Goal: Information Seeking & Learning: Learn about a topic

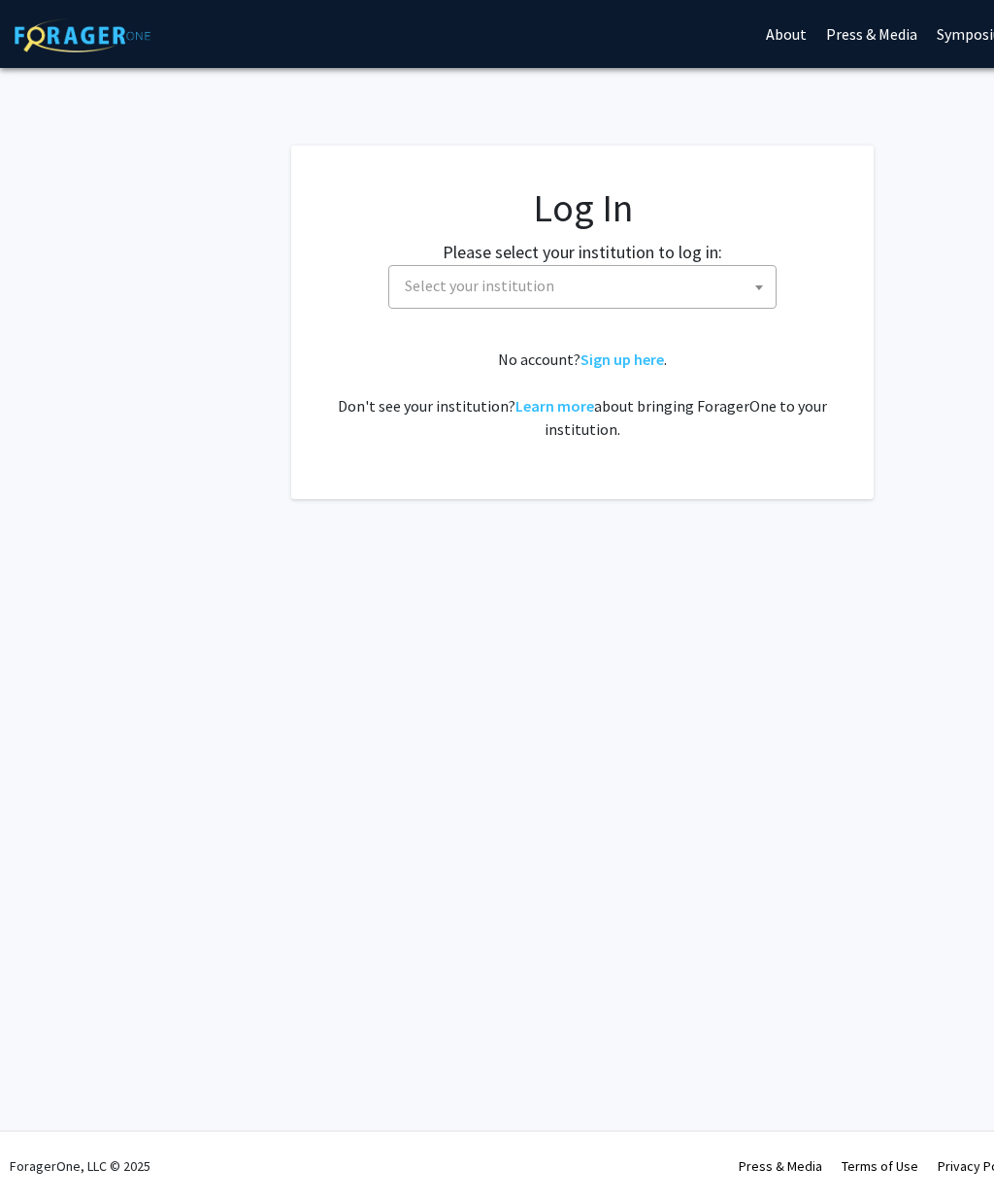
click at [755, 292] on span at bounding box center [759, 287] width 19 height 43
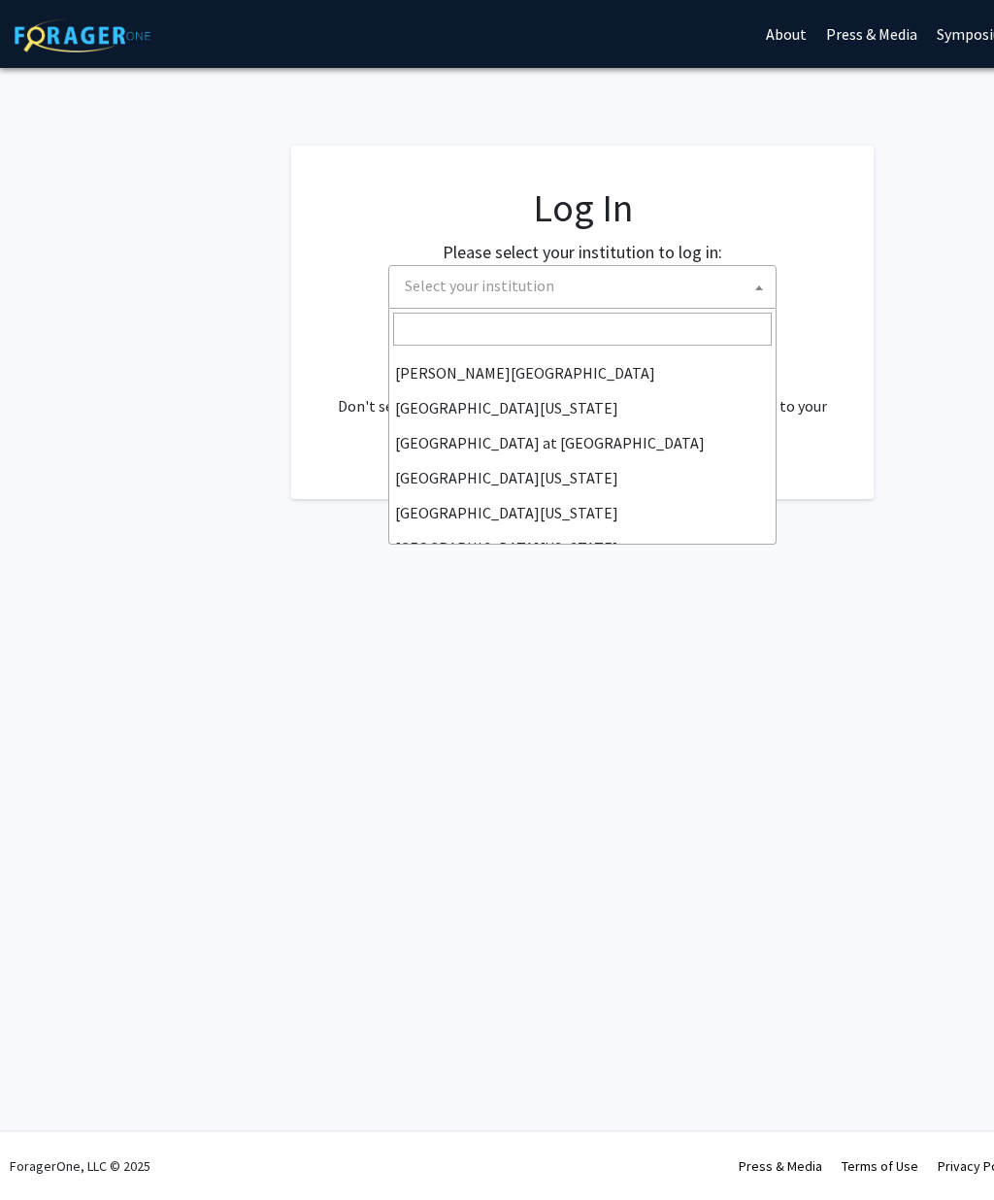
scroll to position [650, 0]
select select "18"
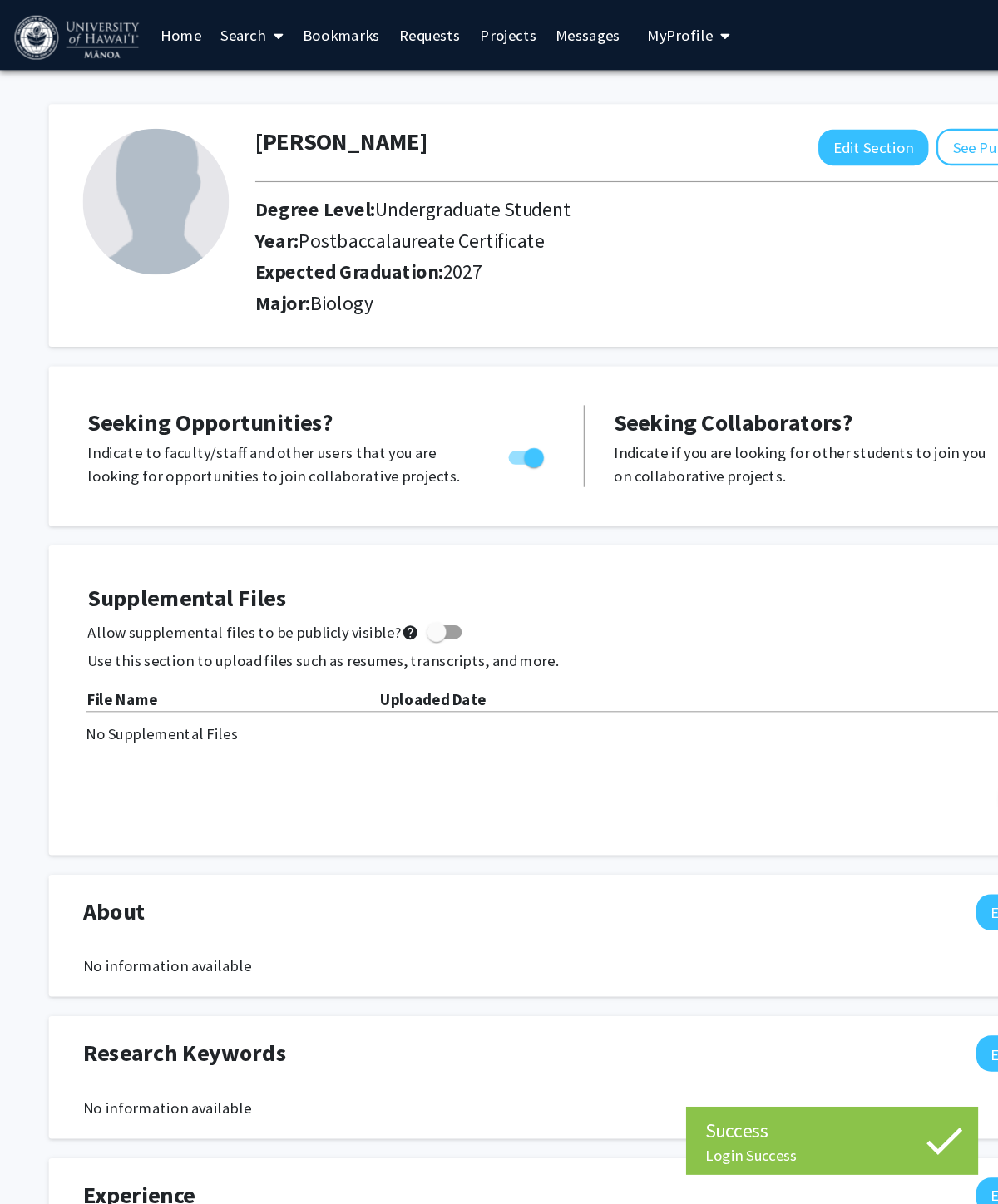
scroll to position [18, 0]
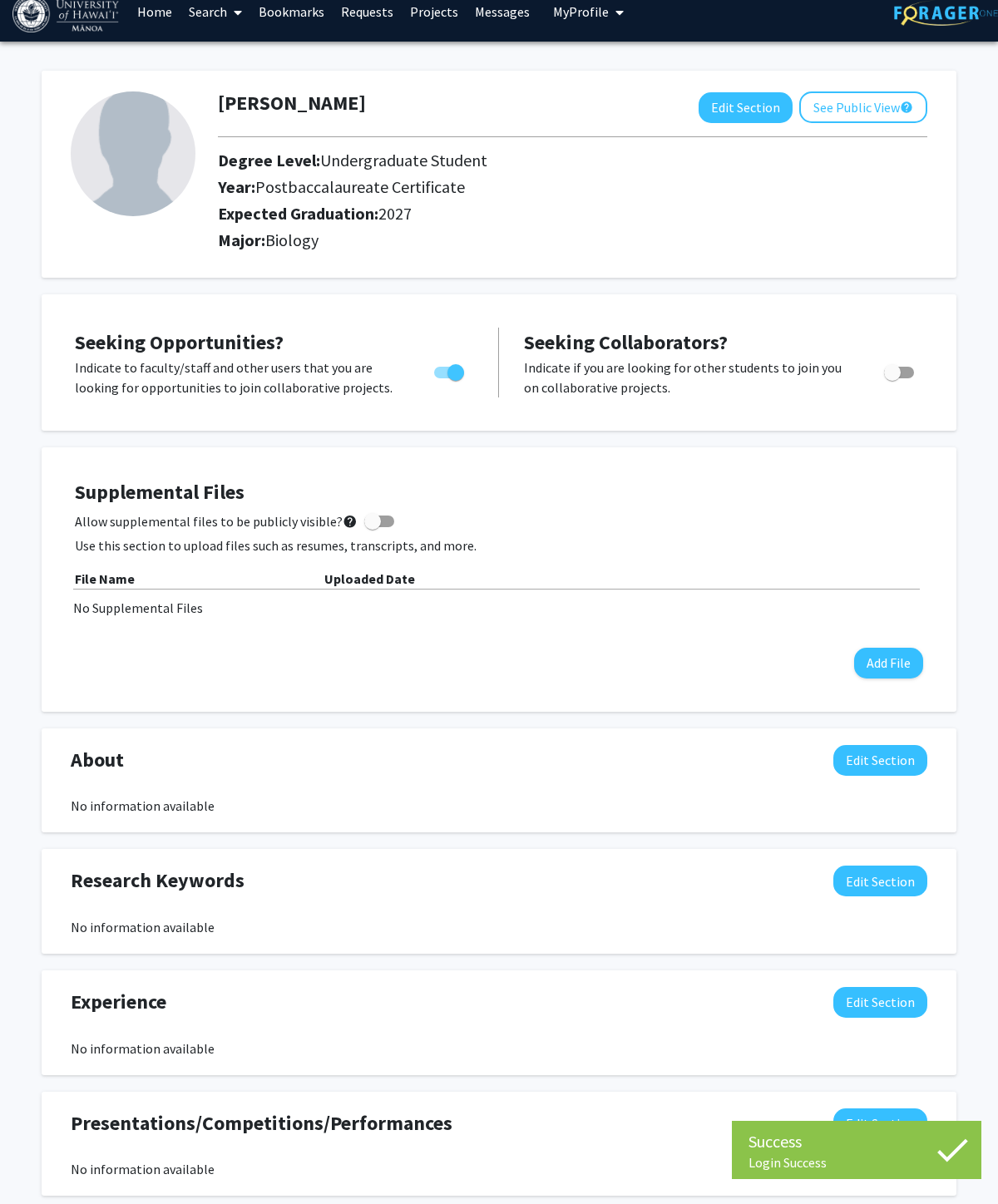
click at [223, 16] on link "Search" at bounding box center [216, 12] width 70 height 58
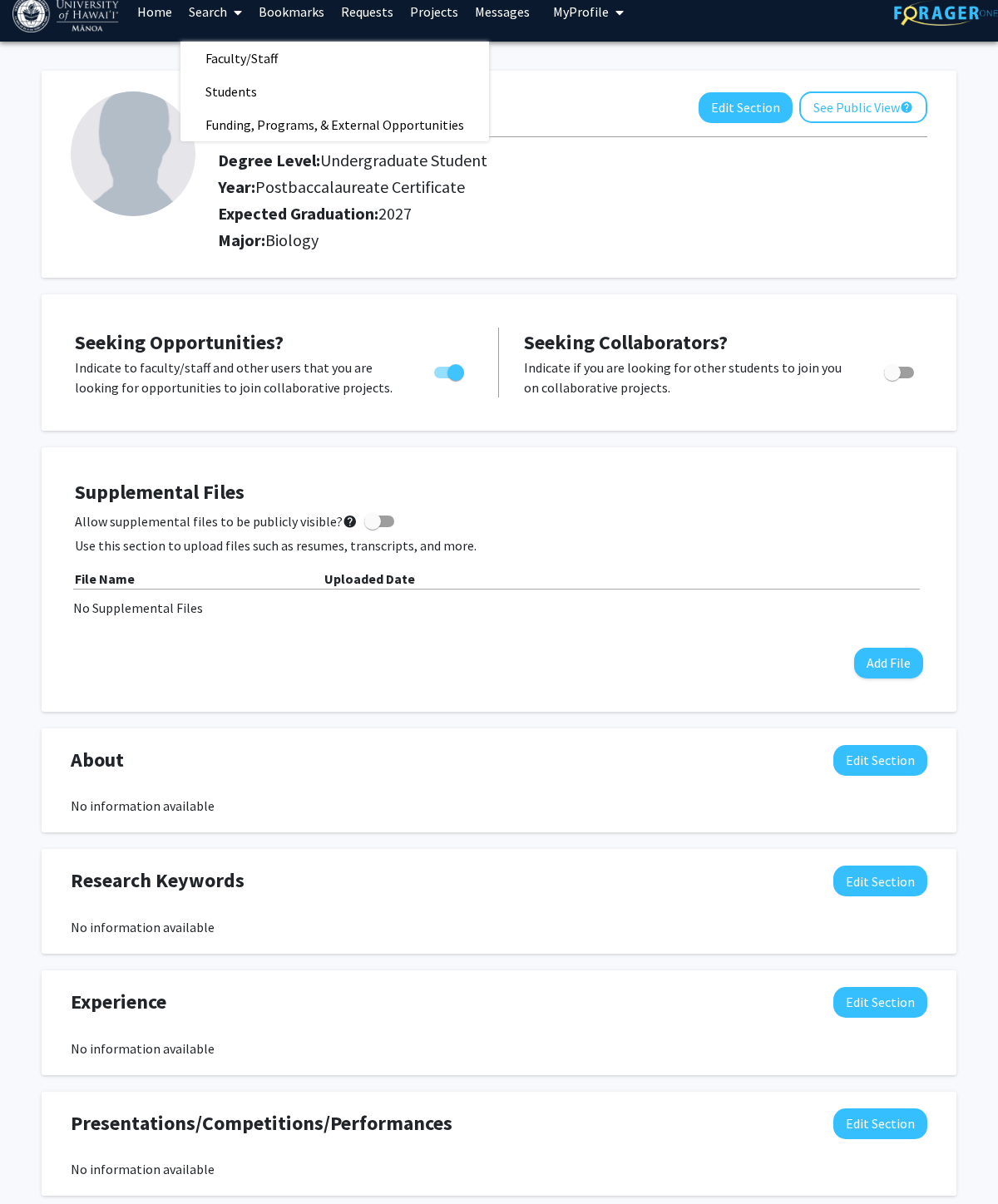
click at [219, 63] on span "Faculty/Staff" at bounding box center [242, 58] width 123 height 33
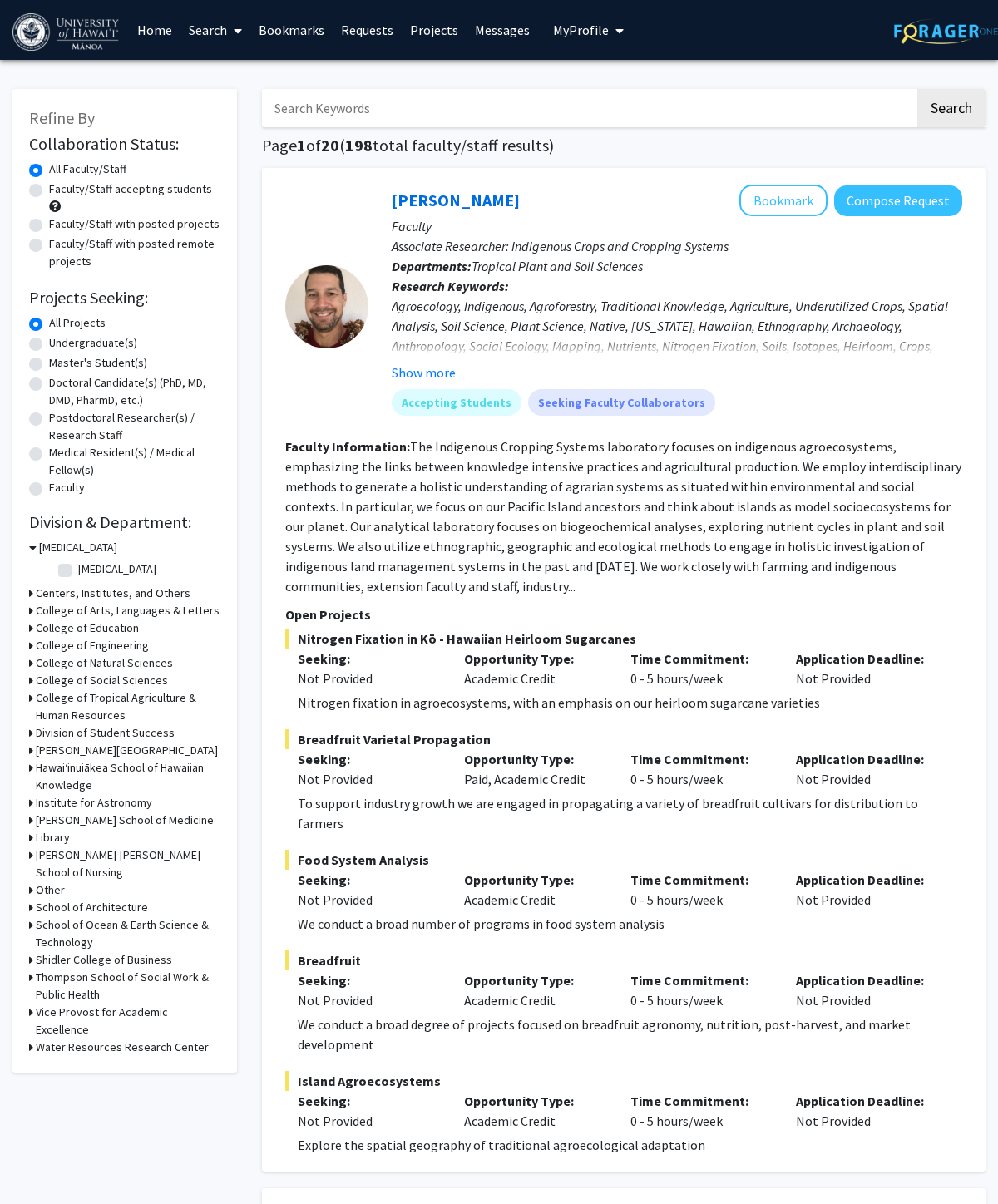
click at [49, 193] on label "Faculty/Staff accepting students" at bounding box center [130, 189] width 163 height 17
click at [49, 191] on input "Faculty/Staff accepting students" at bounding box center [54, 186] width 11 height 11
radio input "true"
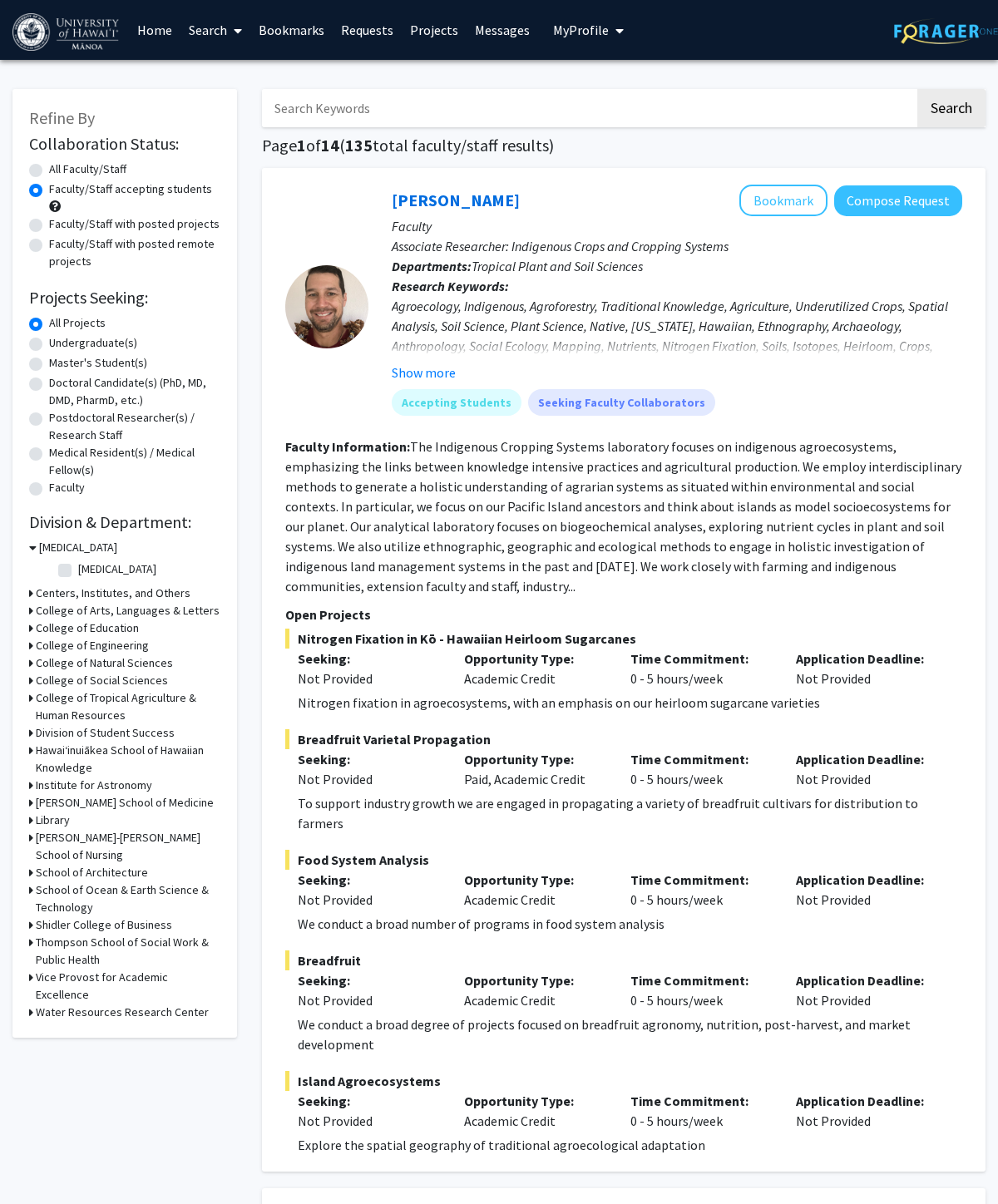
click at [851, 98] on input "Search Keywords" at bounding box center [589, 108] width 653 height 39
type input "Health"
click at [851, 110] on button "Search" at bounding box center [952, 108] width 69 height 39
radio input "true"
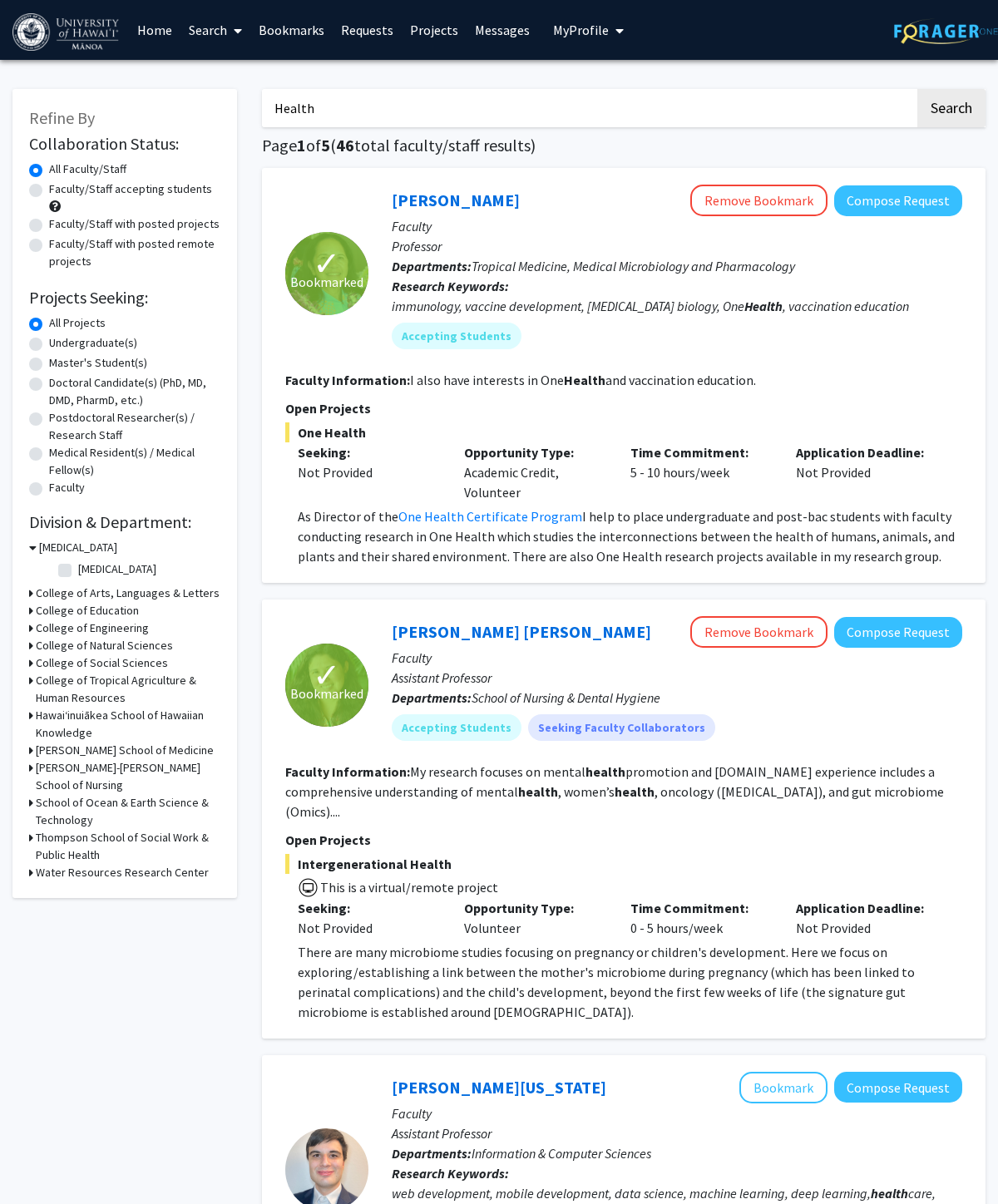
click at [851, 305] on div "immunology, vaccine development, B cell biology, One Health , vaccination educa…" at bounding box center [677, 306] width 571 height 20
click at [851, 265] on p "Departments: Tropical Medicine, Medical Microbiology and Pharmacology" at bounding box center [677, 265] width 571 height 20
click at [476, 197] on link "[PERSON_NAME]" at bounding box center [456, 200] width 128 height 21
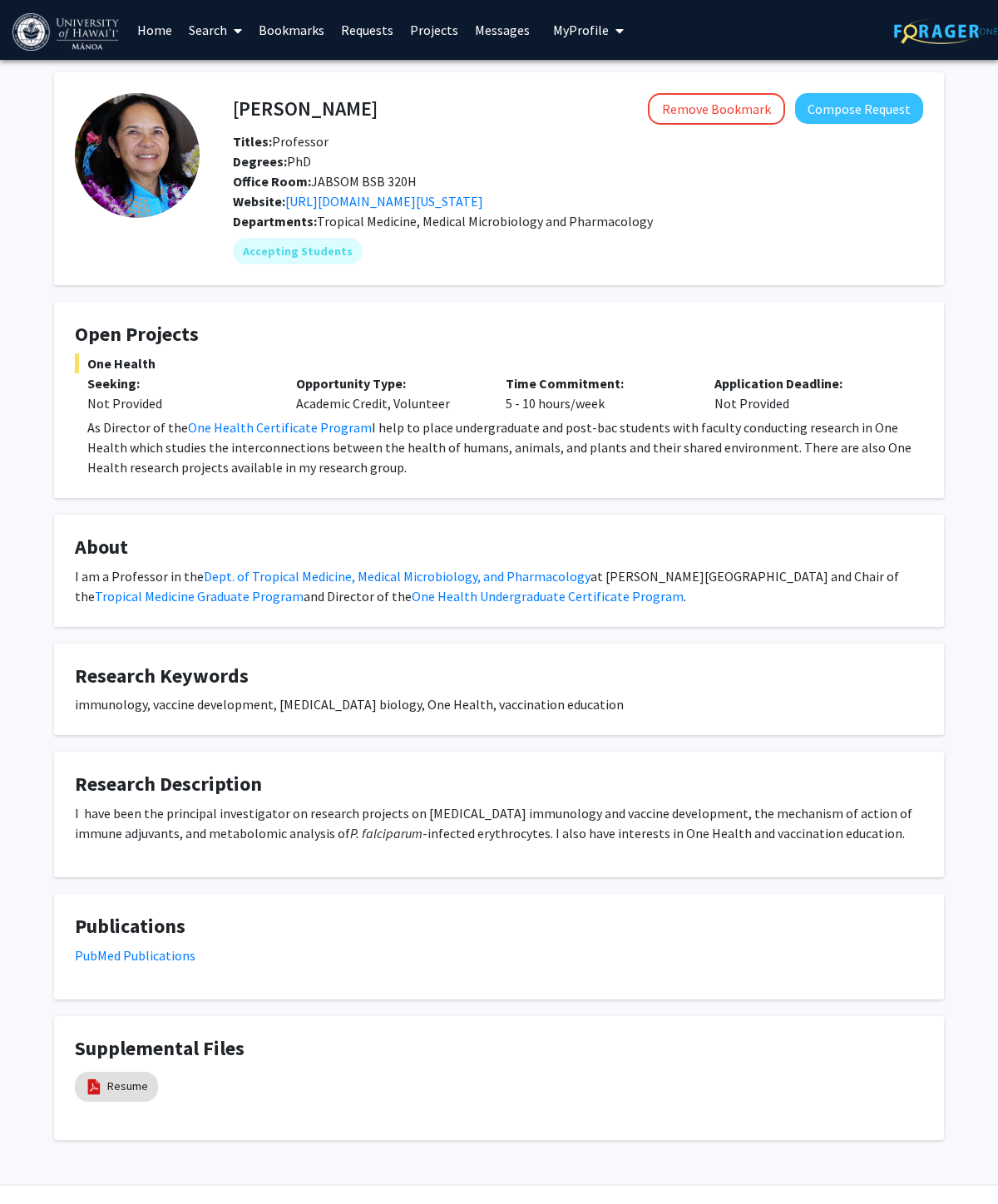
click at [227, 575] on link "Dept. of Tropical Medicine, Medical Microbiology, and Pharmacology" at bounding box center [397, 575] width 386 height 16
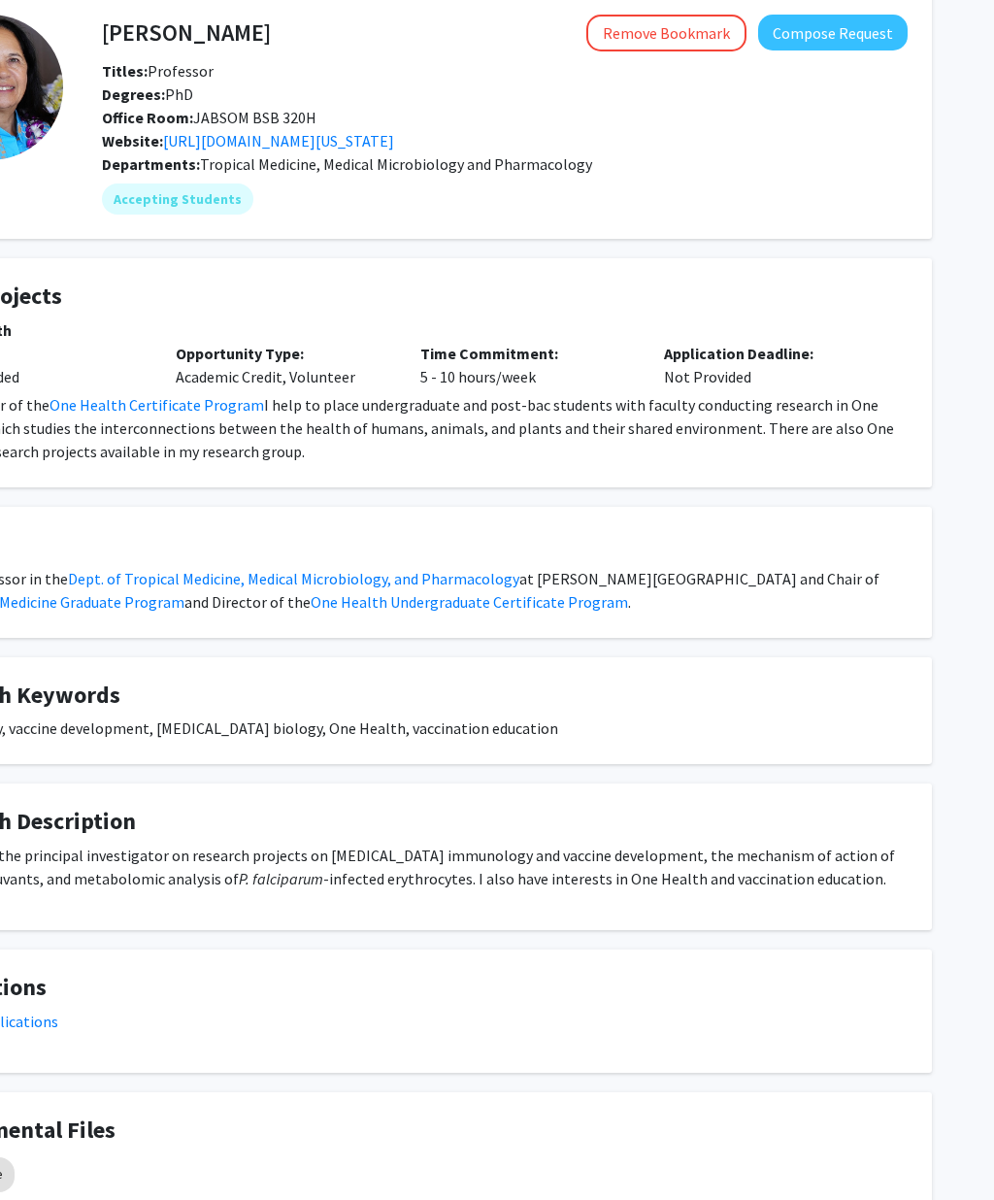
scroll to position [94, 171]
click at [393, 131] on link "https://manoa.hawaii.edu/tropicalmedicine/?page_id=478" at bounding box center [277, 140] width 231 height 19
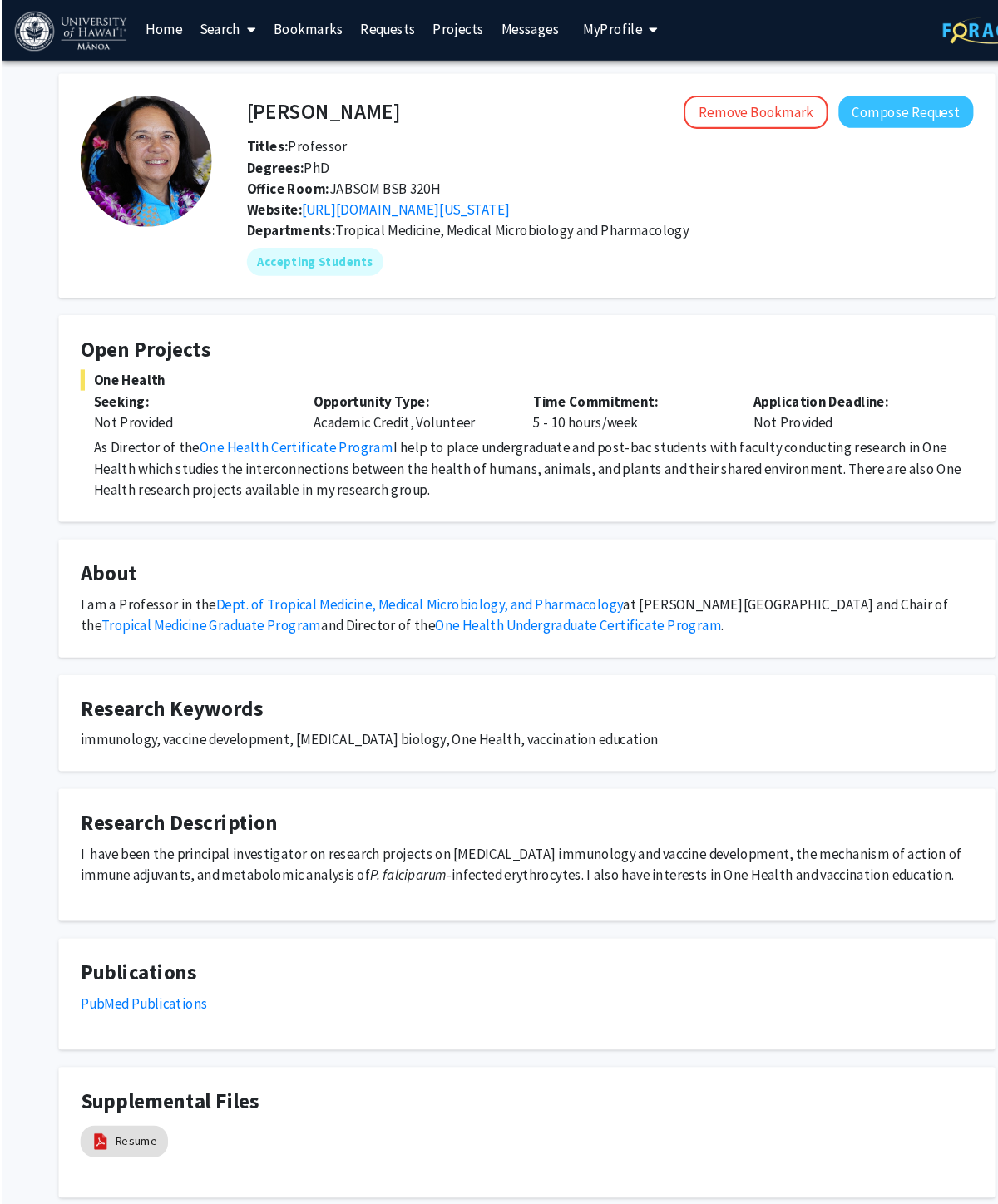
scroll to position [34, 0]
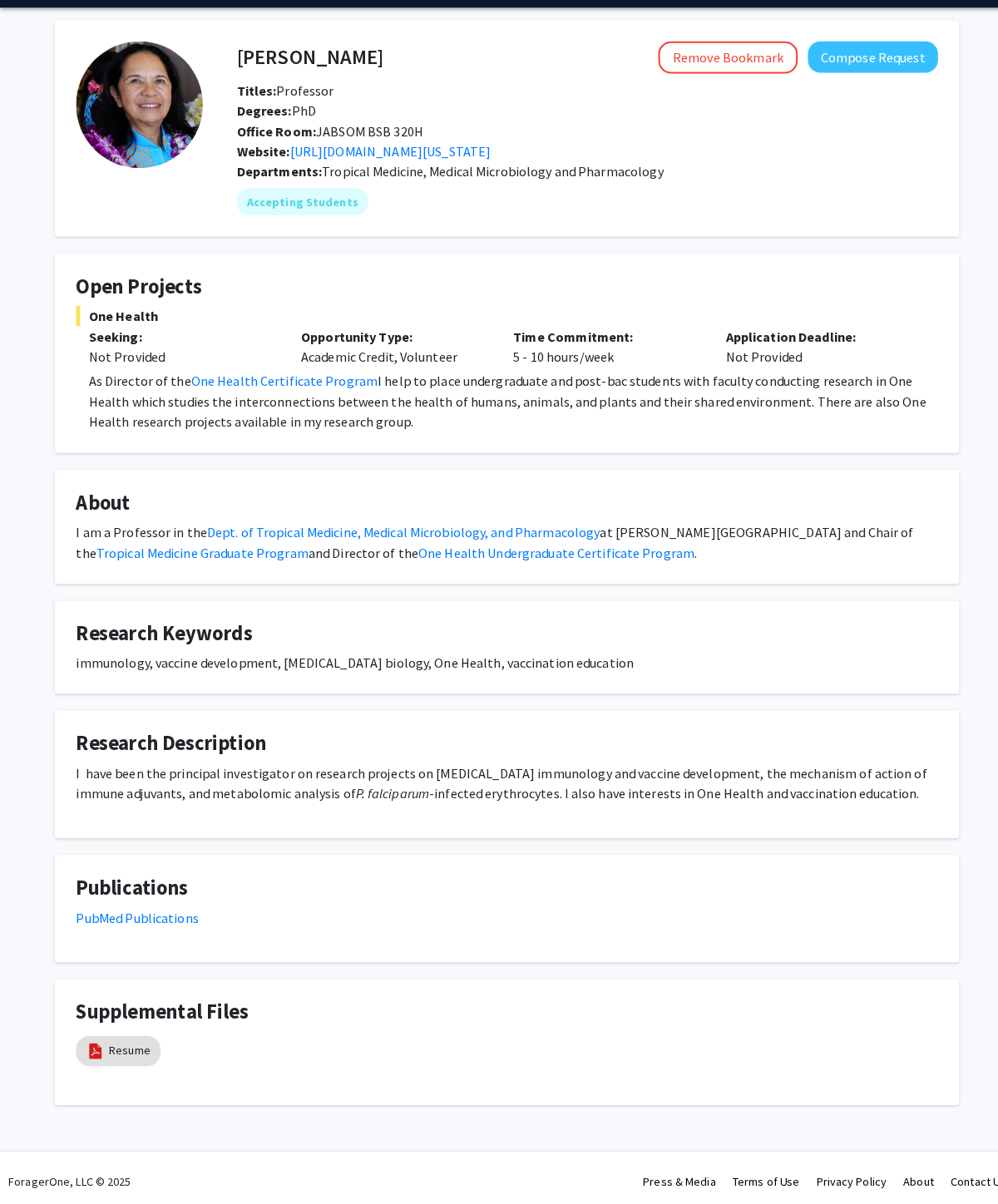
click at [117, 913] on link "PubMed Publications" at bounding box center [134, 921] width 121 height 16
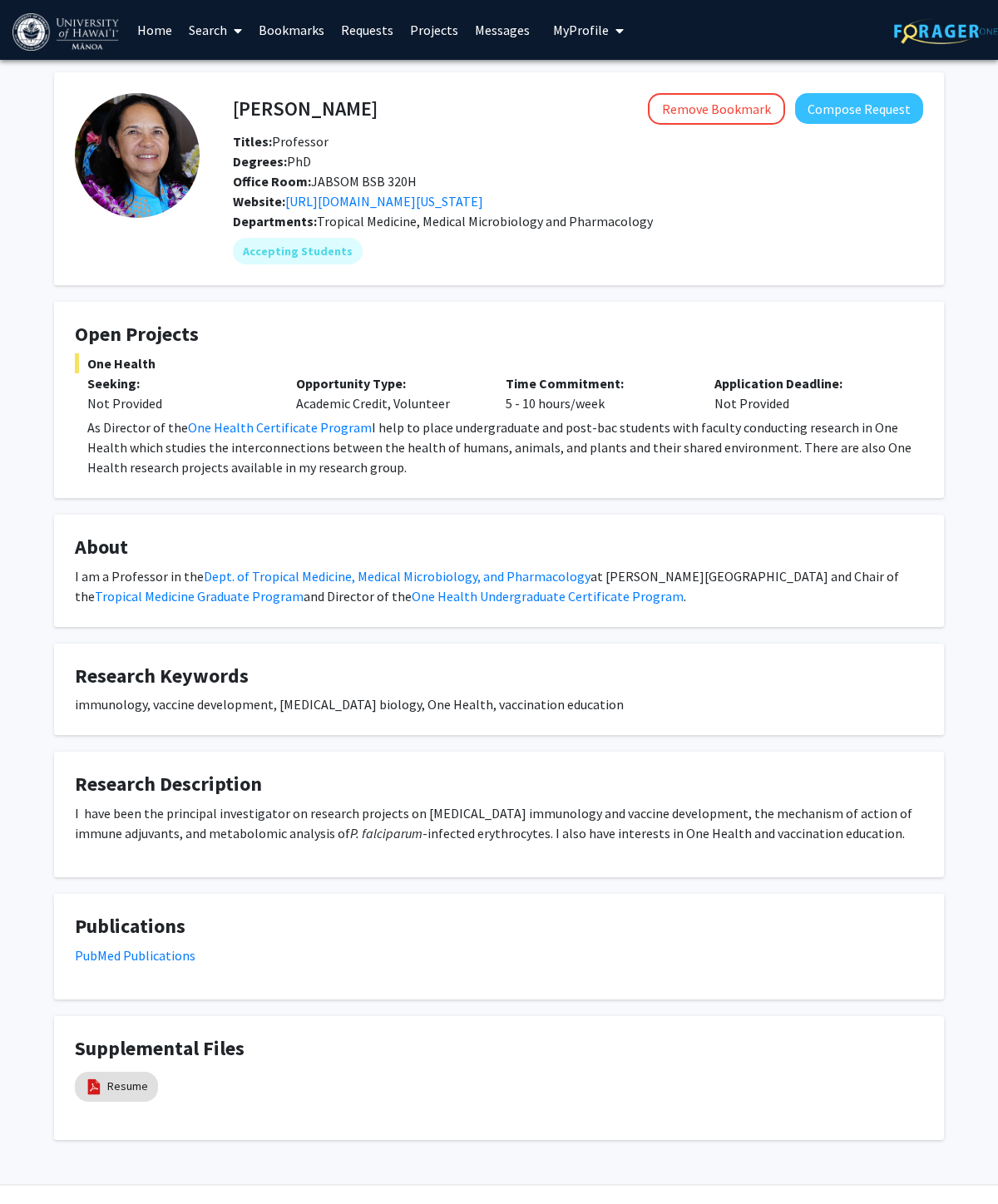
click at [321, 422] on link "One Health Certificate Program" at bounding box center [279, 426] width 184 height 16
click at [226, 430] on link "One Health Certificate Program" at bounding box center [279, 426] width 184 height 16
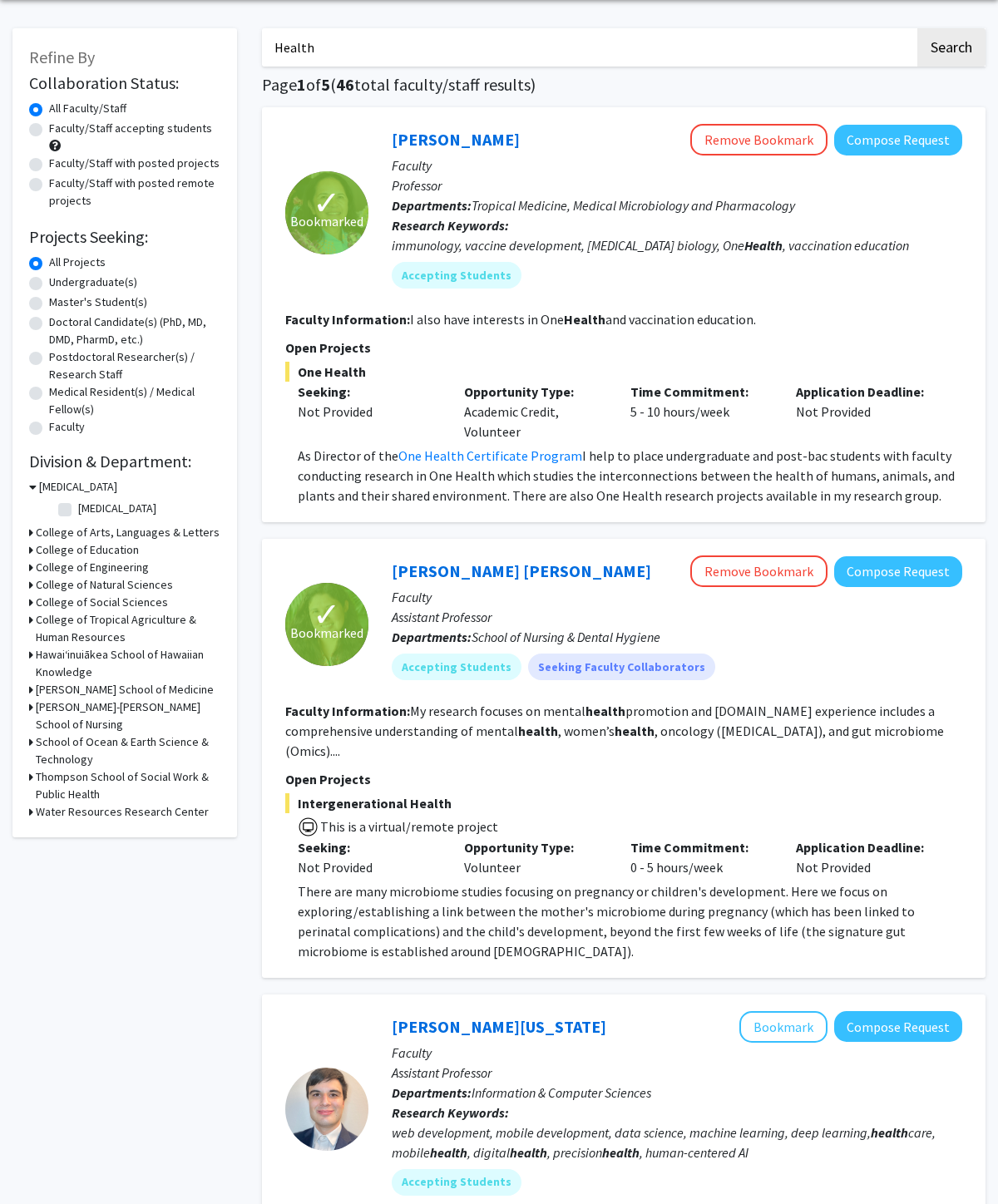
scroll to position [63, 0]
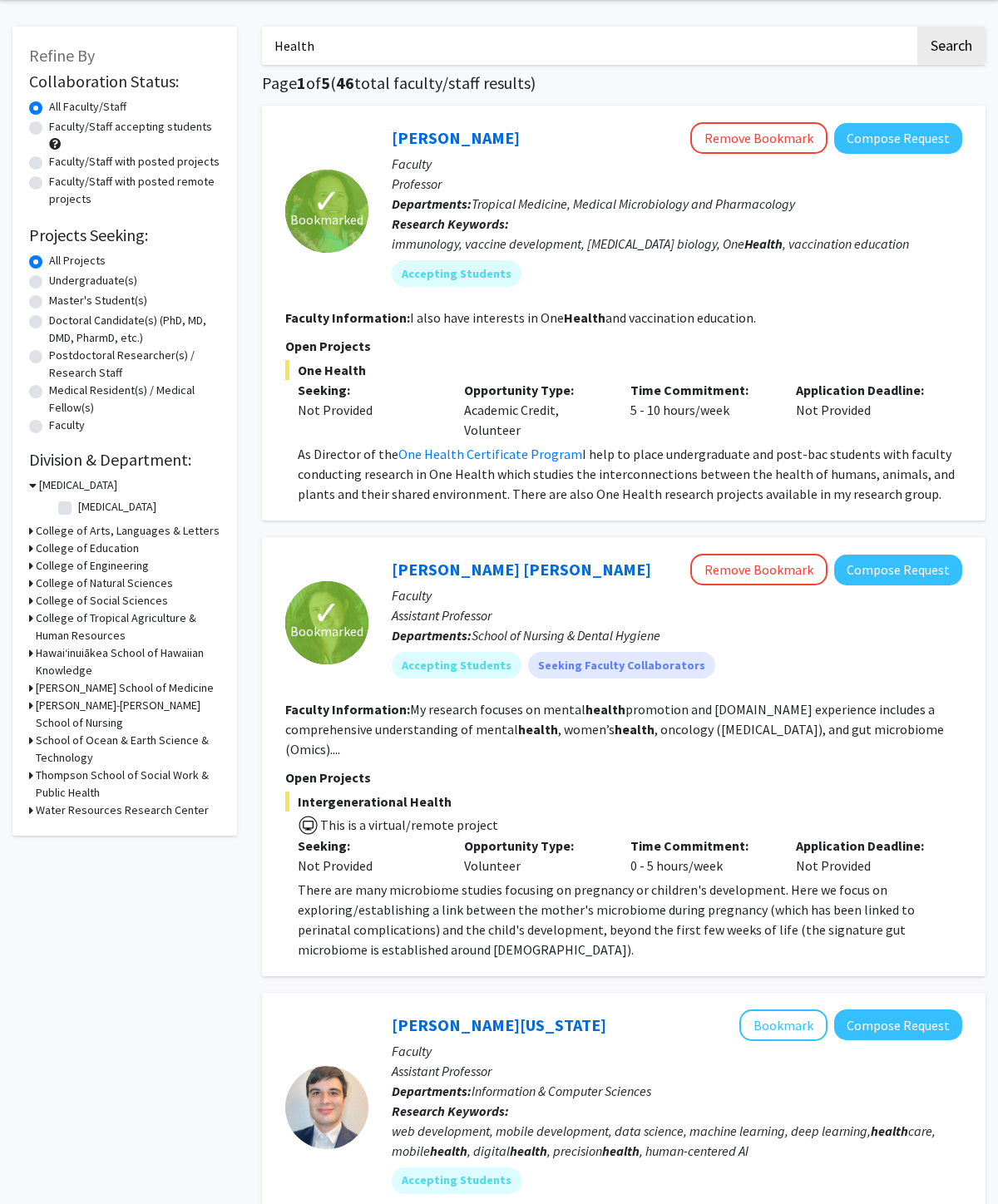
click at [512, 449] on link "One Health Certificate Program" at bounding box center [490, 453] width 184 height 16
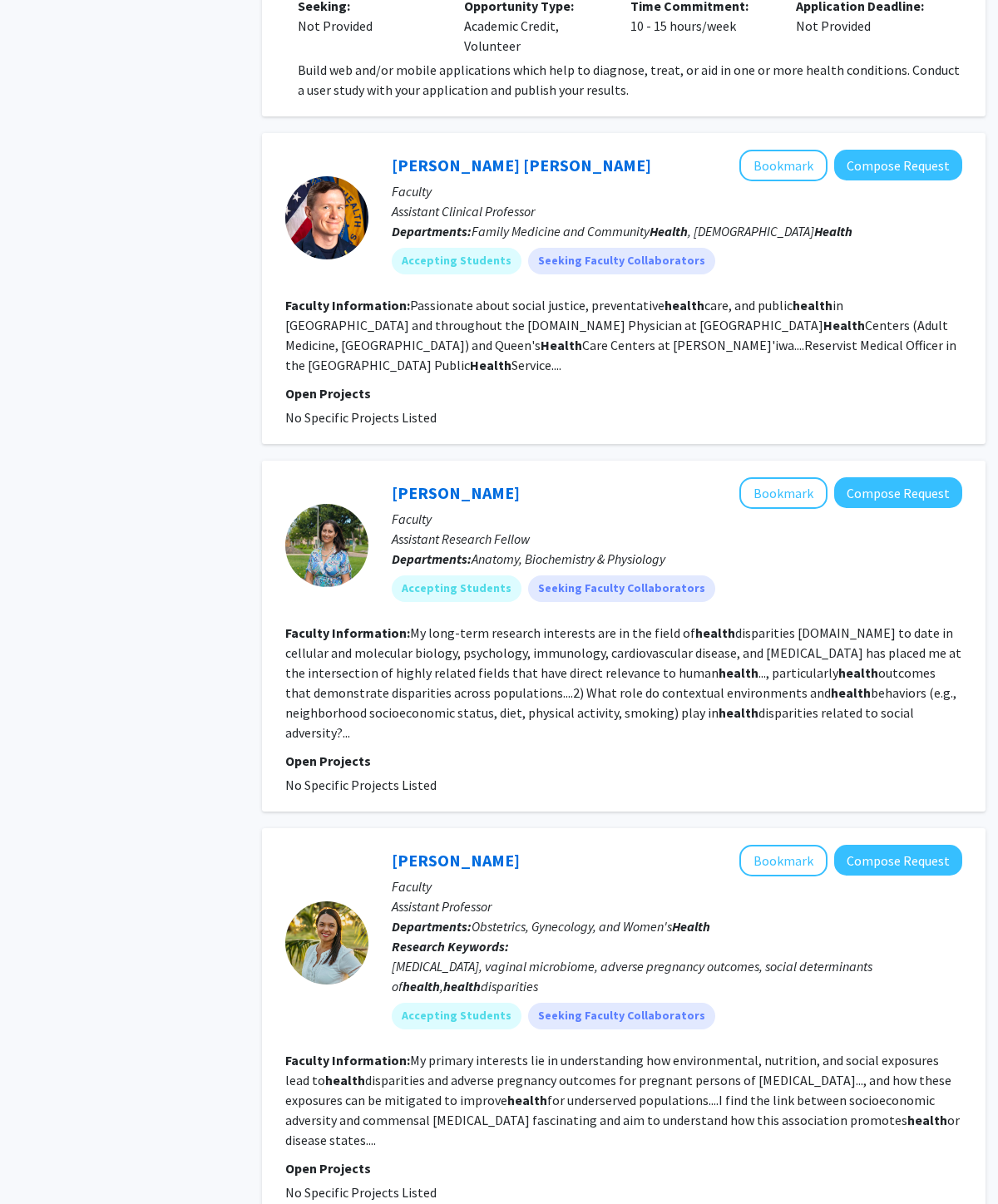
scroll to position [1505, 0]
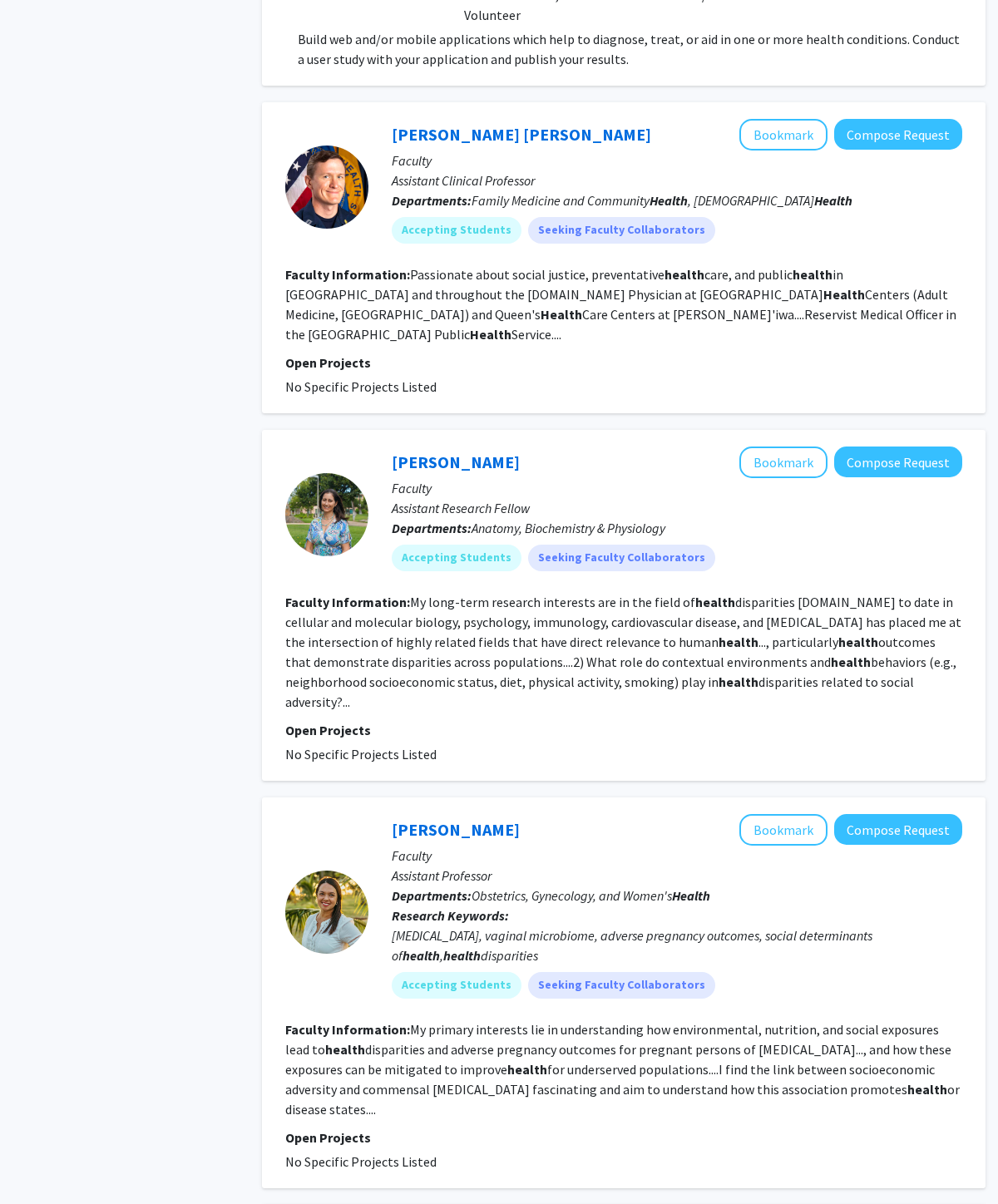
click at [489, 451] on link "[PERSON_NAME]" at bounding box center [456, 462] width 128 height 21
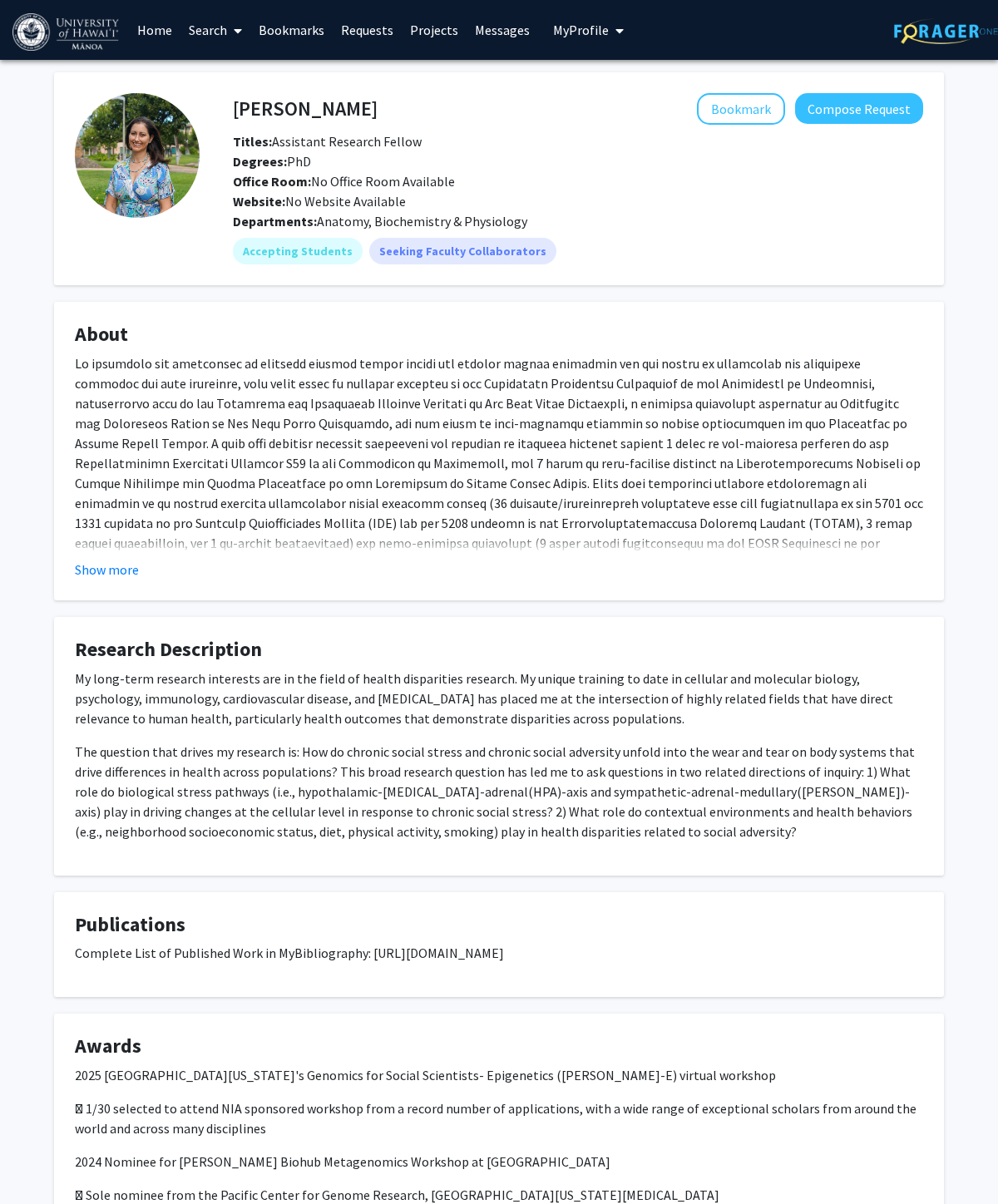
click at [99, 575] on button "Show more" at bounding box center [106, 569] width 64 height 20
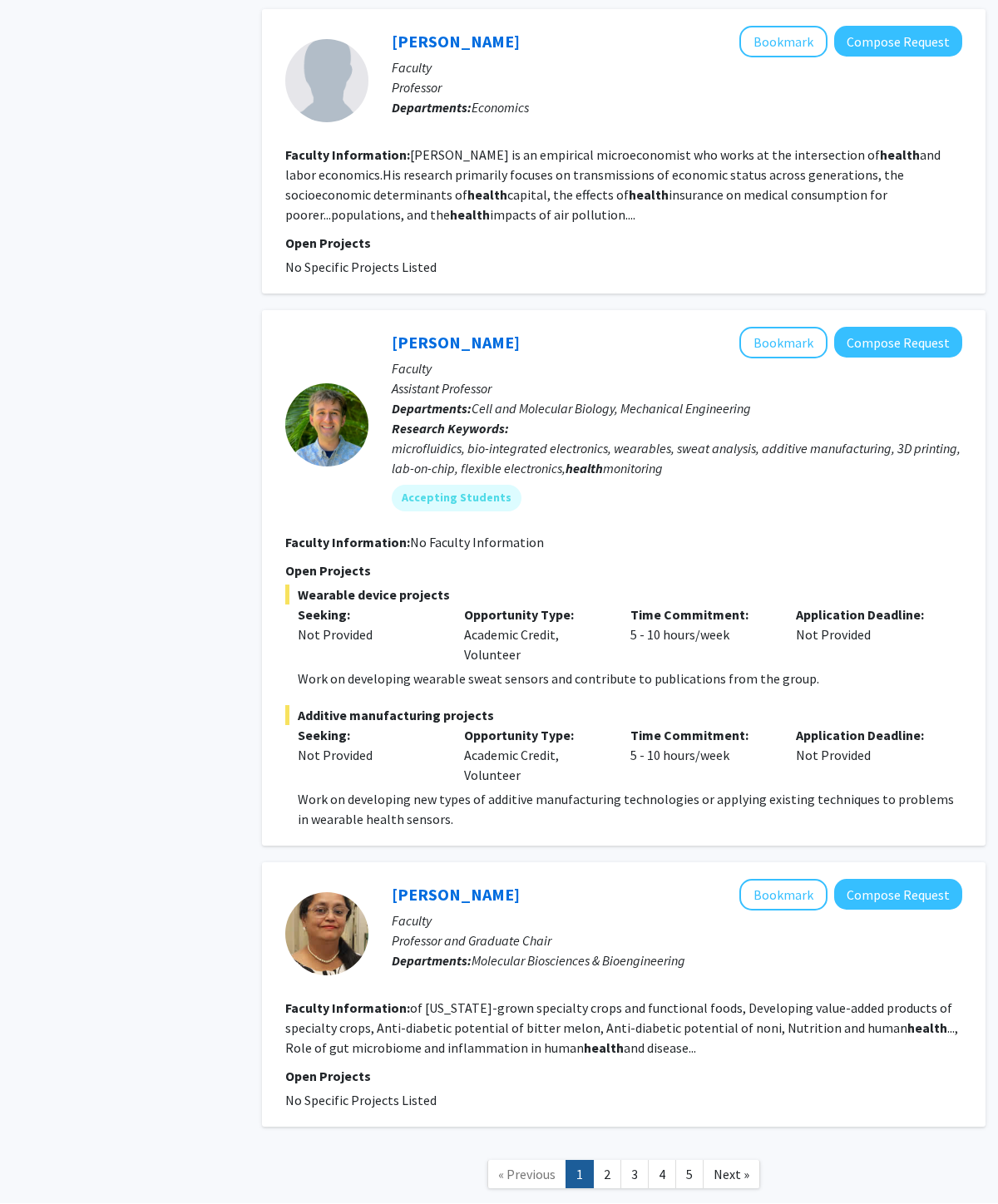
scroll to position [2960, 0]
click at [605, 1027] on link "2" at bounding box center [607, 1175] width 28 height 29
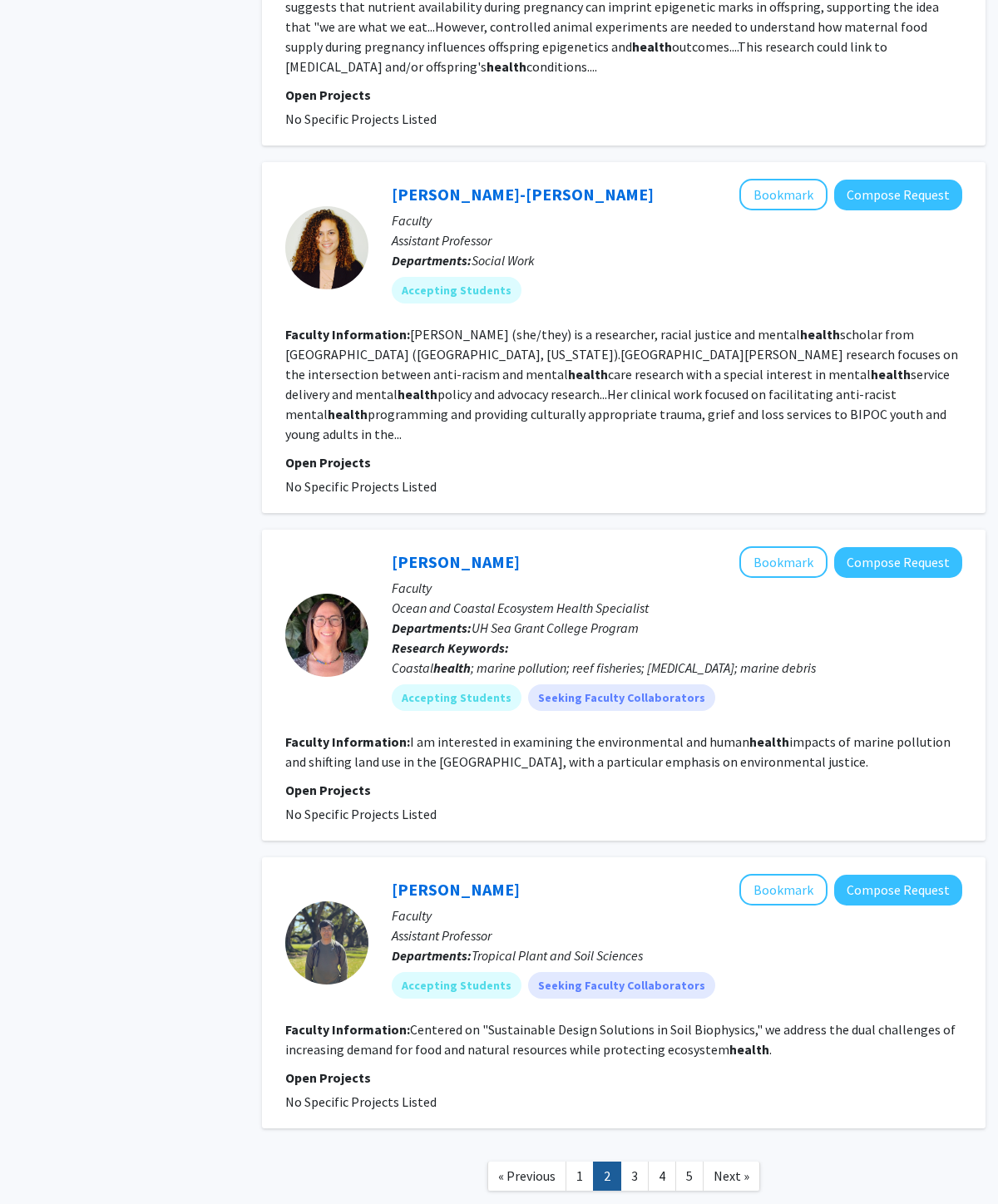
scroll to position [2226, 0]
click at [642, 1027] on link "3" at bounding box center [634, 1175] width 28 height 29
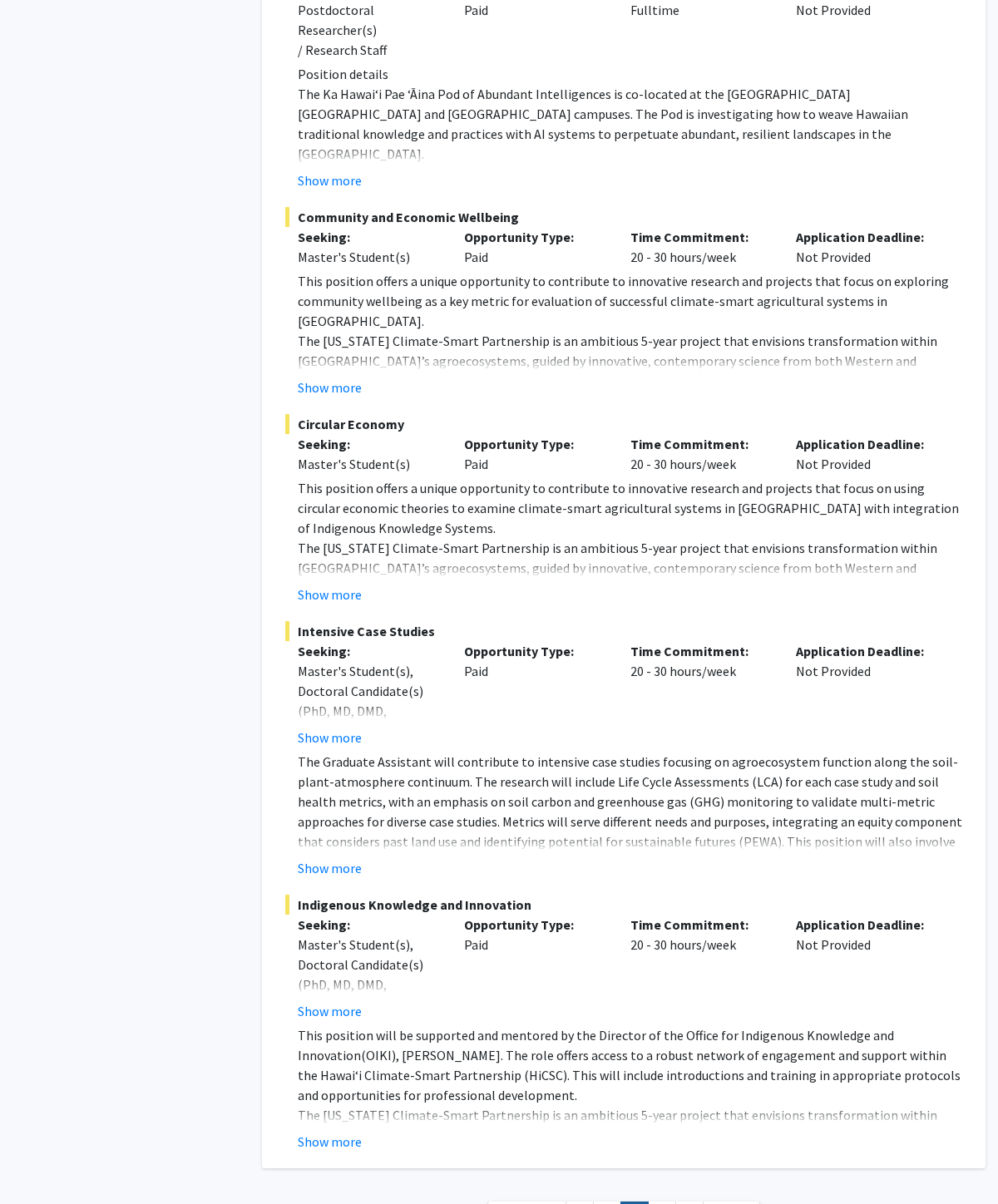
scroll to position [4775, 0]
click at [666, 1027] on link "4" at bounding box center [661, 1215] width 28 height 29
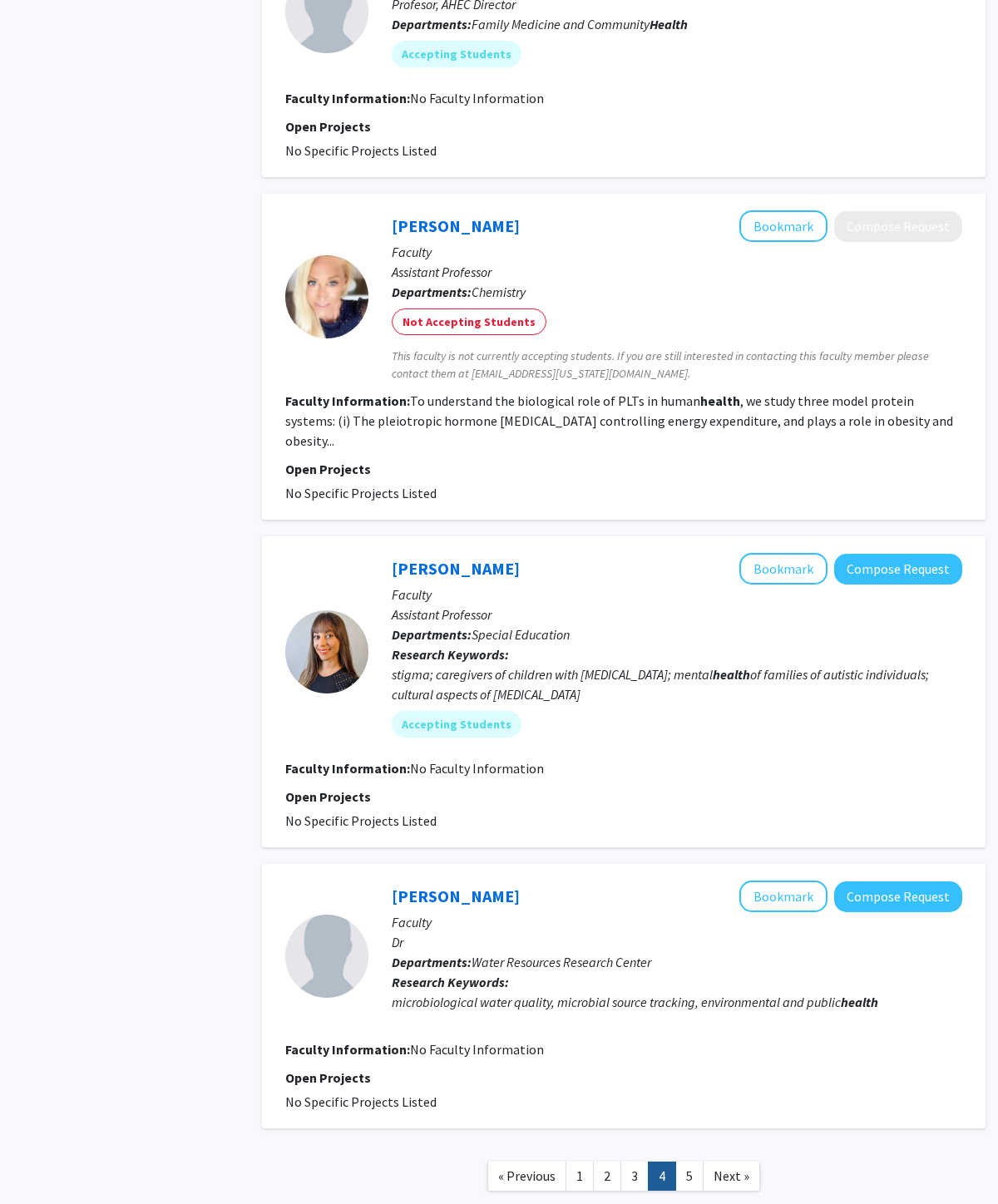
scroll to position [2135, 0]
click at [690, 1027] on link "5" at bounding box center [689, 1175] width 28 height 29
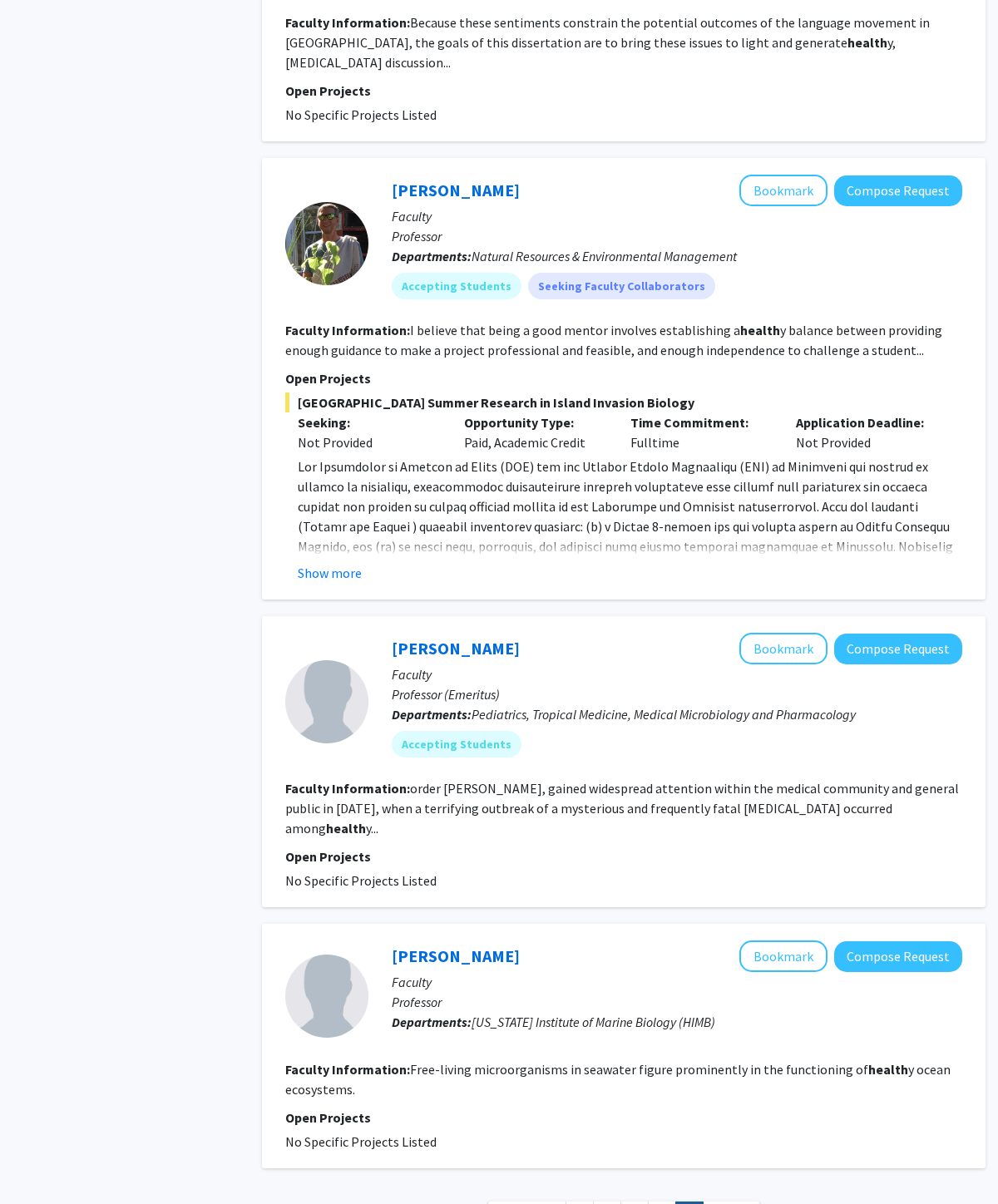
scroll to position [954, 0]
click at [575, 1027] on link "1" at bounding box center [579, 1215] width 28 height 29
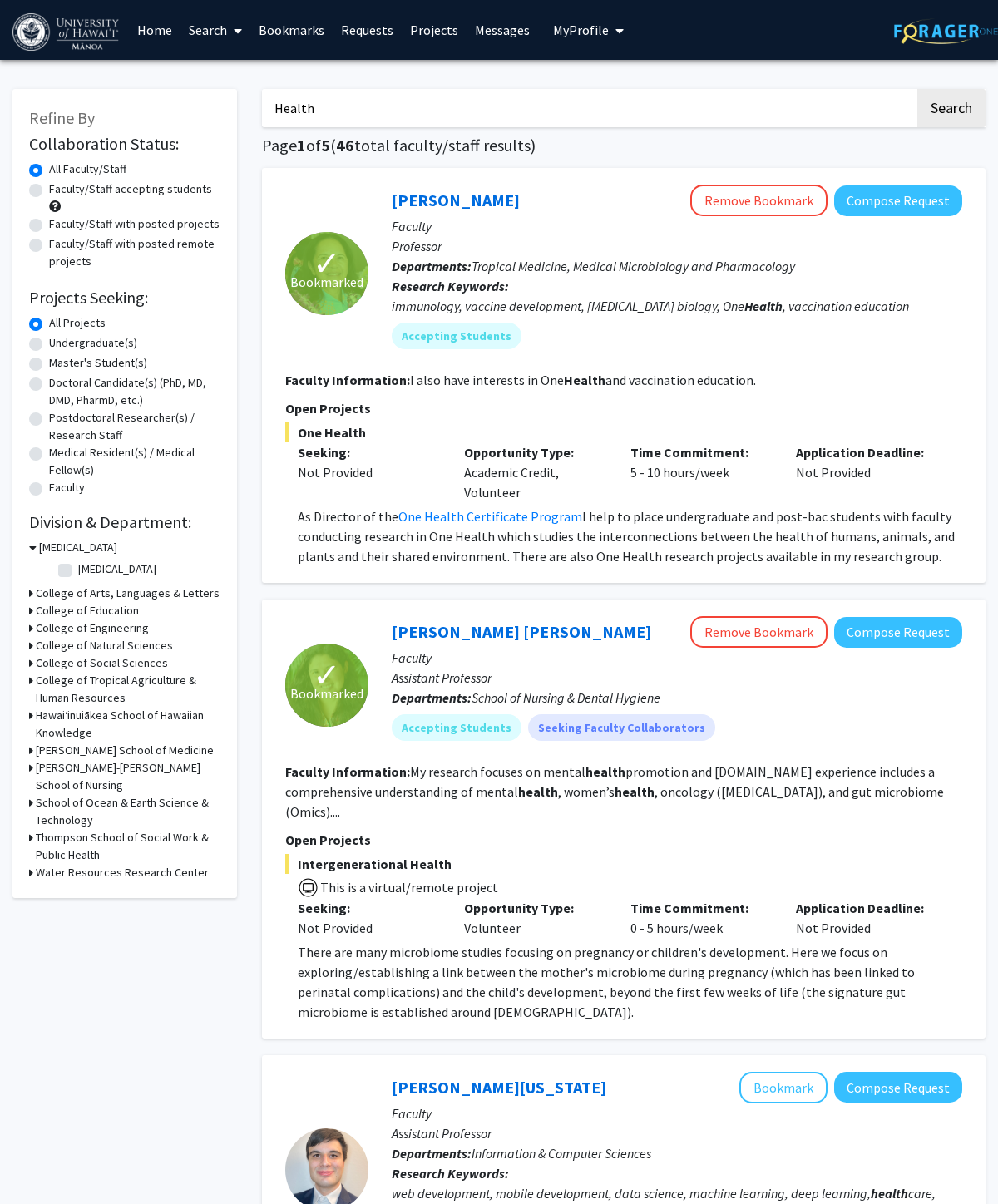
click at [551, 511] on link "One Health Certificate Program" at bounding box center [490, 516] width 184 height 16
click at [851, 100] on input "Health" at bounding box center [589, 108] width 653 height 39
type input "H"
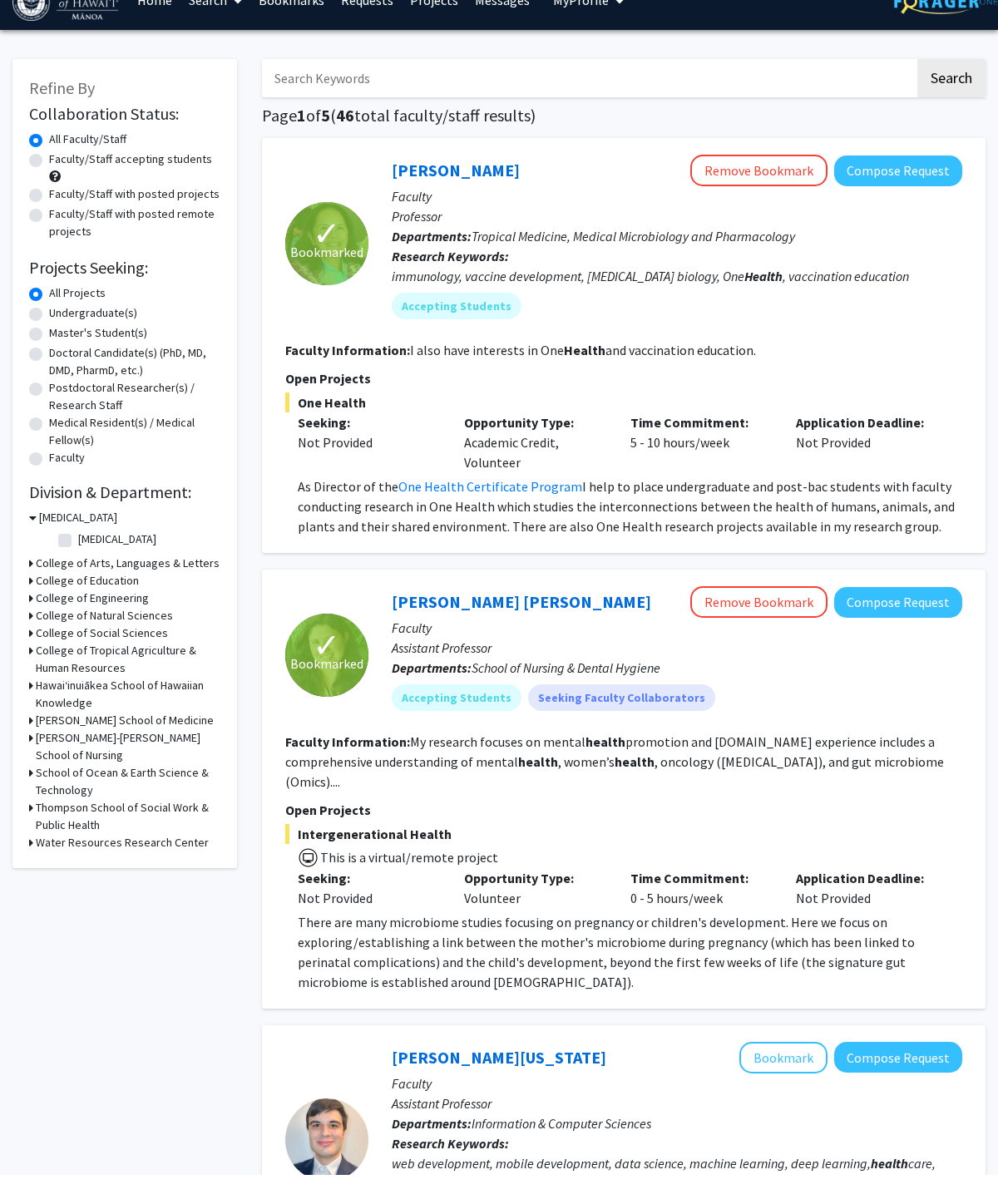
click at [49, 181] on label "Faculty/Staff accepting students" at bounding box center [130, 189] width 163 height 17
click at [49, 181] on input "Faculty/Staff accepting students" at bounding box center [54, 186] width 11 height 11
radio input "true"
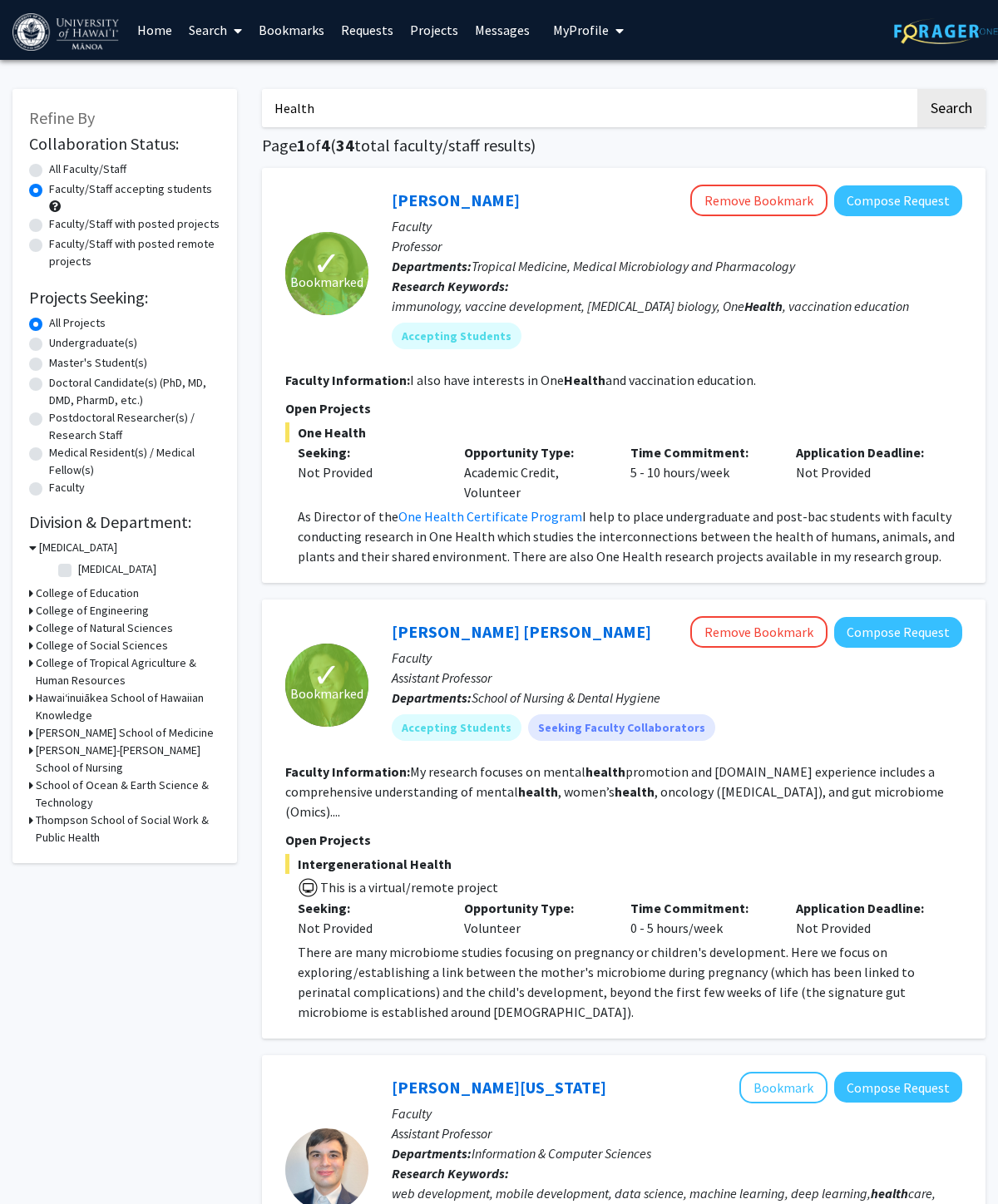
click at [66, 724] on h3 "John A. Burns School of Medicine" at bounding box center [125, 733] width 178 height 17
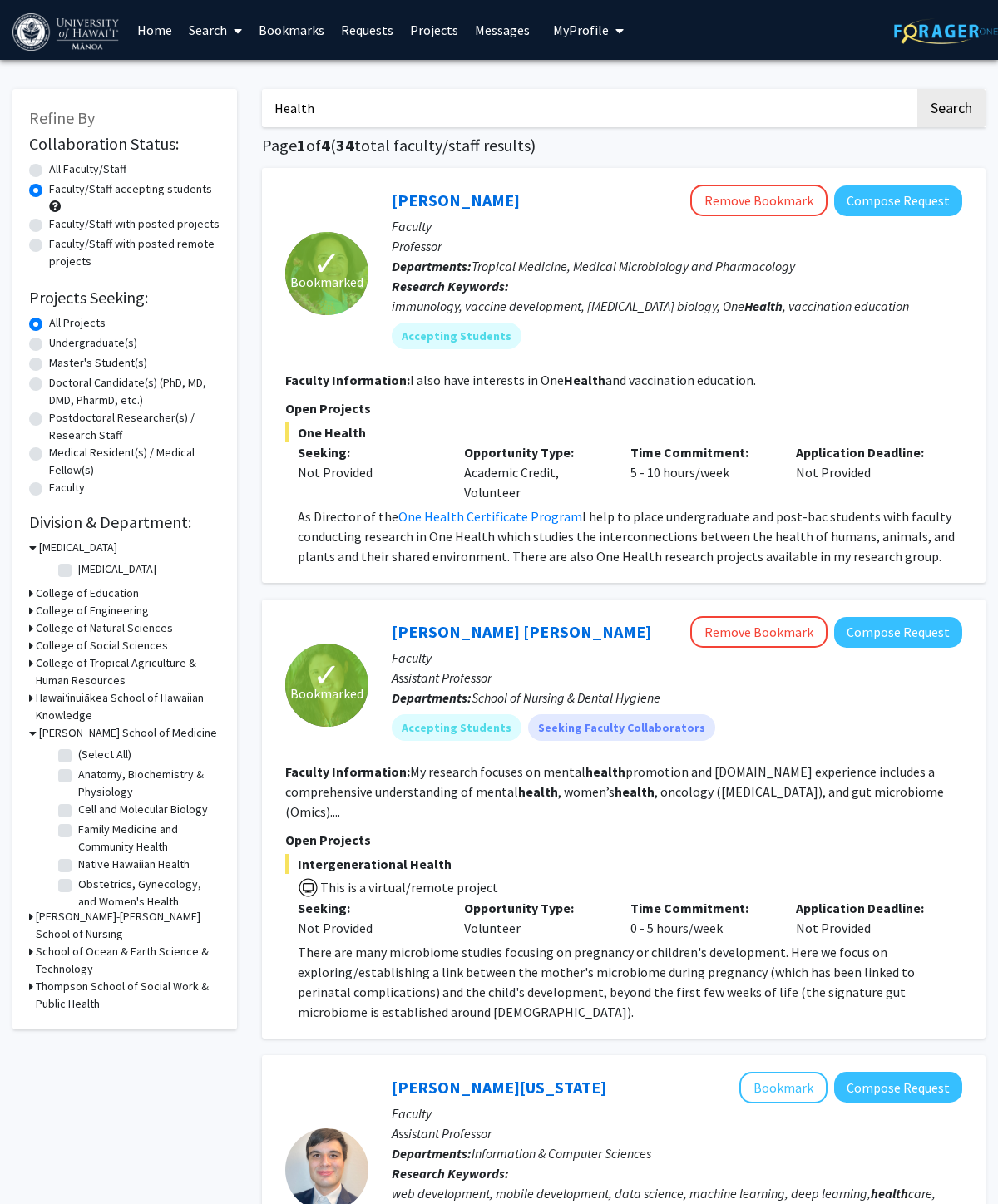
click at [78, 748] on label "(Select All)" at bounding box center [105, 754] width 53 height 17
click at [78, 748] on input "(Select All)" at bounding box center [83, 751] width 11 height 11
checkbox input "true"
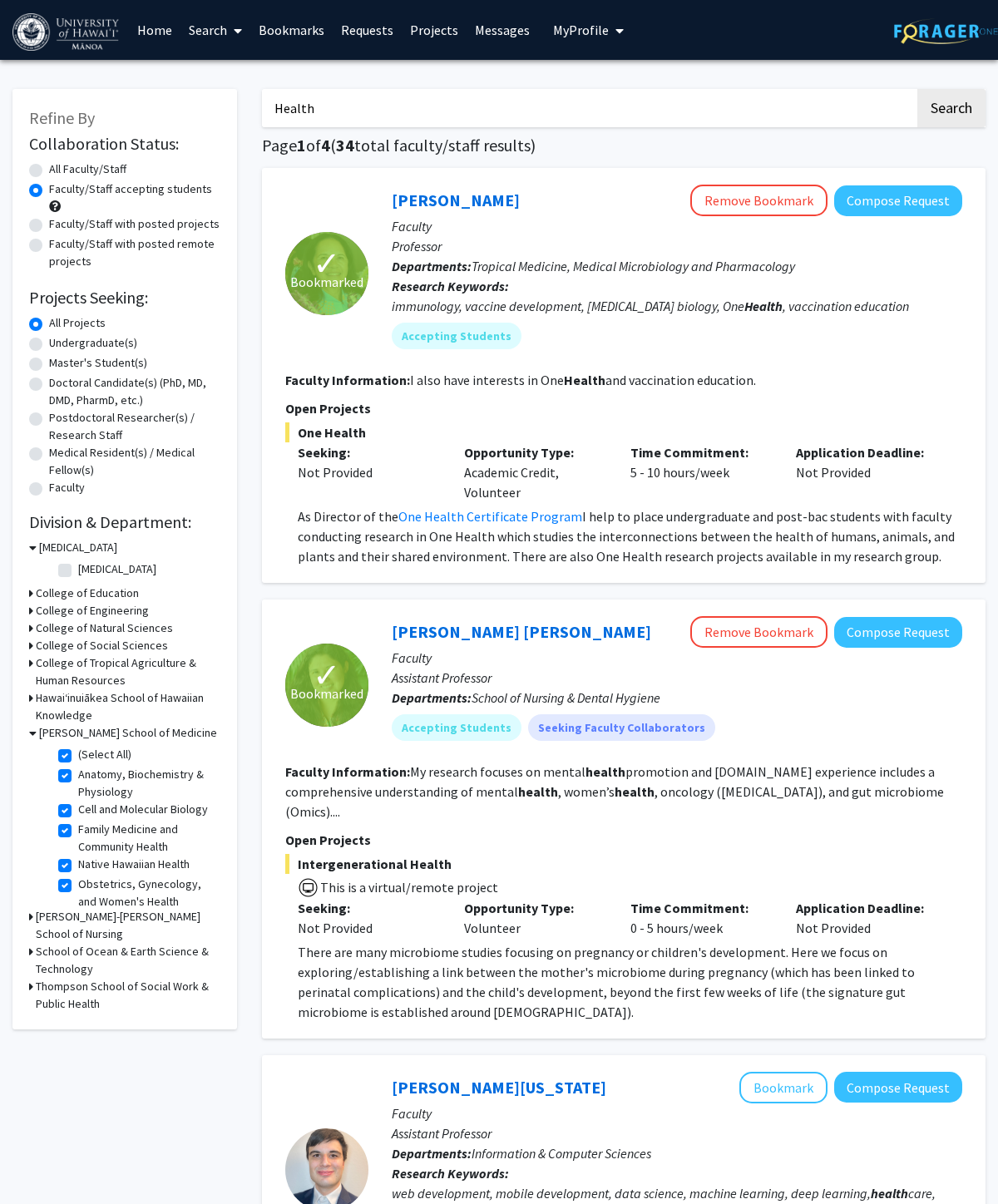
checkbox input "true"
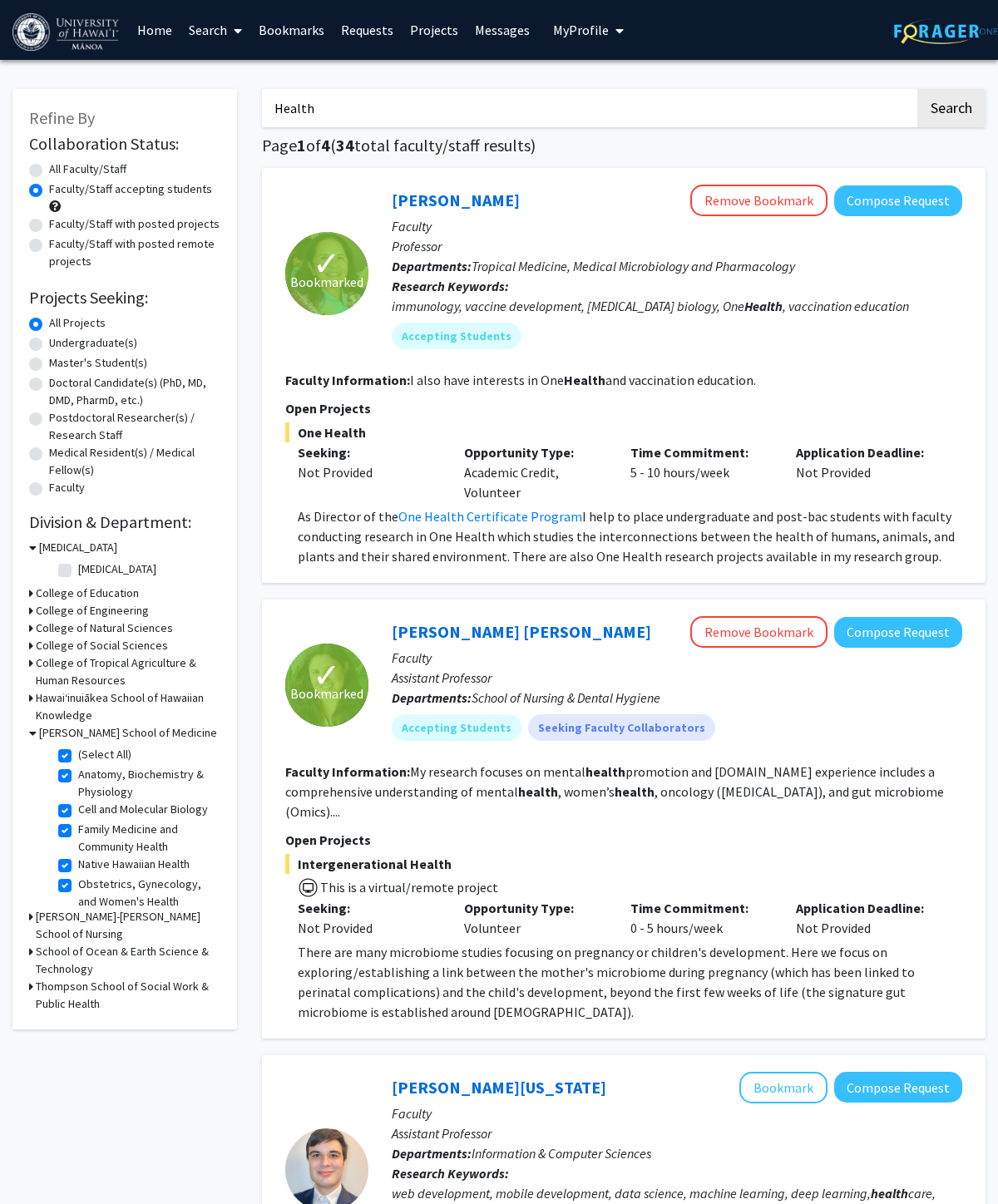
checkbox input "true"
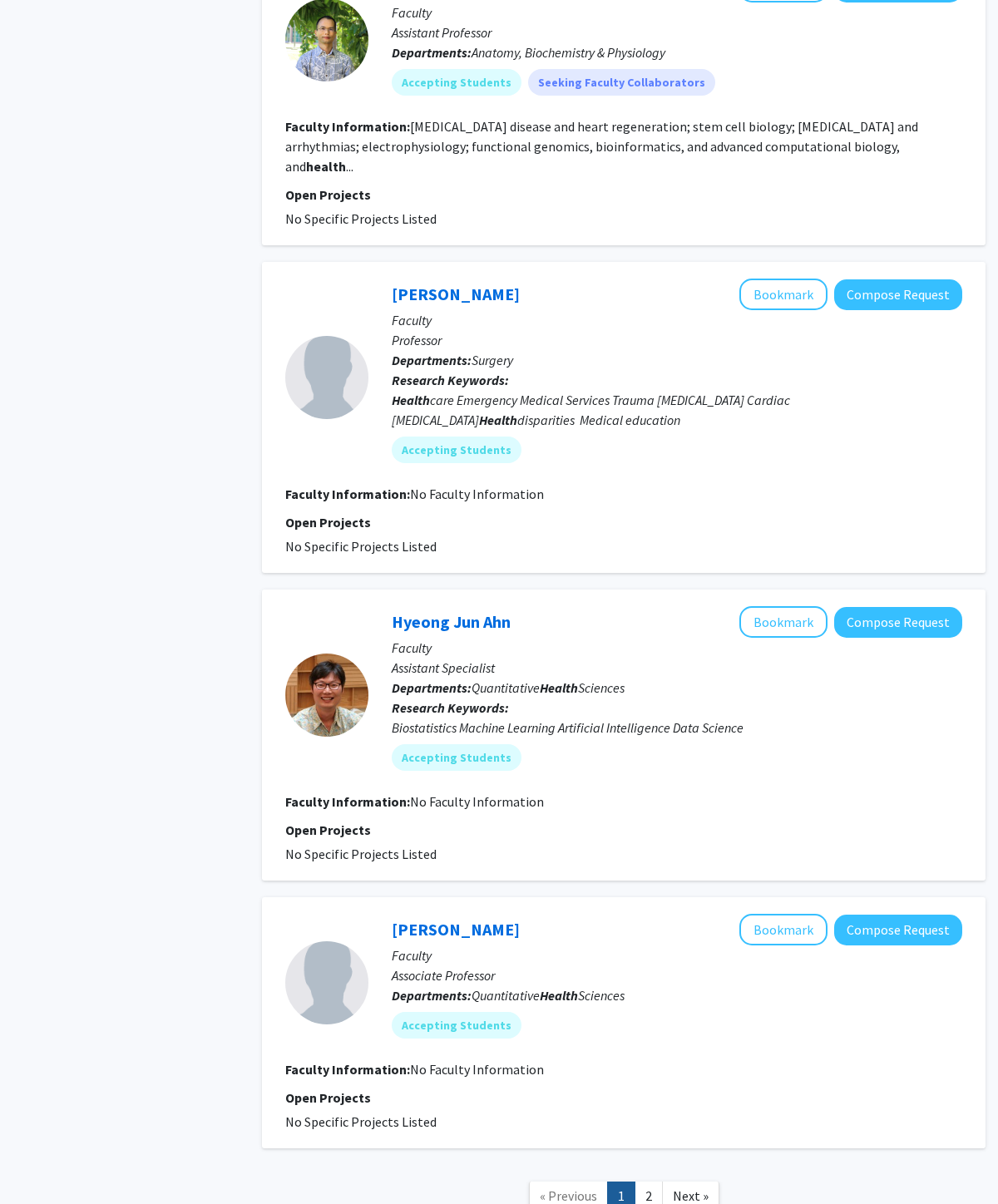
scroll to position [2588, 0]
click at [653, 1181] on link "2" at bounding box center [648, 1195] width 28 height 29
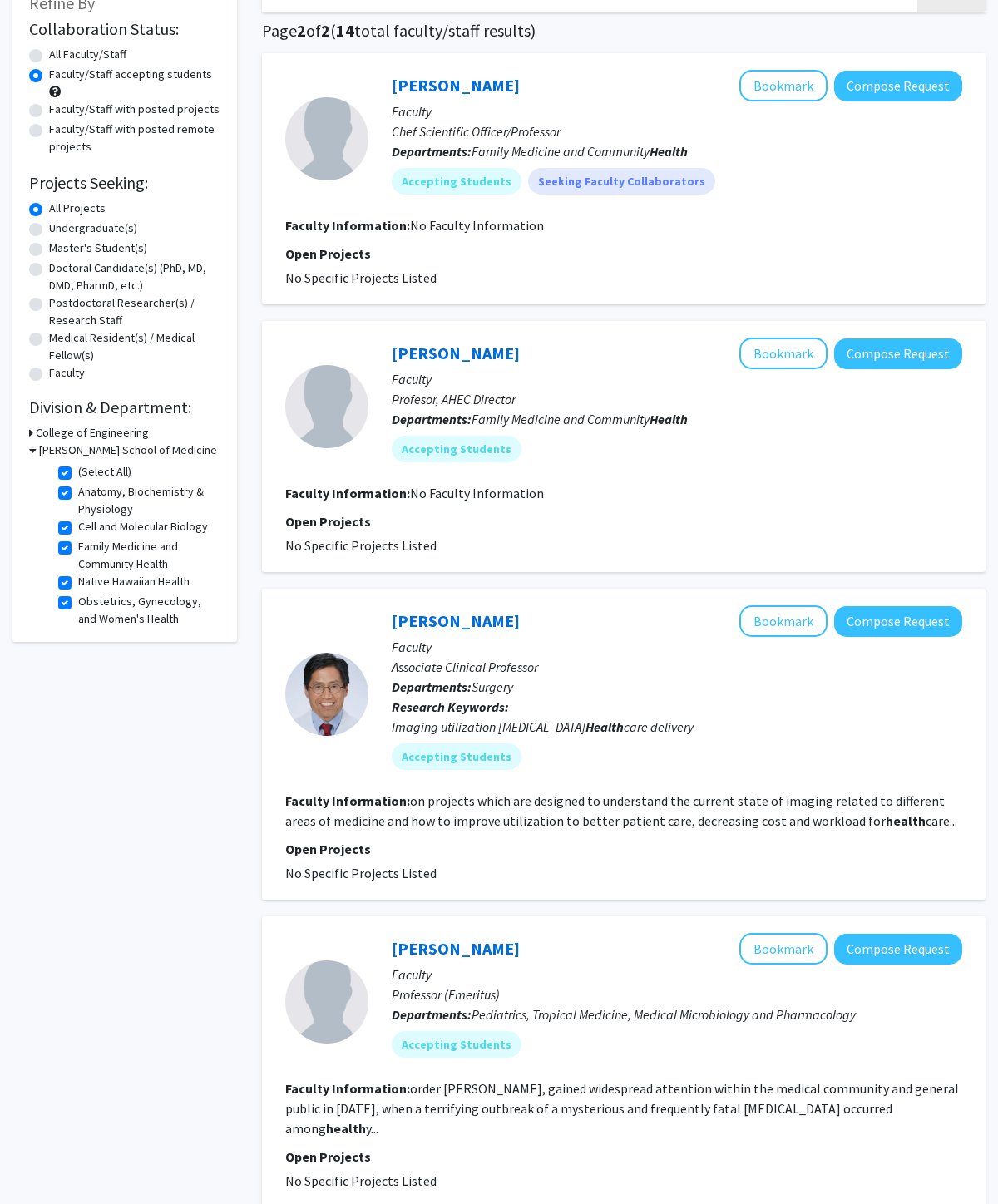
scroll to position [116, 0]
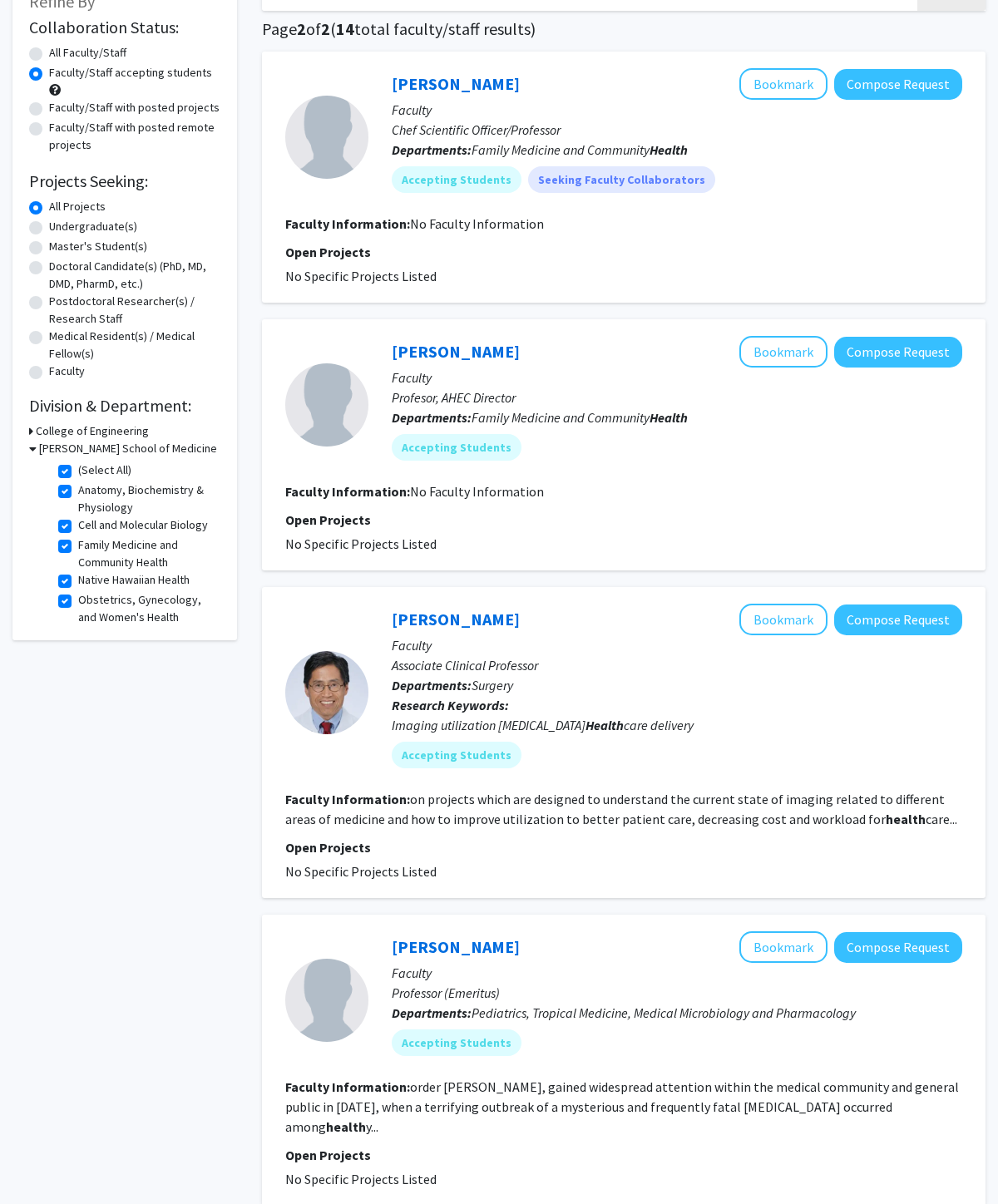
click at [761, 784] on fg-search-faculty "hyo-Chun Yoon Bookmark Compose Request Faculty Associate Clinical Professor Dep…" at bounding box center [624, 742] width 677 height 277
click at [466, 617] on link "[PERSON_NAME]" at bounding box center [456, 619] width 128 height 21
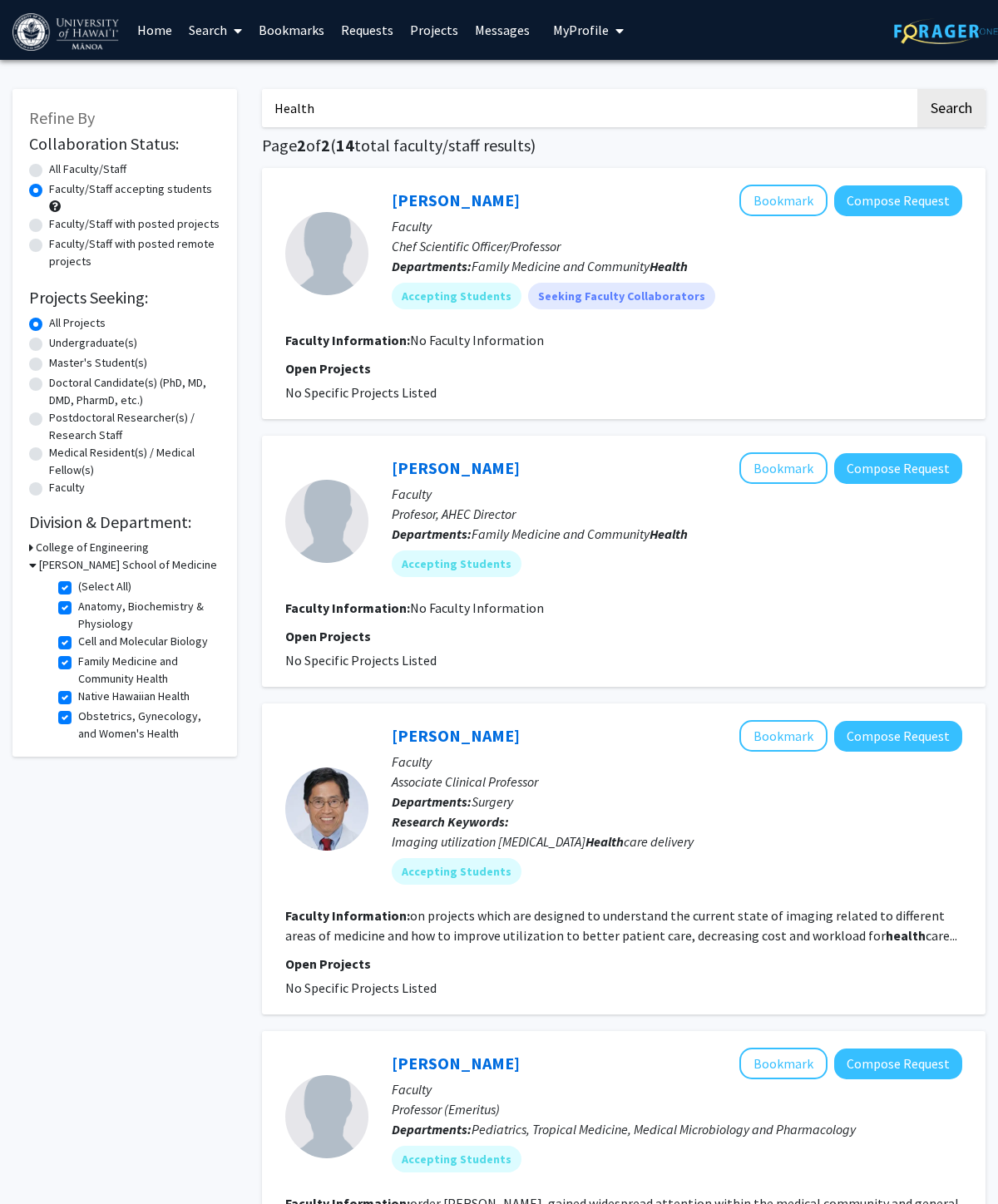
click at [39, 563] on h3 "[PERSON_NAME] School of Medicine" at bounding box center [128, 565] width 178 height 17
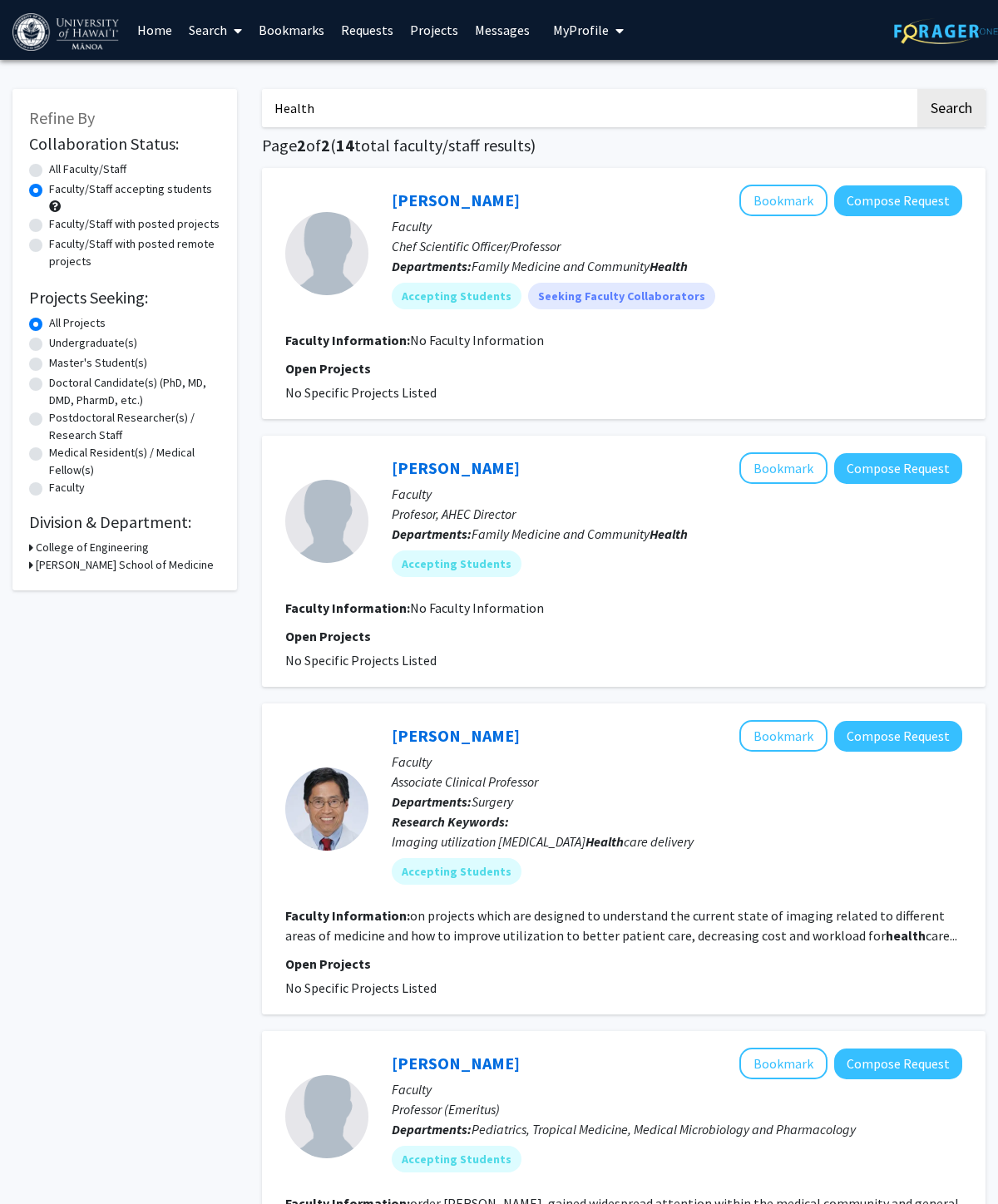
click at [44, 545] on h3 "College of Engineering" at bounding box center [93, 547] width 113 height 17
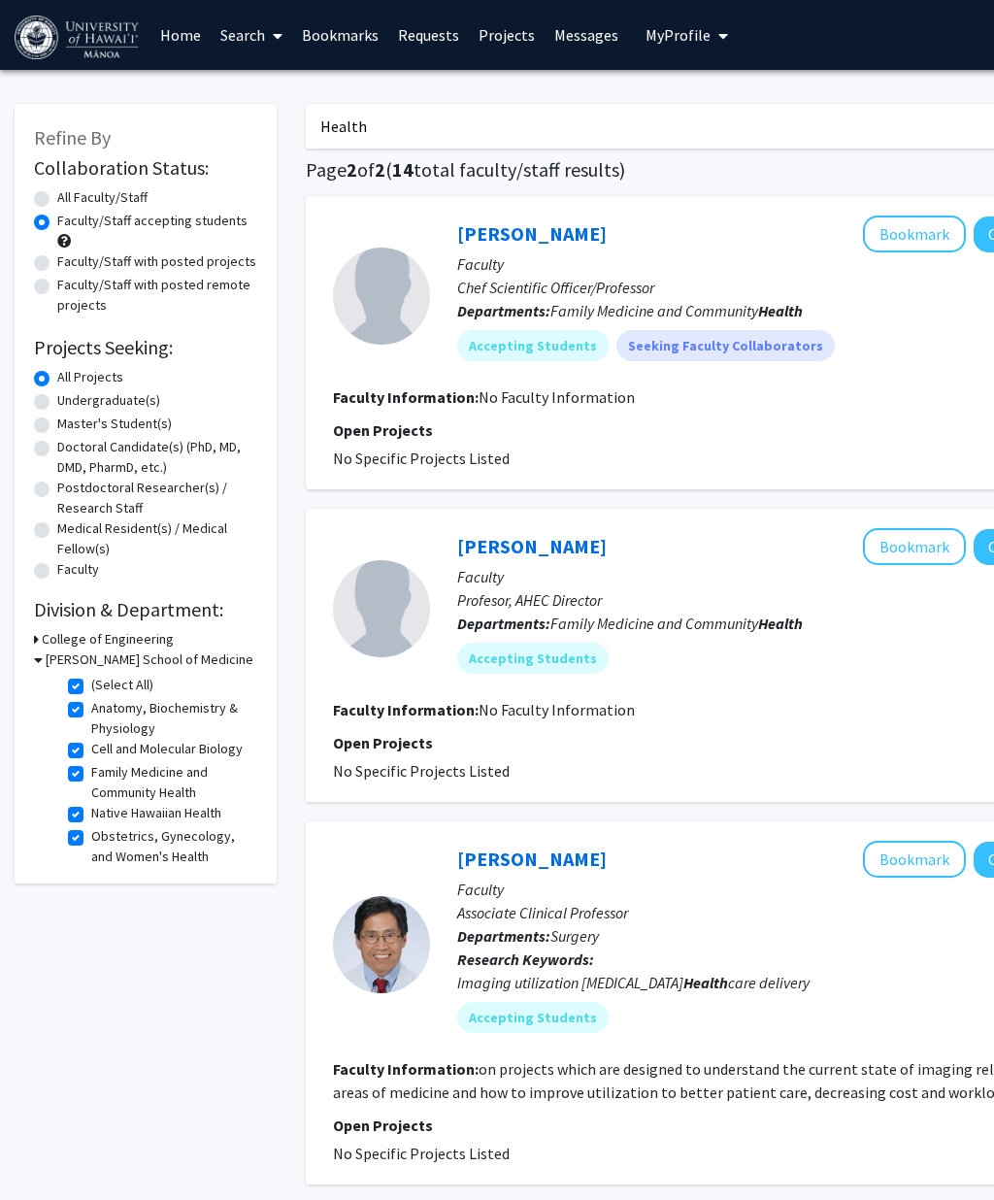
click at [39, 657] on icon at bounding box center [38, 660] width 9 height 20
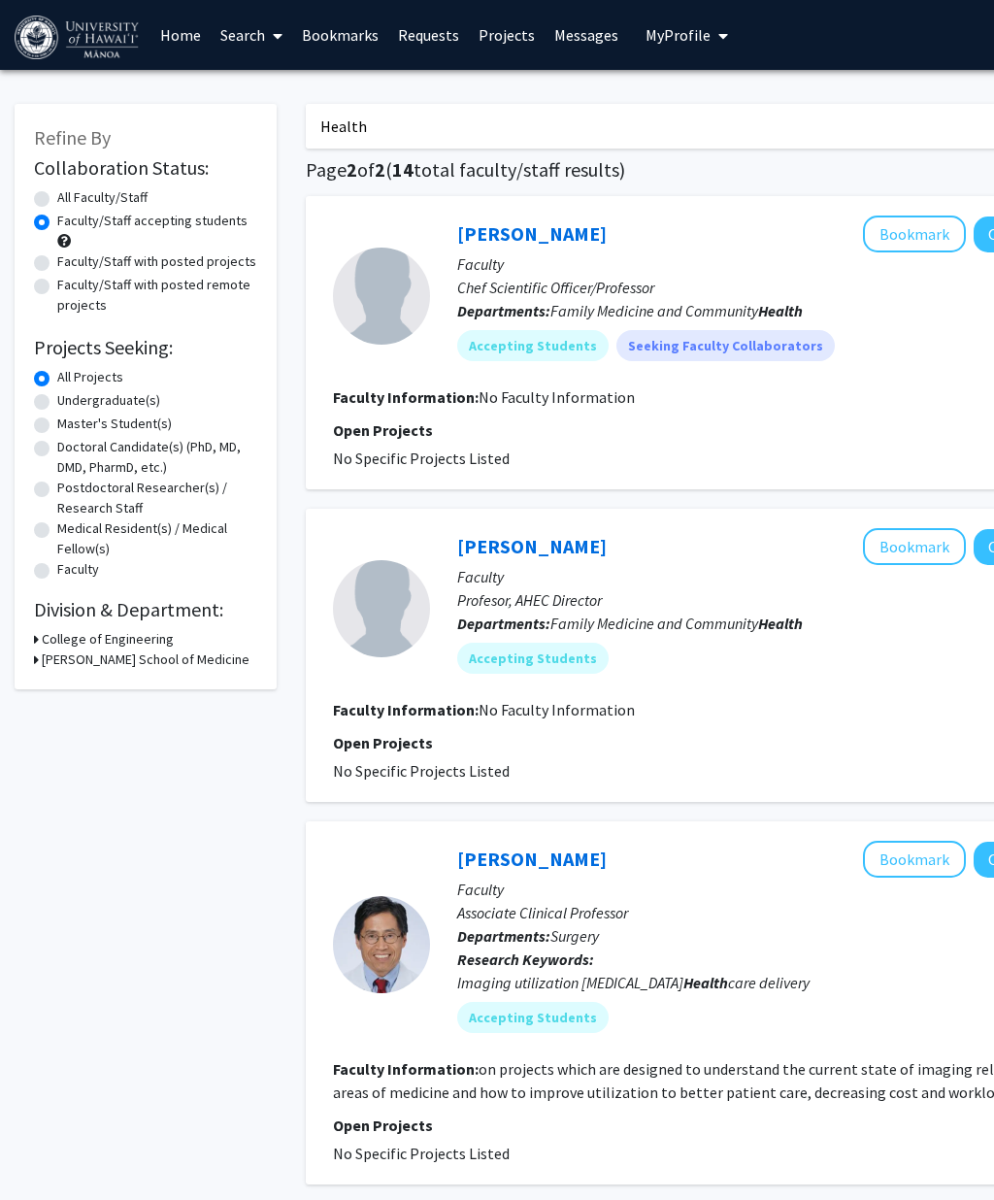
click at [38, 655] on icon at bounding box center [36, 660] width 5 height 20
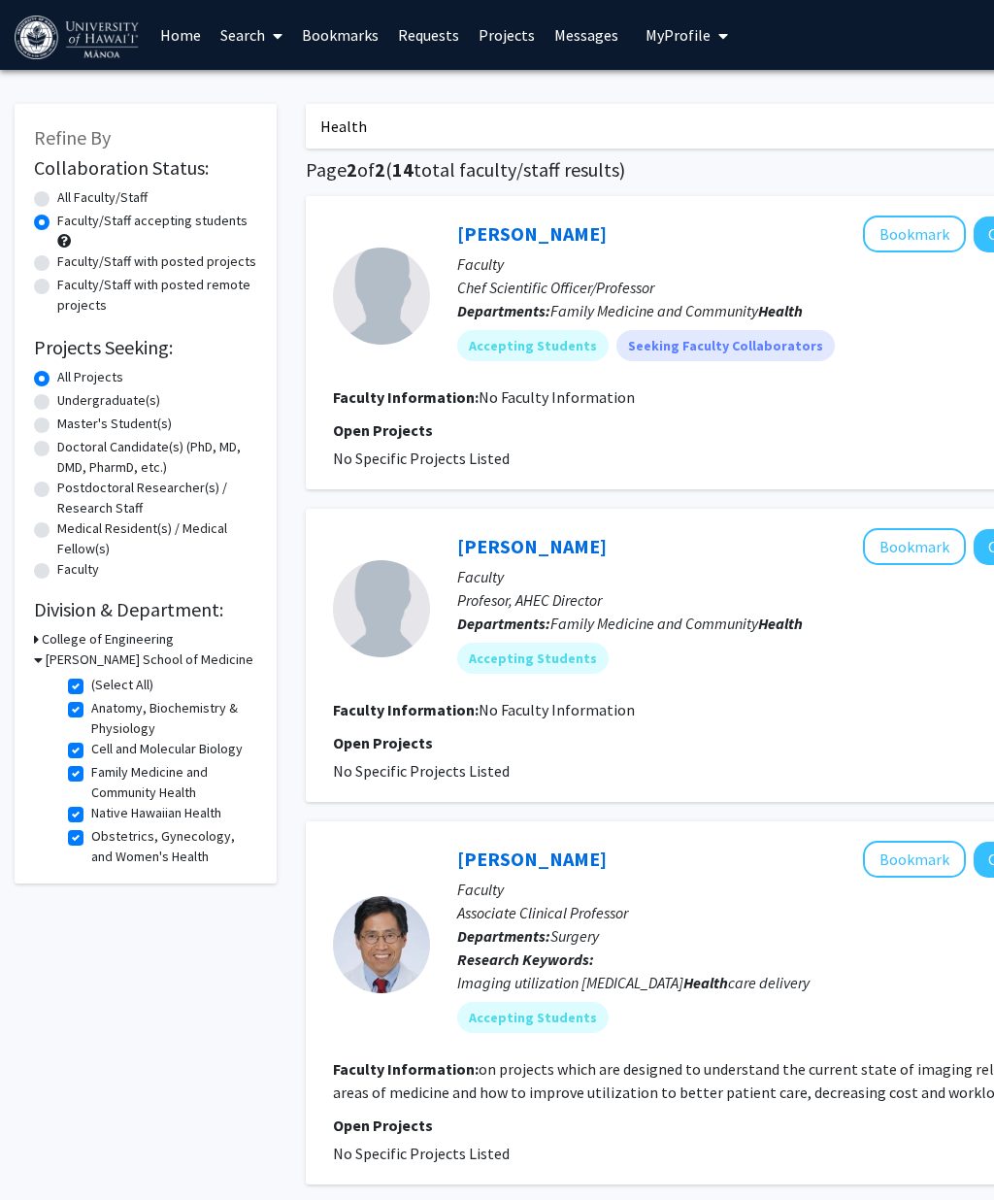
click at [91, 679] on label "(Select All)" at bounding box center [122, 685] width 62 height 20
click at [91, 679] on input "(Select All)" at bounding box center [97, 681] width 13 height 13
checkbox input "false"
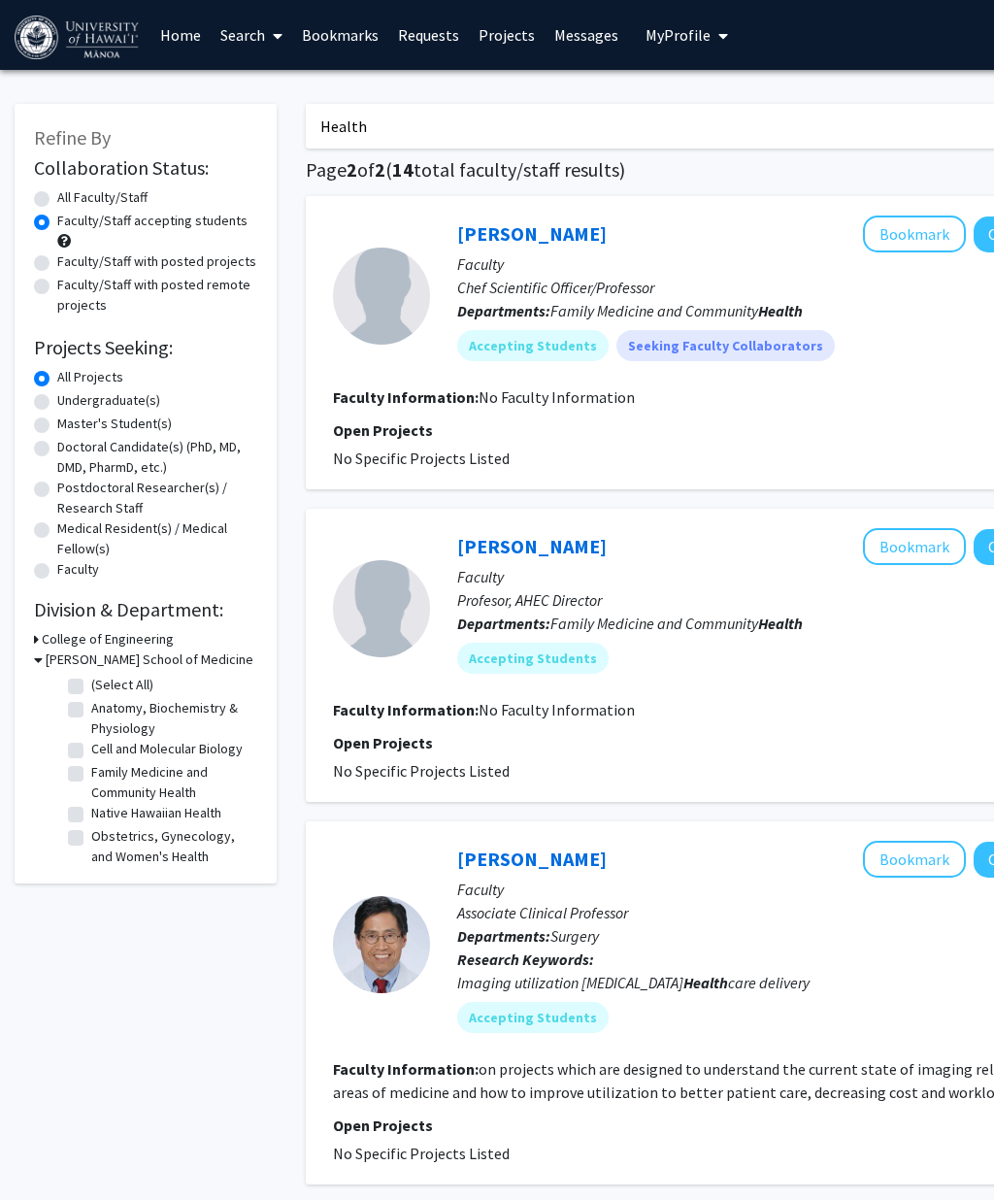
checkbox input "false"
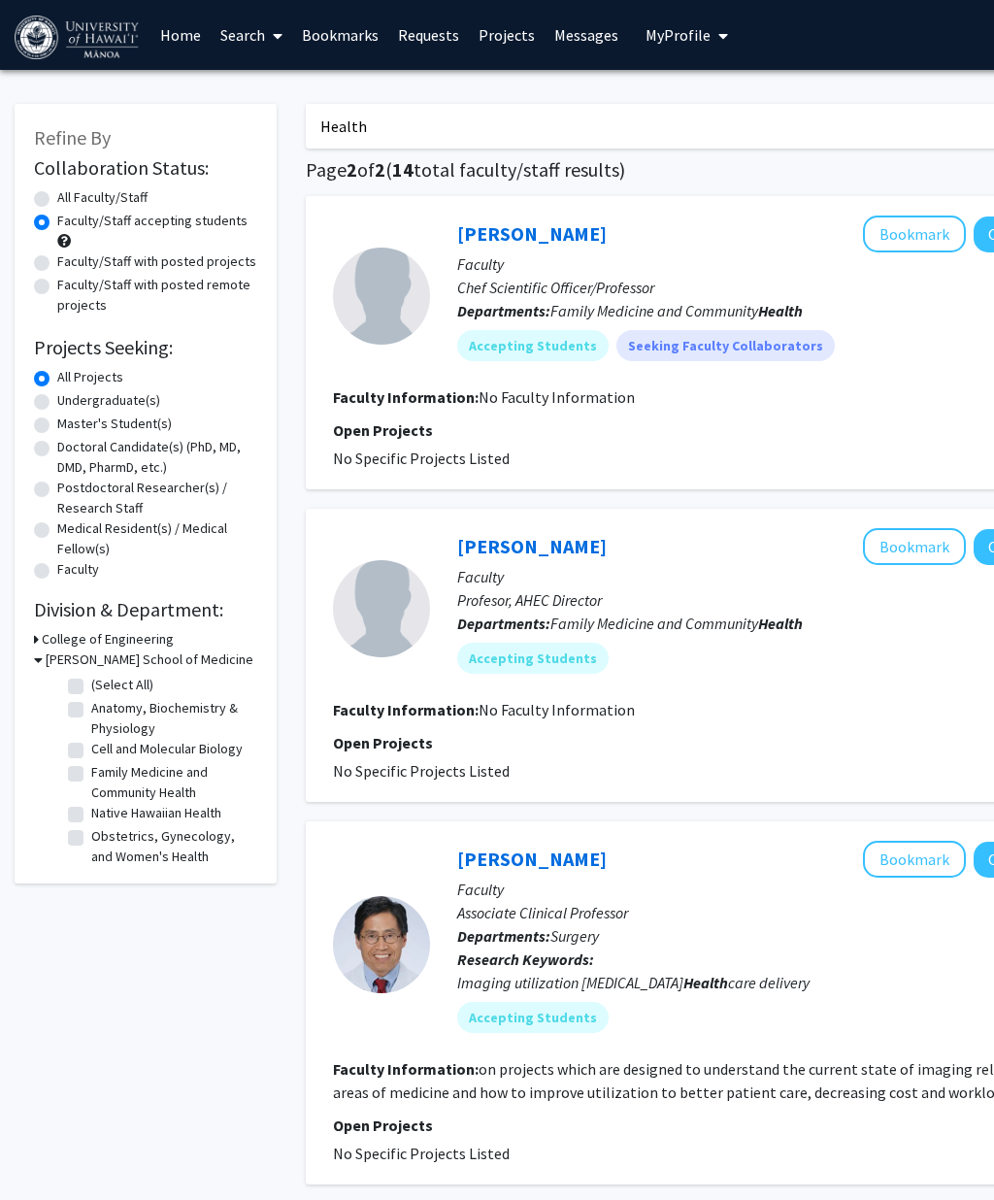
checkbox input "false"
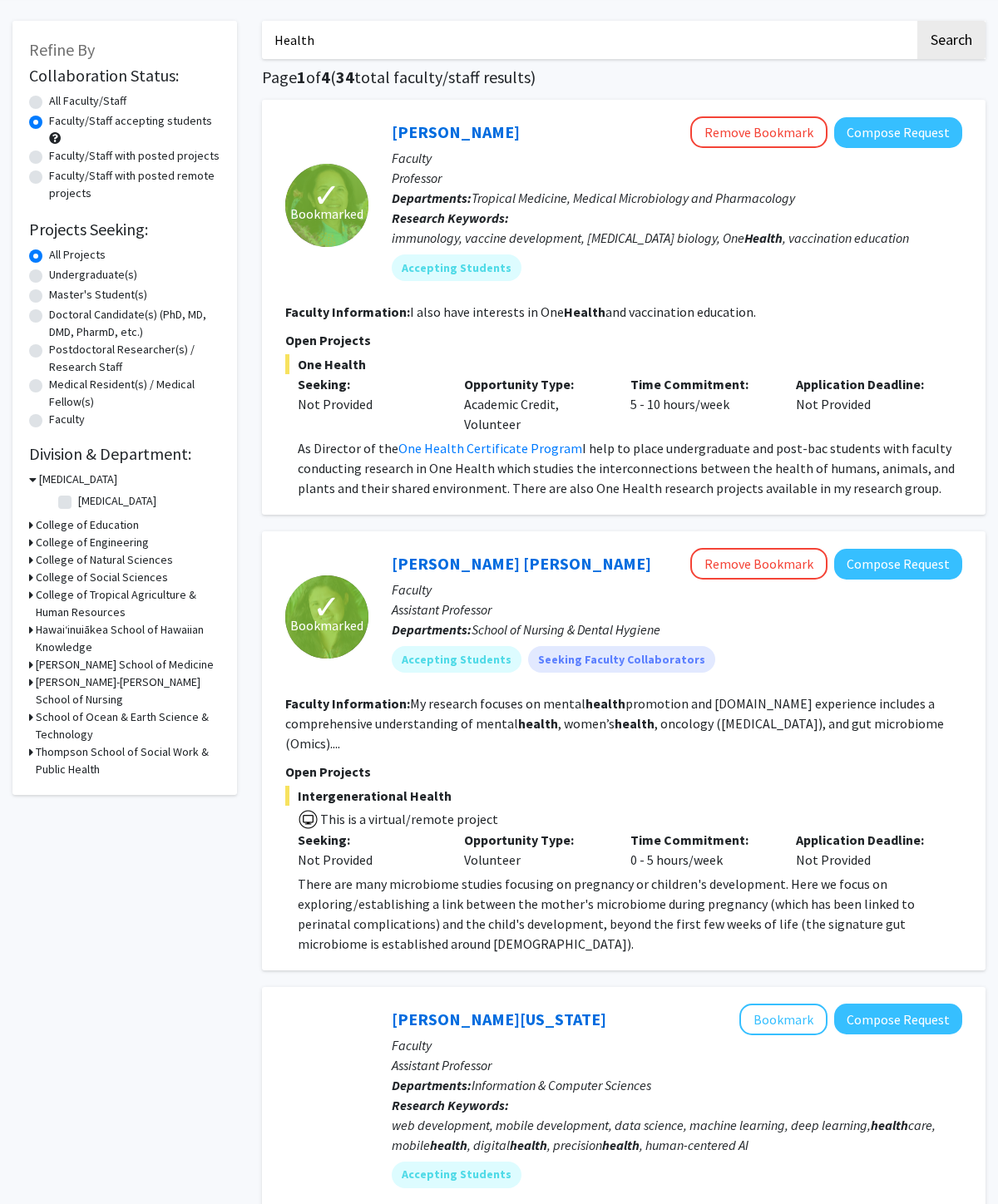
scroll to position [52, 0]
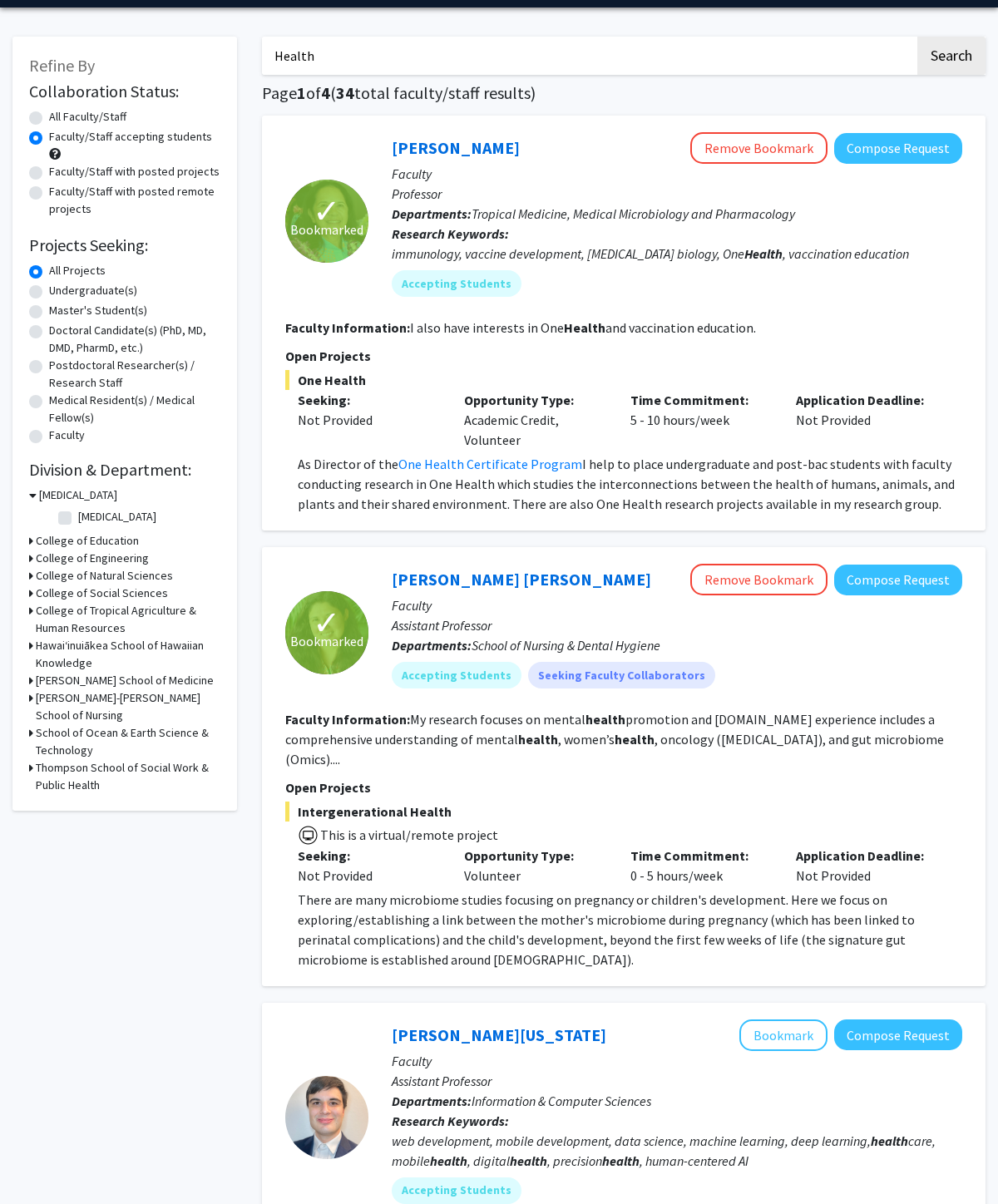
click at [78, 511] on label "[MEDICAL_DATA]" at bounding box center [117, 516] width 78 height 17
click at [78, 511] on input "[MEDICAL_DATA]" at bounding box center [83, 513] width 11 height 11
checkbox input "true"
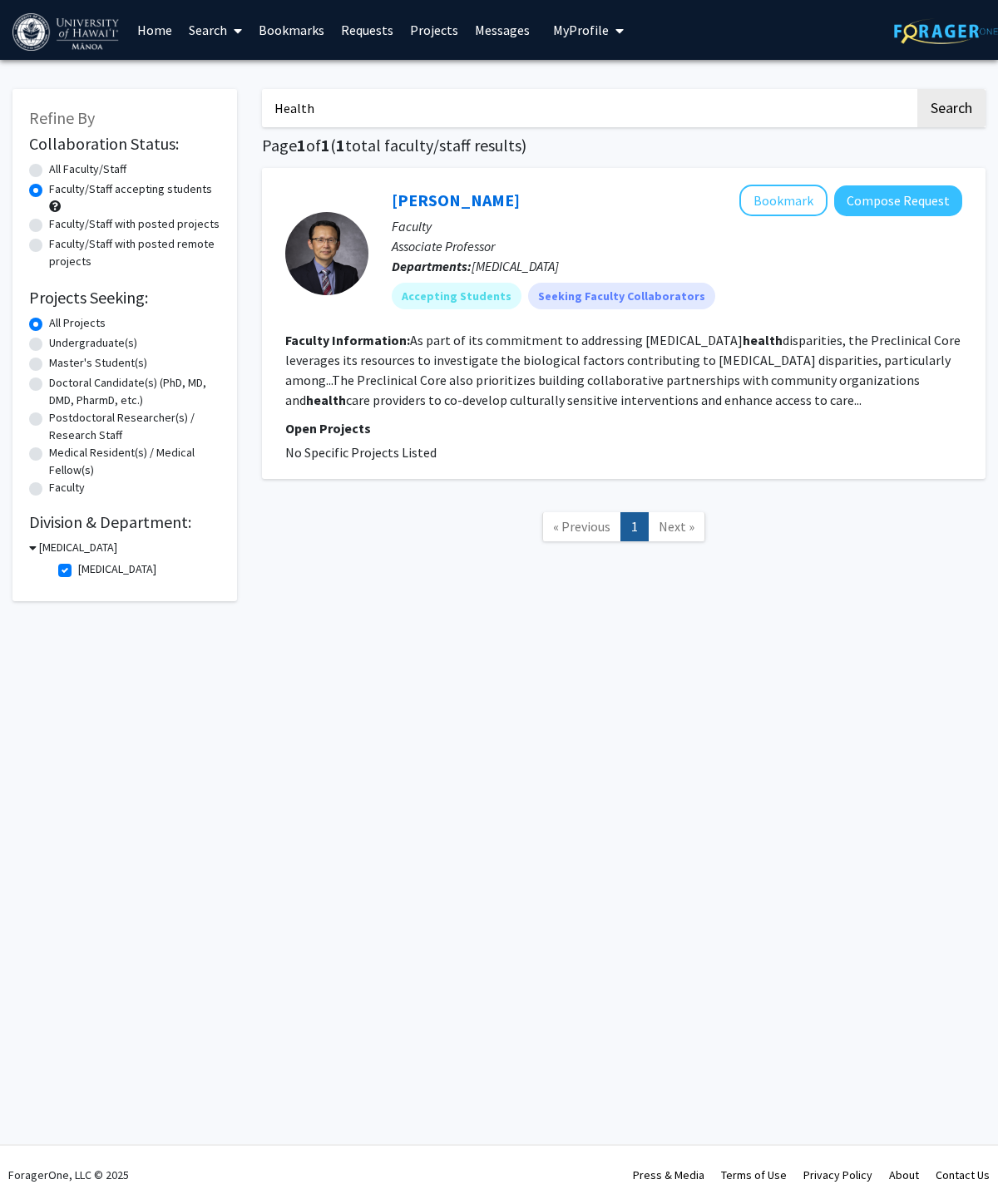
click at [78, 570] on label "[MEDICAL_DATA]" at bounding box center [117, 569] width 78 height 17
click at [78, 570] on input "[MEDICAL_DATA]" at bounding box center [83, 565] width 11 height 11
checkbox input "false"
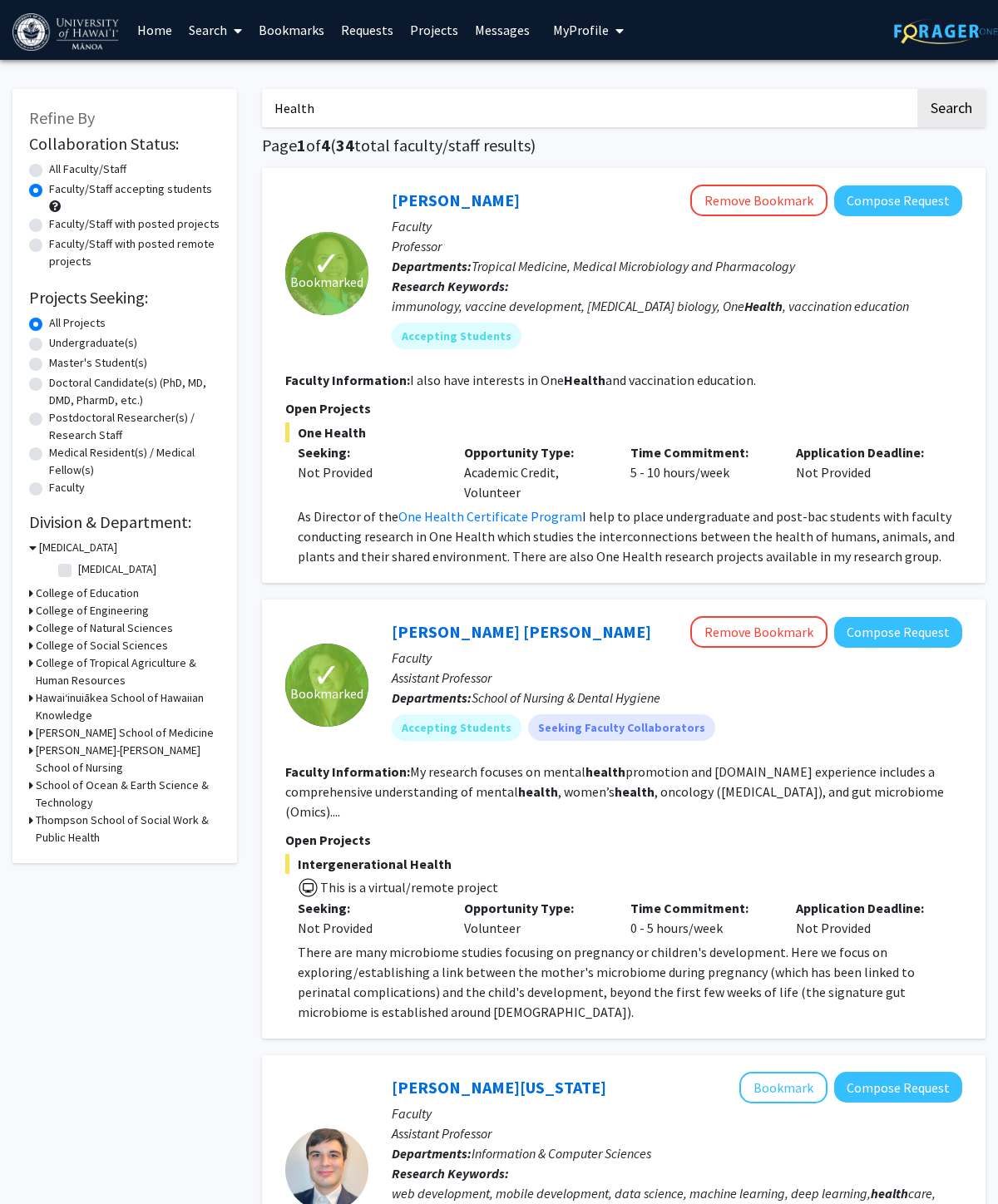
click at [63, 630] on h3 "College of Natural Sciences" at bounding box center [105, 628] width 137 height 17
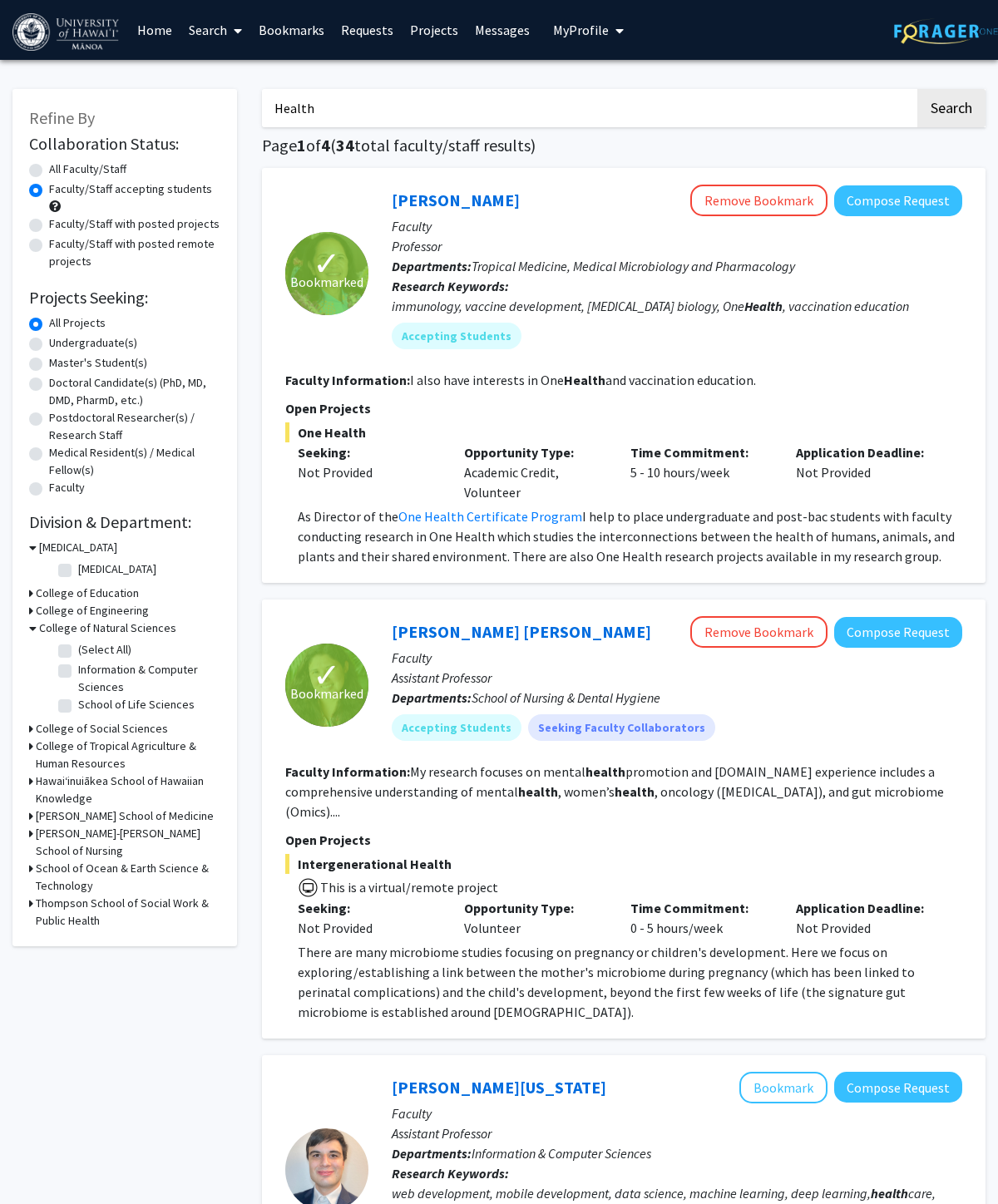
click at [78, 703] on label "School of Life Sciences" at bounding box center [136, 705] width 117 height 17
click at [78, 703] on input "School of Life Sciences" at bounding box center [83, 701] width 11 height 11
checkbox input "true"
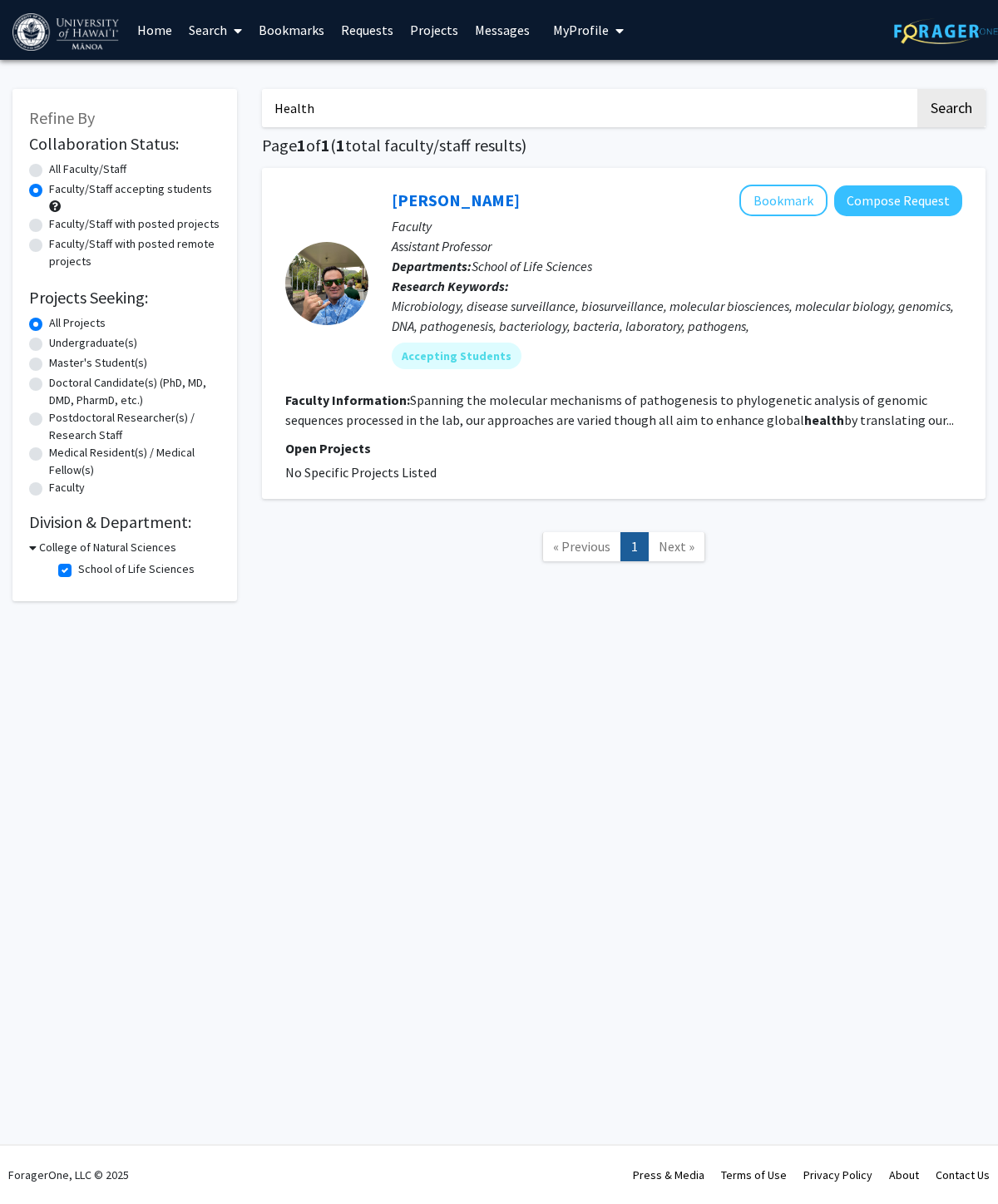
click at [61, 575] on fg-checkbox "School of Life Sciences School of Life Sciences" at bounding box center [137, 569] width 158 height 20
click at [78, 568] on label "School of Life Sciences" at bounding box center [136, 569] width 117 height 17
click at [78, 568] on input "School of Life Sciences" at bounding box center [83, 565] width 11 height 11
checkbox input "false"
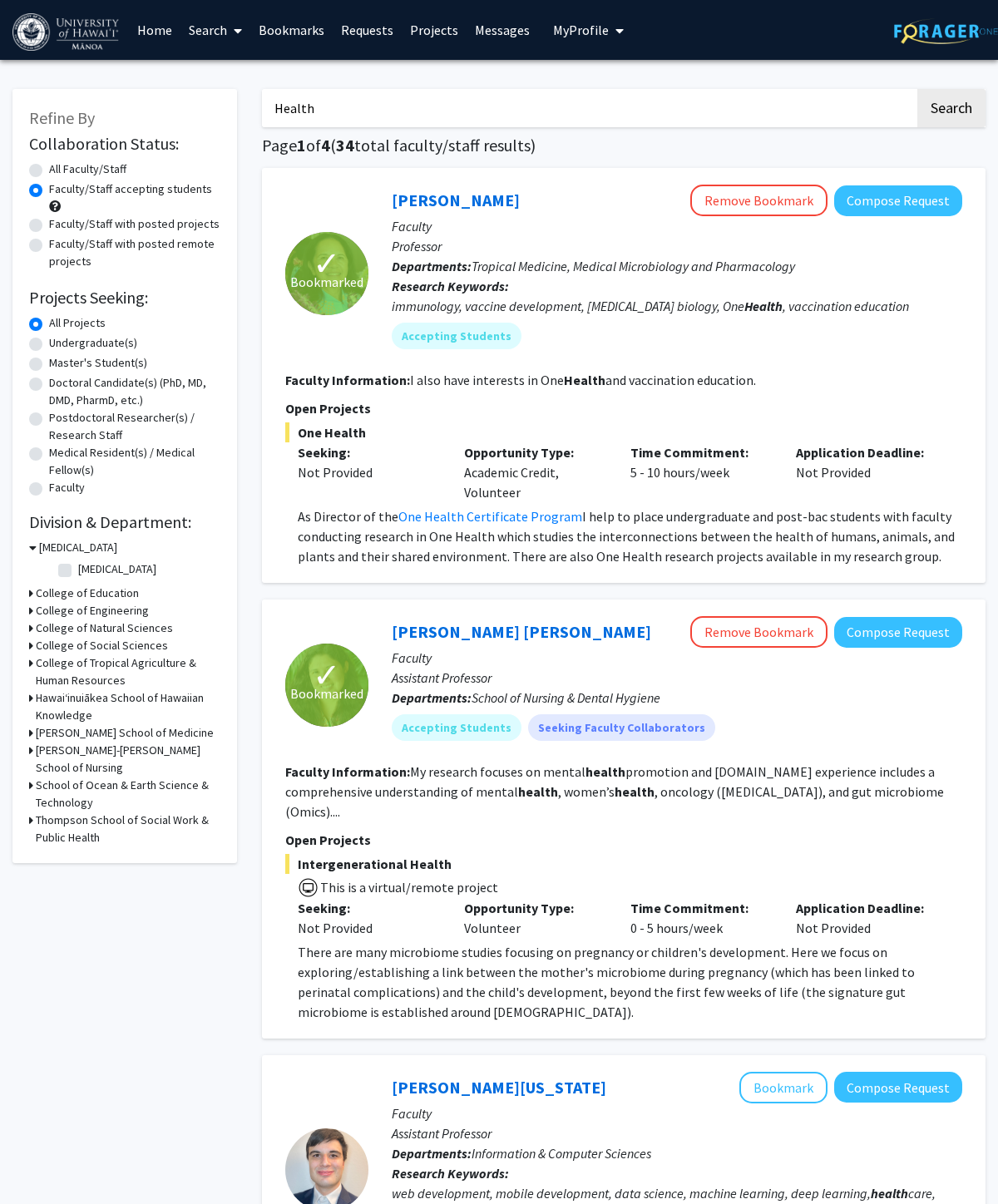
click at [63, 831] on h3 "Thompson School of Social Work & Public Health" at bounding box center [128, 829] width 185 height 35
click at [141, 880] on label "Public Health Studies" at bounding box center [130, 879] width 105 height 17
click at [89, 880] on input "Public Health Studies" at bounding box center [83, 876] width 11 height 11
checkbox input "true"
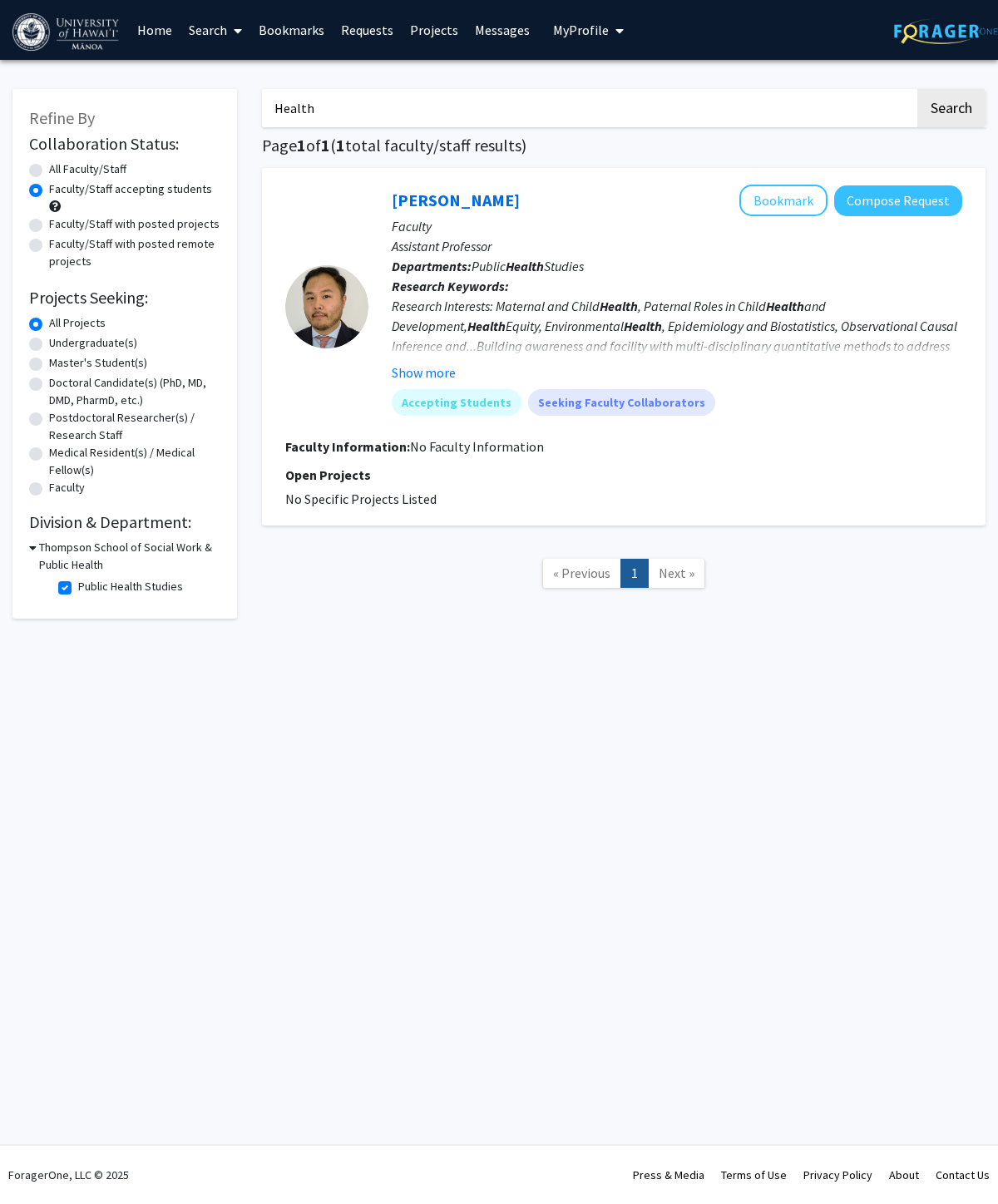
click at [78, 588] on label "Public Health Studies" at bounding box center [130, 587] width 105 height 17
click at [78, 588] on input "Public Health Studies" at bounding box center [83, 583] width 11 height 11
checkbox input "false"
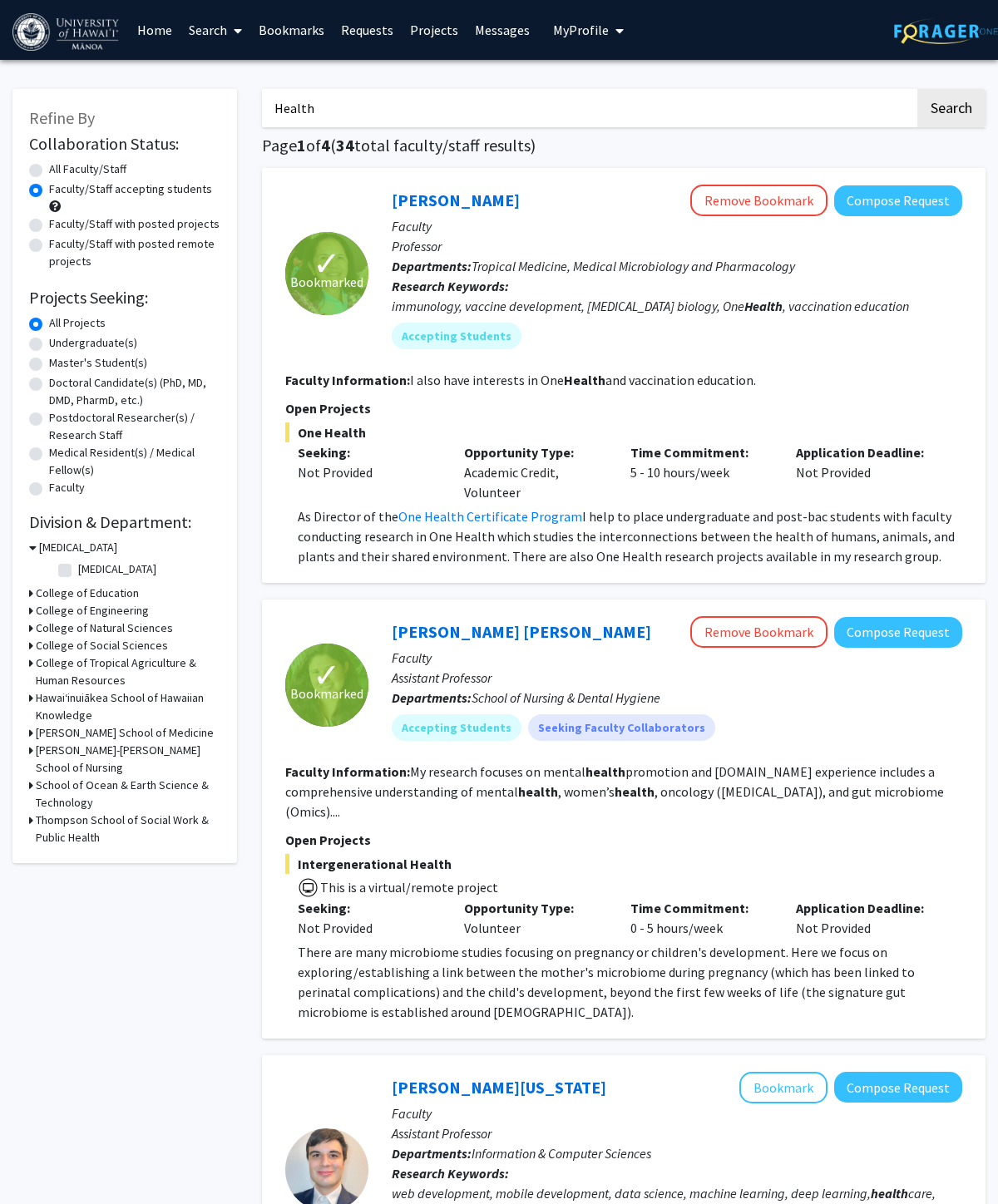
click at [152, 728] on h3 "[PERSON_NAME] School of Medicine" at bounding box center [125, 733] width 178 height 17
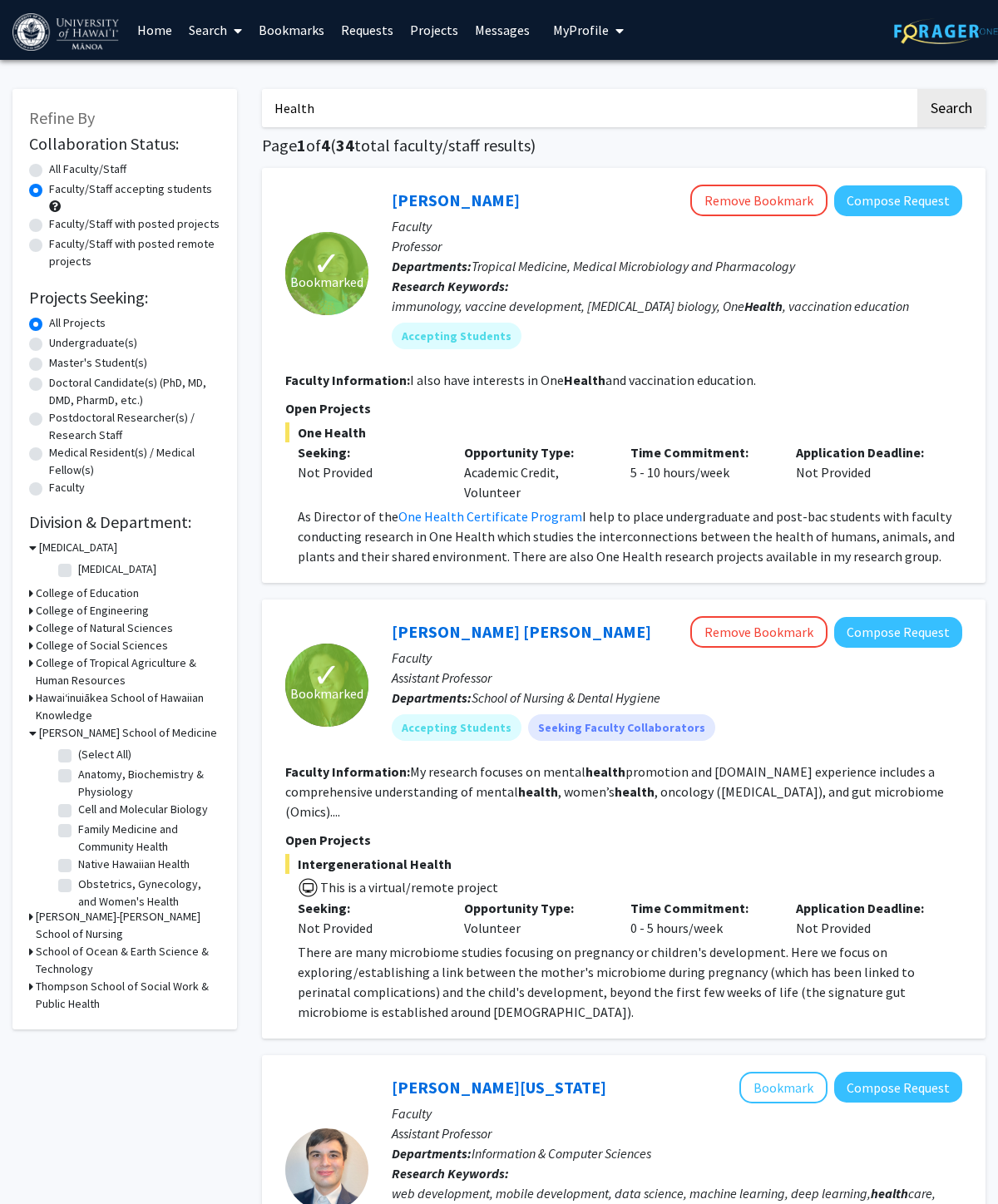
click at [81, 917] on h3 "Nancy Atmospera-Walch School of Nursing" at bounding box center [128, 925] width 185 height 35
click at [84, 947] on label "School of Nursing & Dental Hygiene" at bounding box center [146, 964] width 138 height 35
click at [84, 947] on input "School of Nursing & Dental Hygiene" at bounding box center [83, 952] width 11 height 11
checkbox input "true"
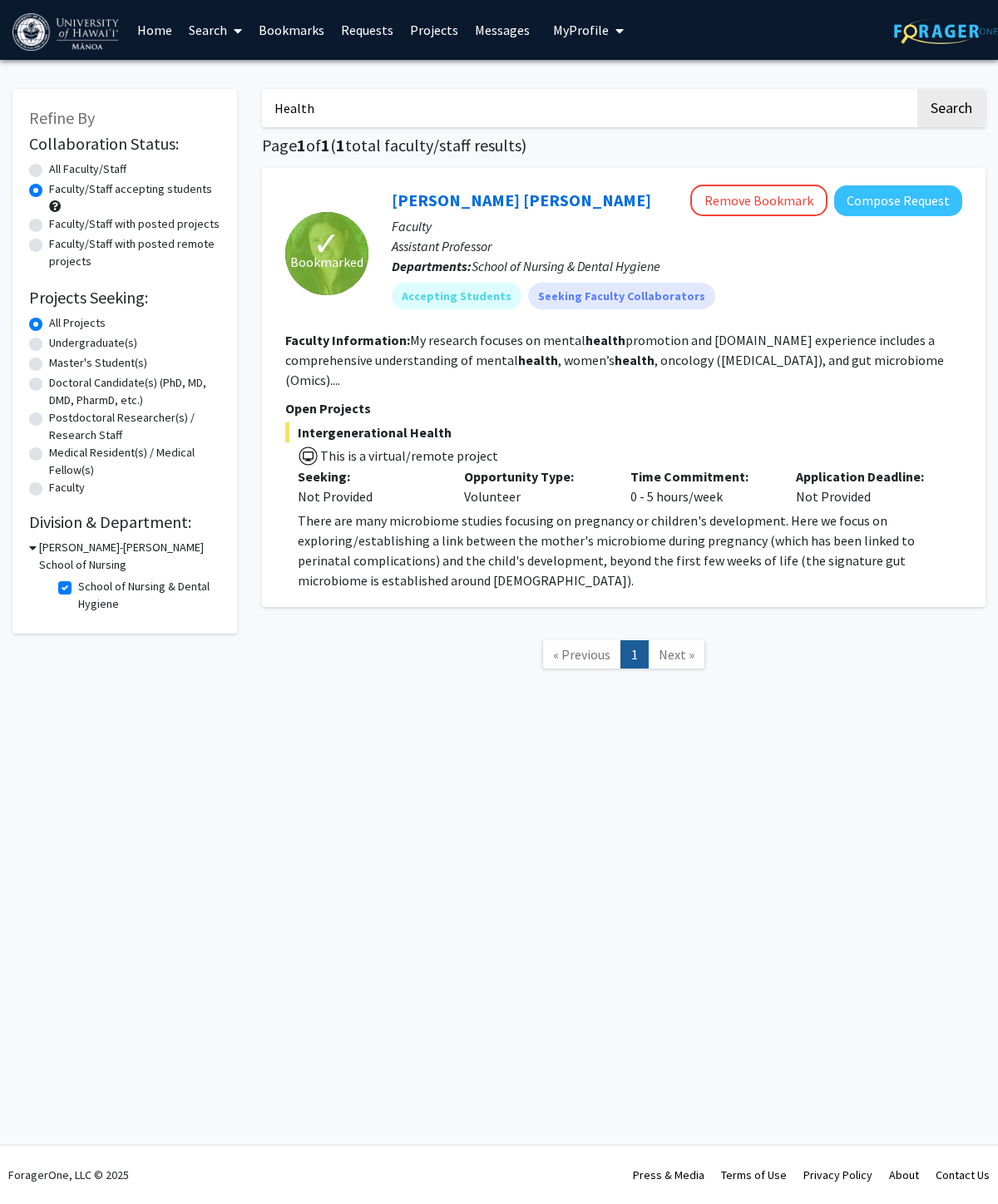
click at [63, 600] on fg-checkbox "School of Nursing & Dental Hygiene School of Nursing & Dental Hygiene" at bounding box center [137, 595] width 158 height 35
click at [78, 590] on label "School of Nursing & Dental Hygiene" at bounding box center [146, 595] width 138 height 35
click at [78, 588] on input "School of Nursing & Dental Hygiene" at bounding box center [83, 583] width 11 height 11
checkbox input "false"
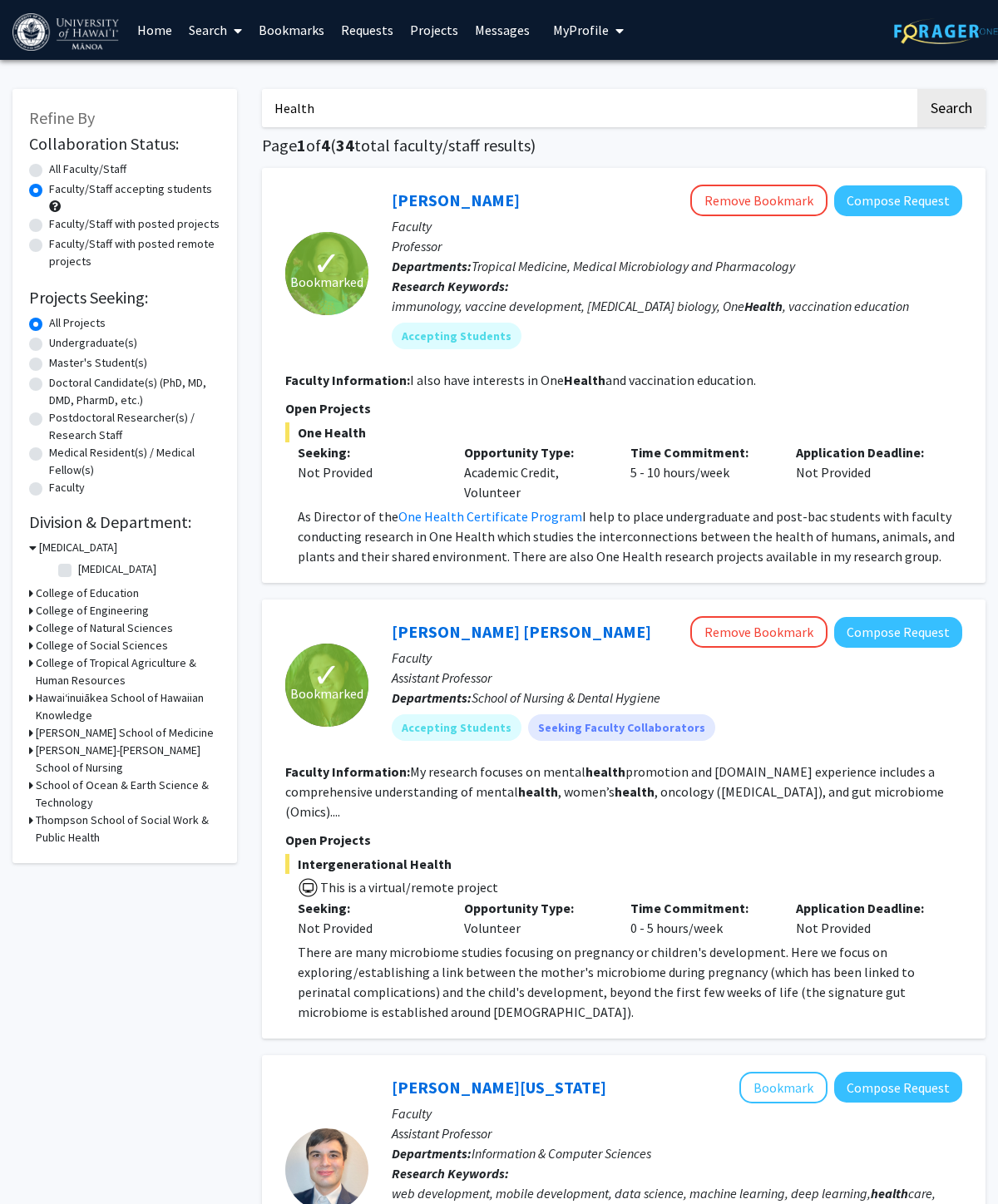
click at [89, 727] on h3 "[PERSON_NAME] School of Medicine" at bounding box center [125, 733] width 178 height 17
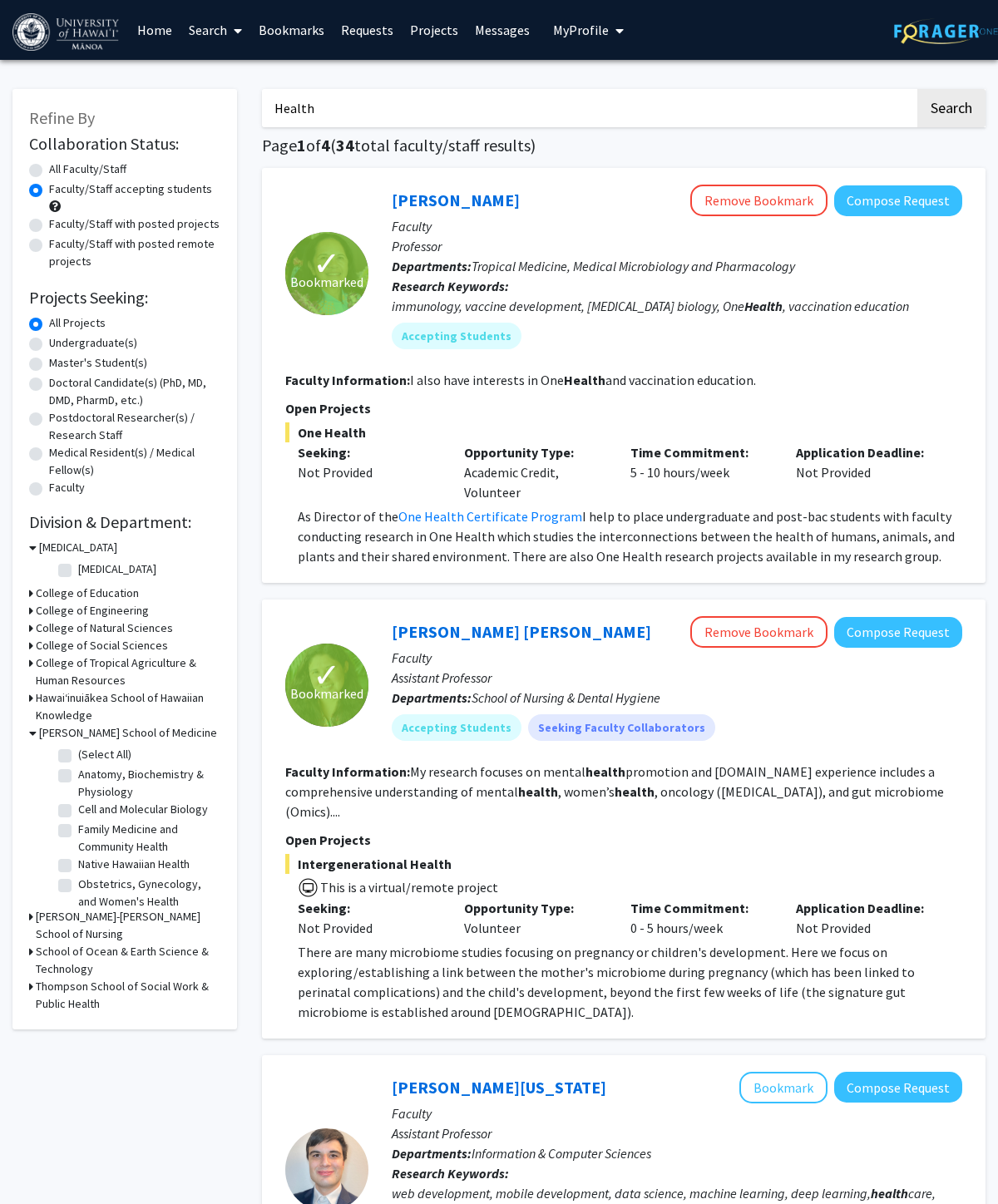
click at [78, 751] on label "(Select All)" at bounding box center [105, 754] width 53 height 17
click at [78, 751] on input "(Select All)" at bounding box center [83, 751] width 11 height 11
checkbox input "true"
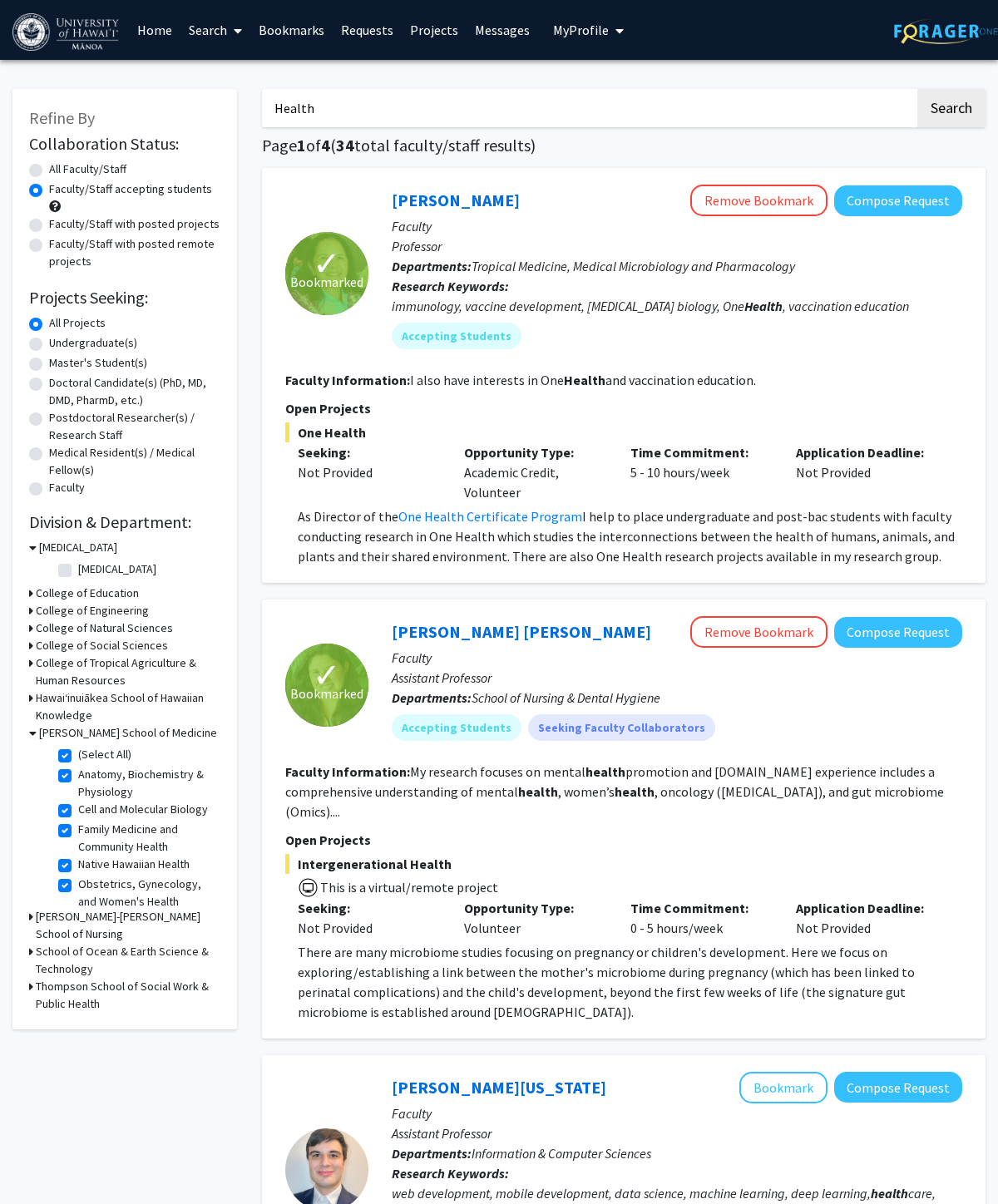
checkbox input "true"
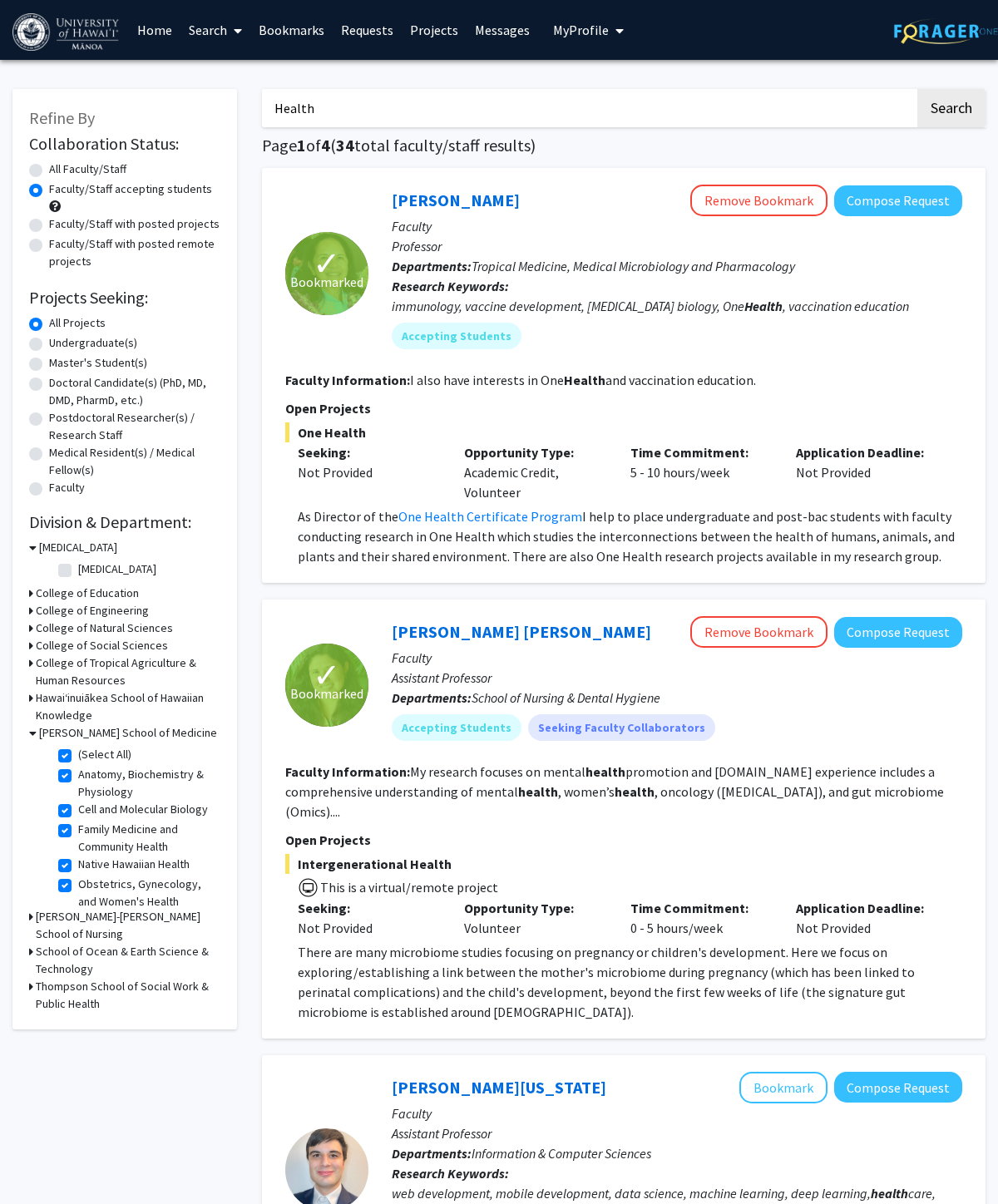
checkbox input "true"
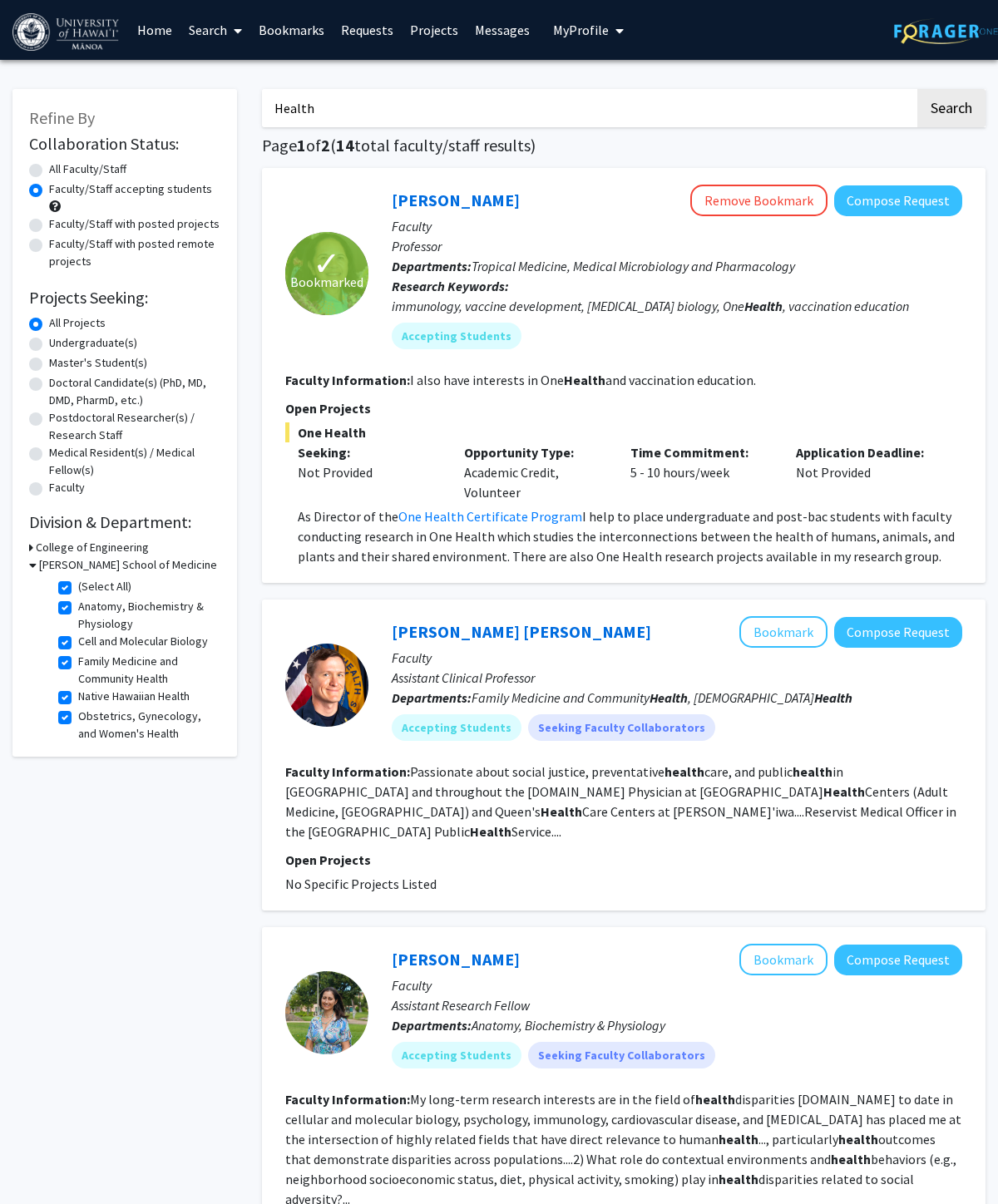
click at [157, 254] on label "Faculty/Staff with posted remote projects" at bounding box center [134, 253] width 171 height 35
click at [60, 246] on input "Faculty/Staff with posted remote projects" at bounding box center [54, 241] width 11 height 11
radio input "true"
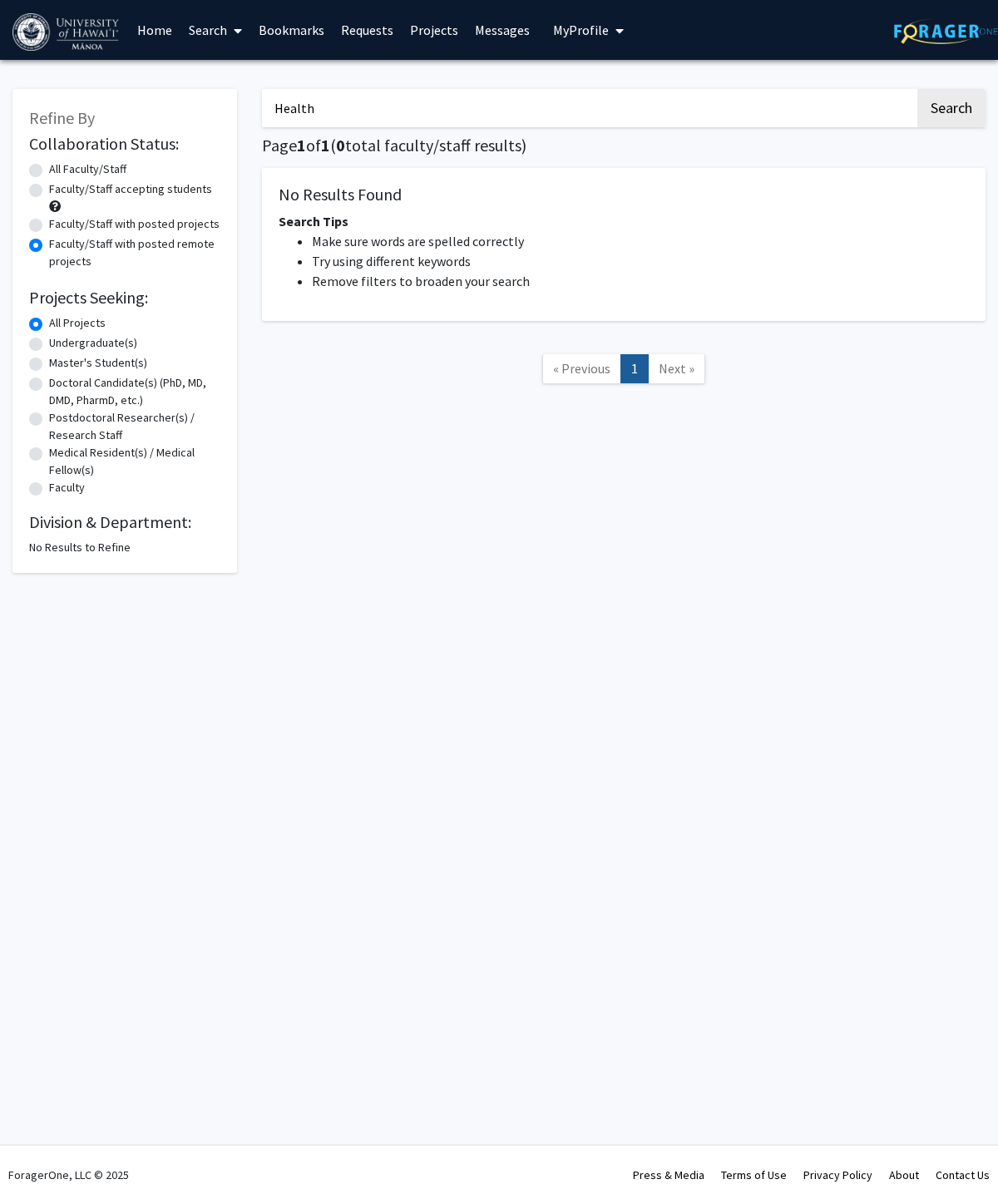
click at [557, 120] on input "Health" at bounding box center [589, 108] width 653 height 39
click at [553, 117] on input "Health" at bounding box center [589, 108] width 653 height 39
click at [565, 104] on input "Health" at bounding box center [589, 108] width 653 height 39
click at [566, 104] on input "Health" at bounding box center [589, 108] width 653 height 39
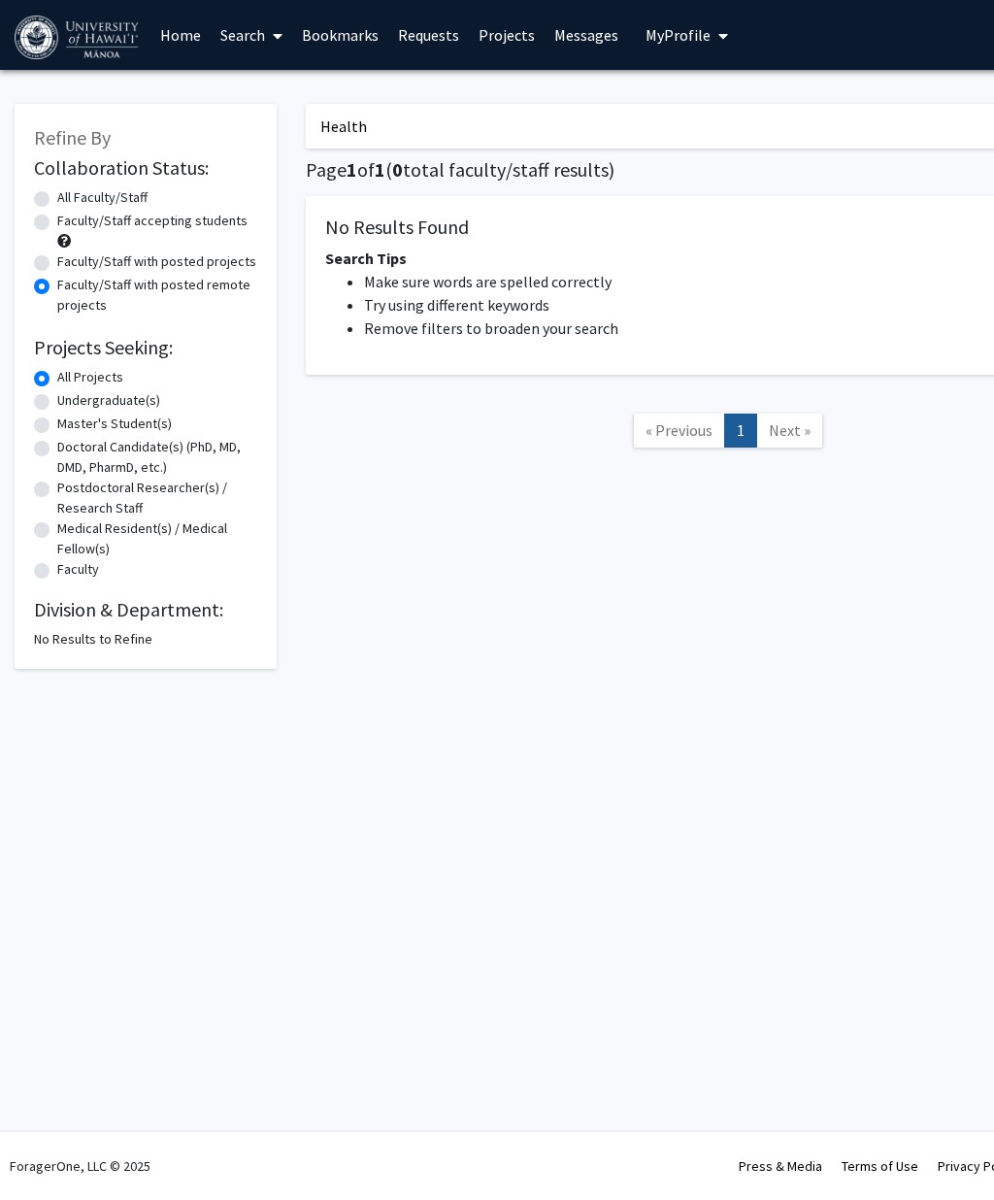
click at [722, 123] on input "Health" at bounding box center [687, 126] width 762 height 45
type input "H"
radio input "true"
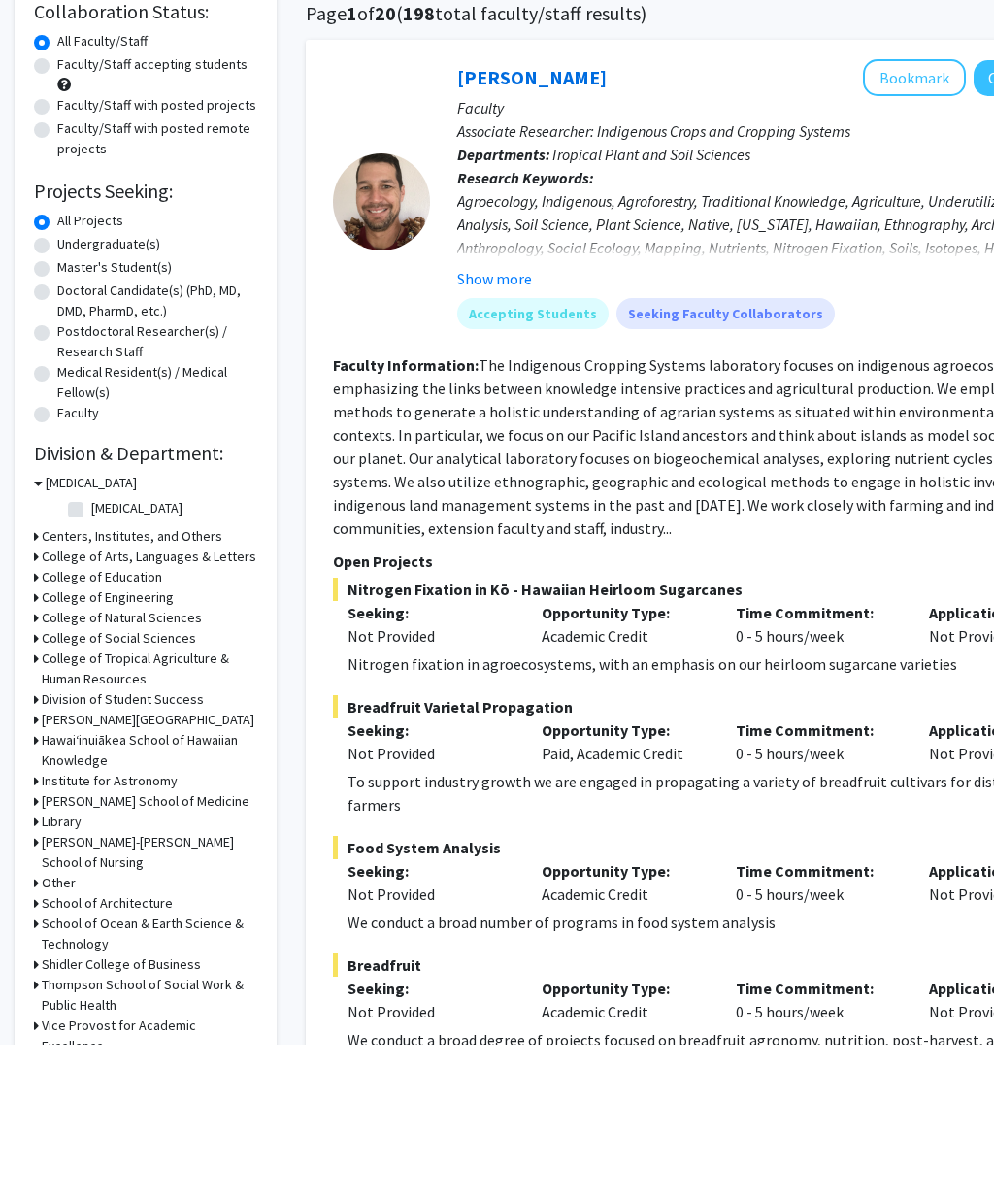
click at [42, 948] on h3 "[PERSON_NAME] School of Medicine" at bounding box center [146, 958] width 208 height 20
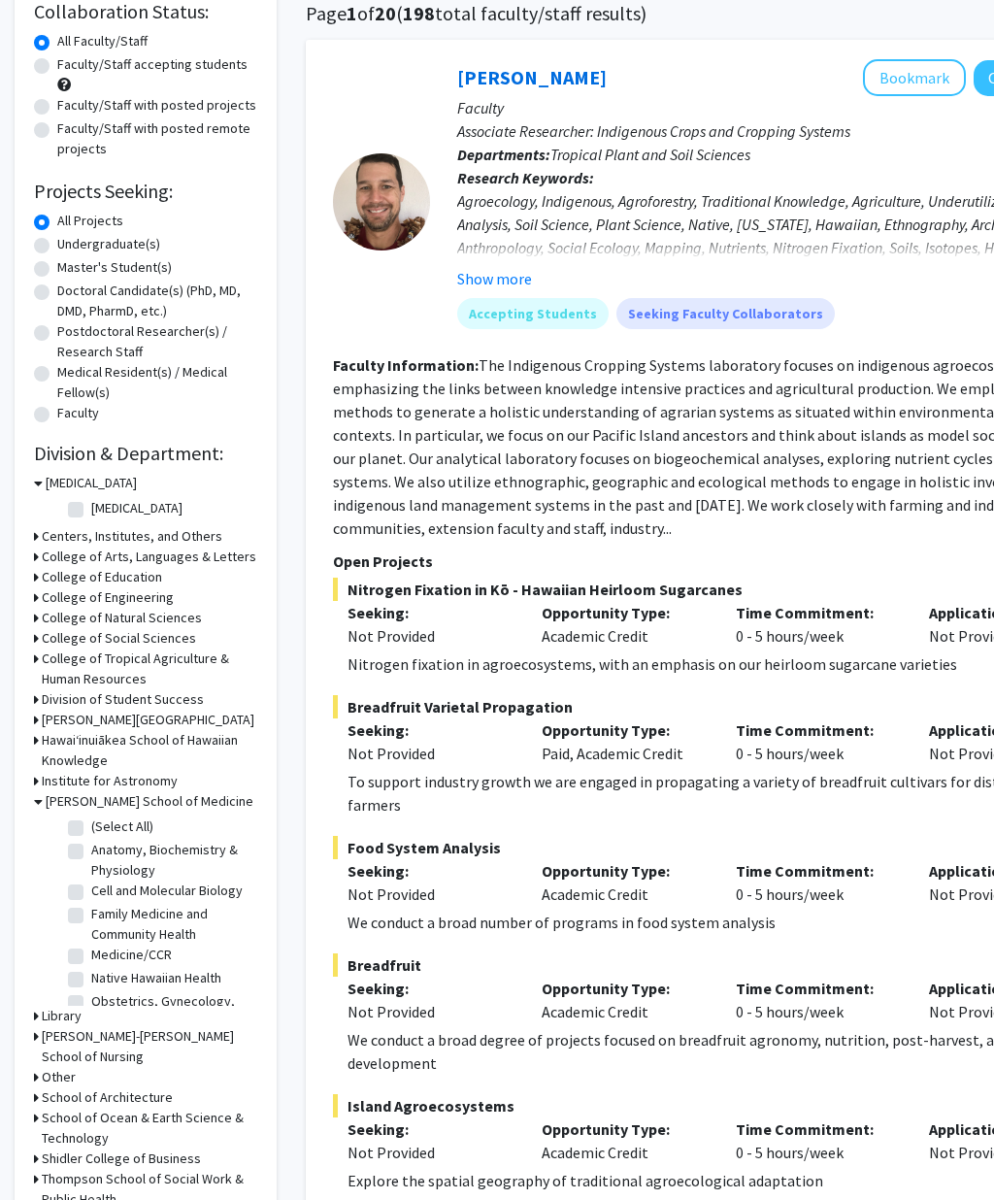
click at [91, 826] on label "(Select All)" at bounding box center [122, 827] width 62 height 20
click at [91, 826] on input "(Select All)" at bounding box center [97, 823] width 13 height 13
checkbox input "true"
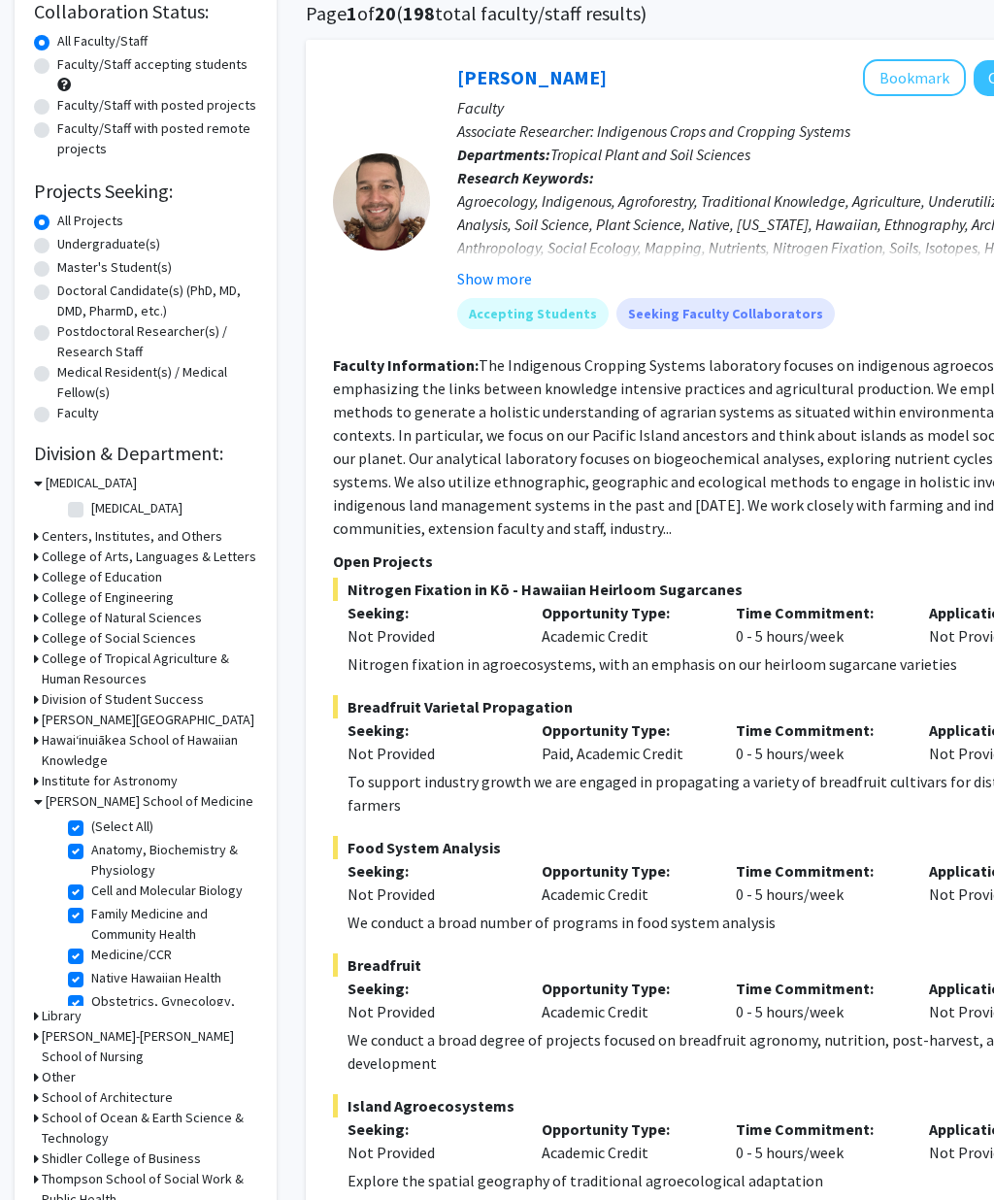
checkbox input "true"
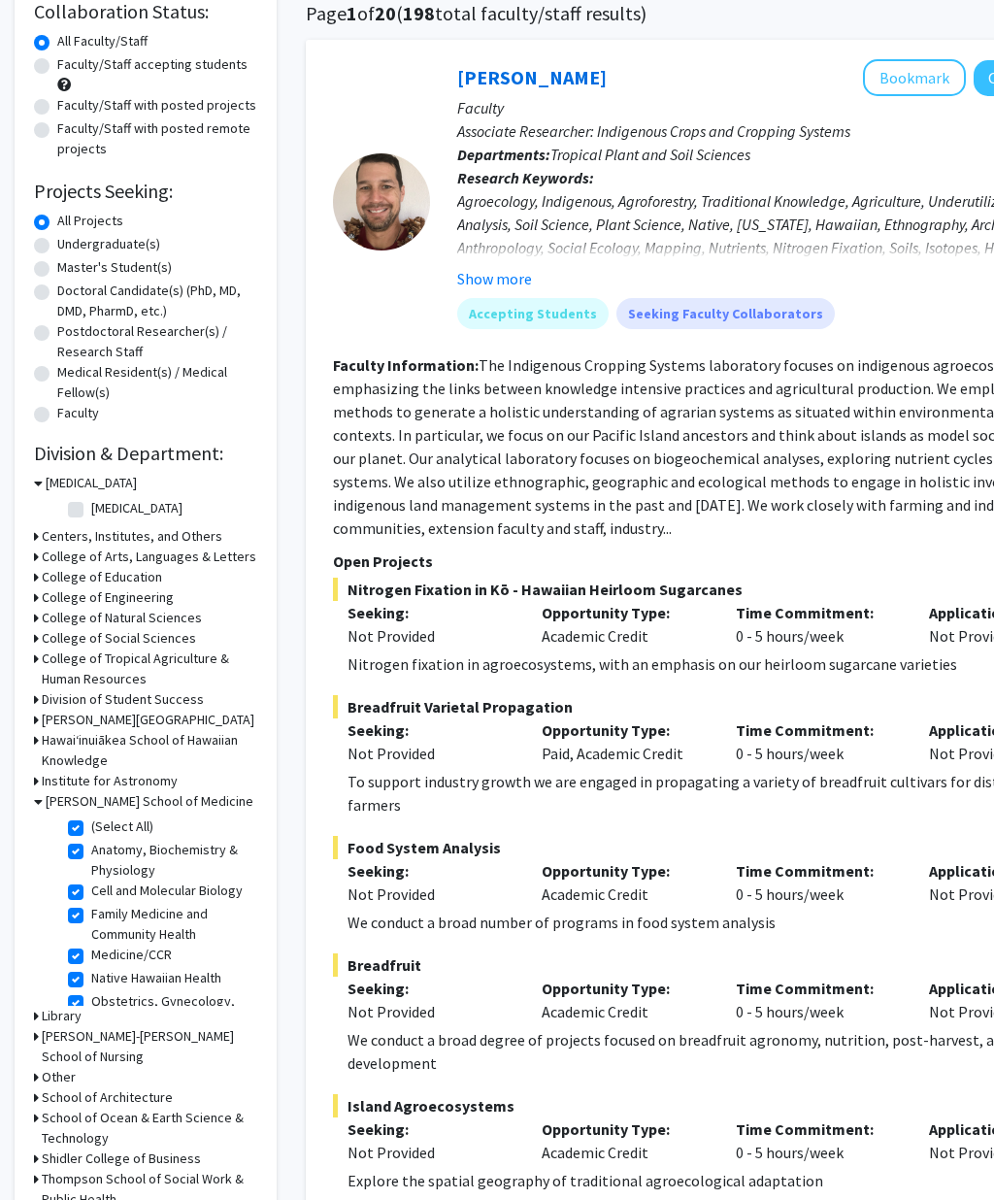
checkbox input "true"
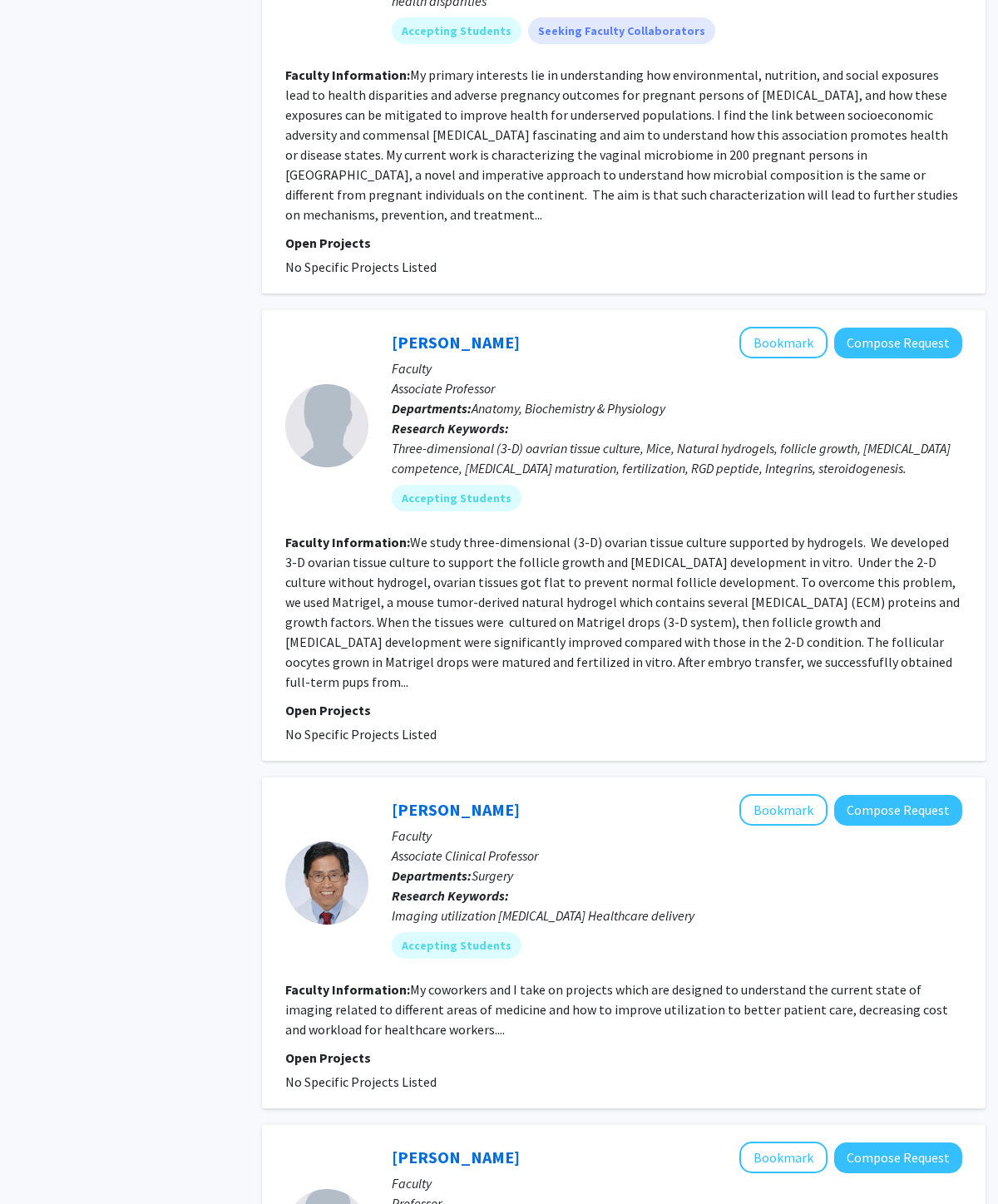
scroll to position [1414, 0]
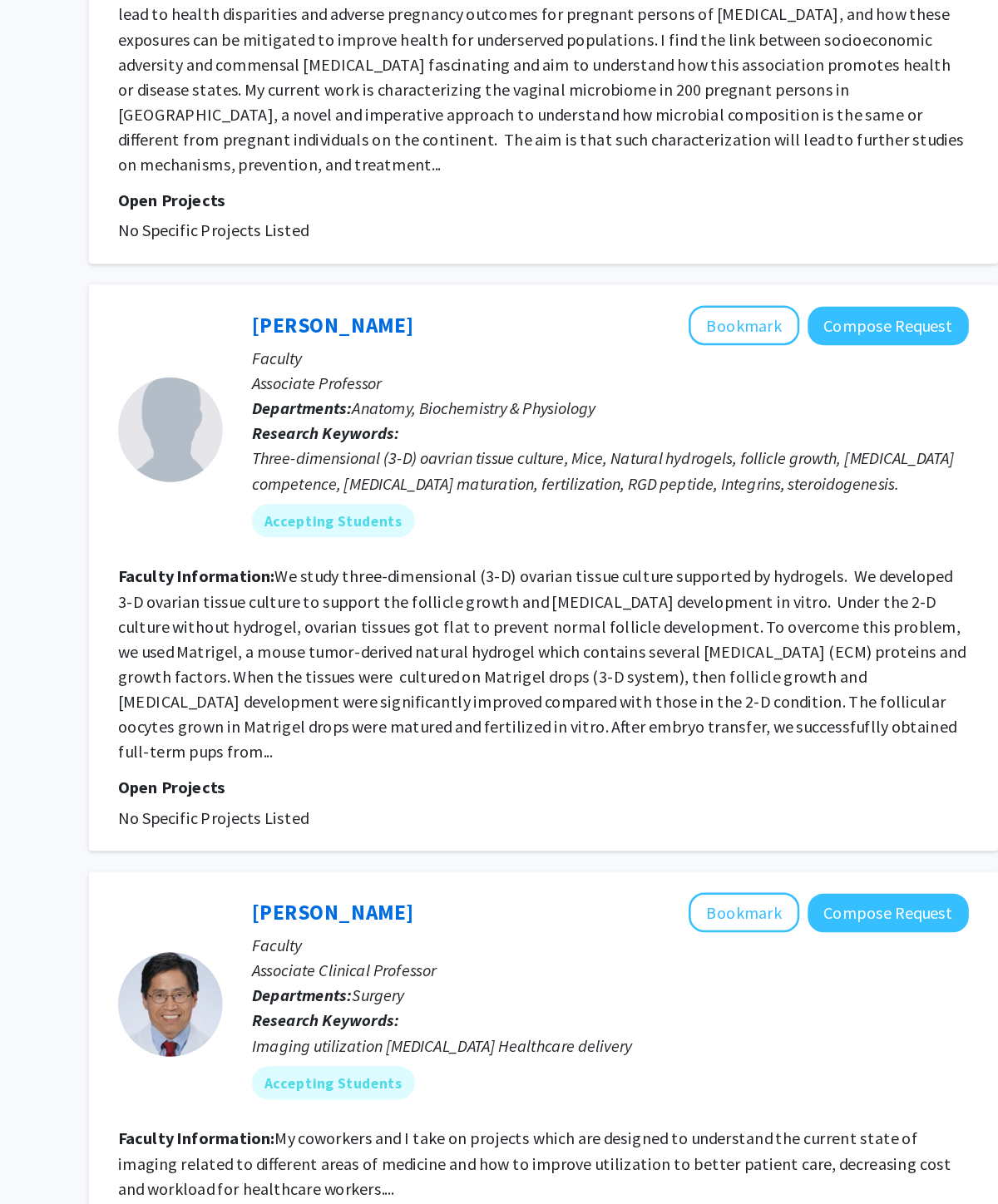
click at [391, 322] on div "[PERSON_NAME] Bookmark Compose Request" at bounding box center [677, 337] width 571 height 32
click at [391, 327] on link "[PERSON_NAME]" at bounding box center [456, 337] width 128 height 21
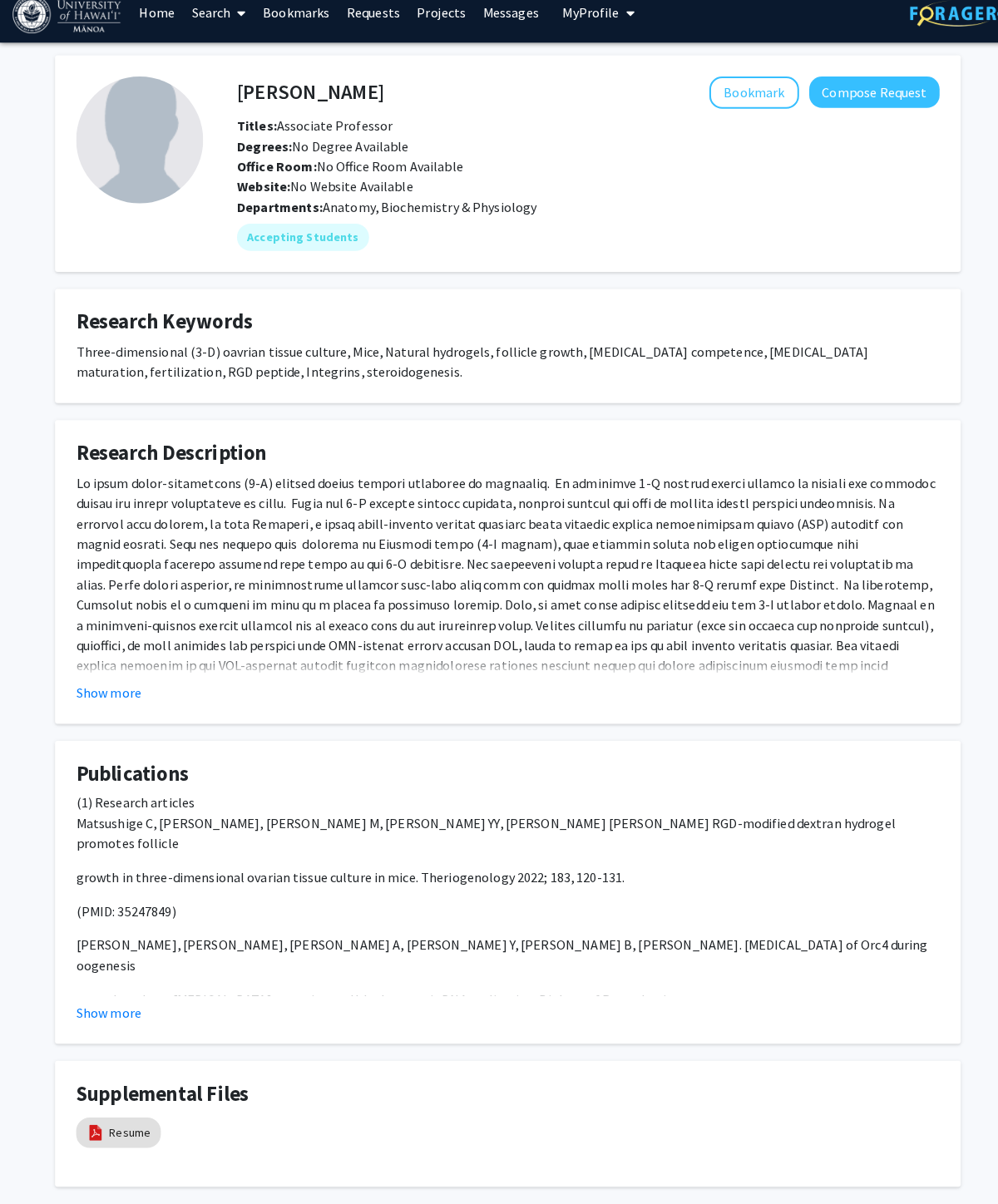
scroll to position [17, 0]
click at [106, 700] on fg-card "Research Description Show more" at bounding box center [499, 563] width 890 height 299
click at [104, 687] on button "Show more" at bounding box center [106, 681] width 64 height 20
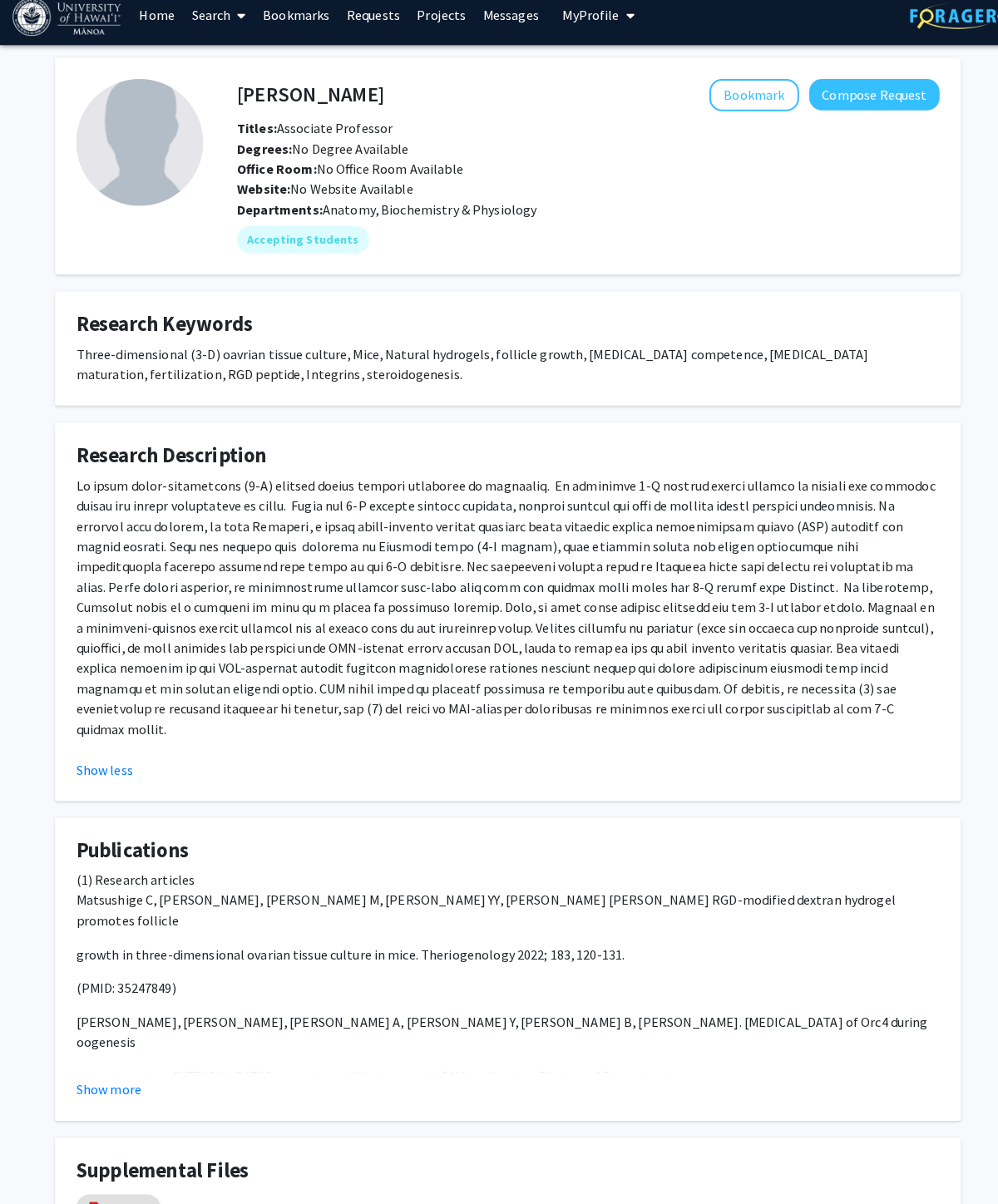
scroll to position [0, 0]
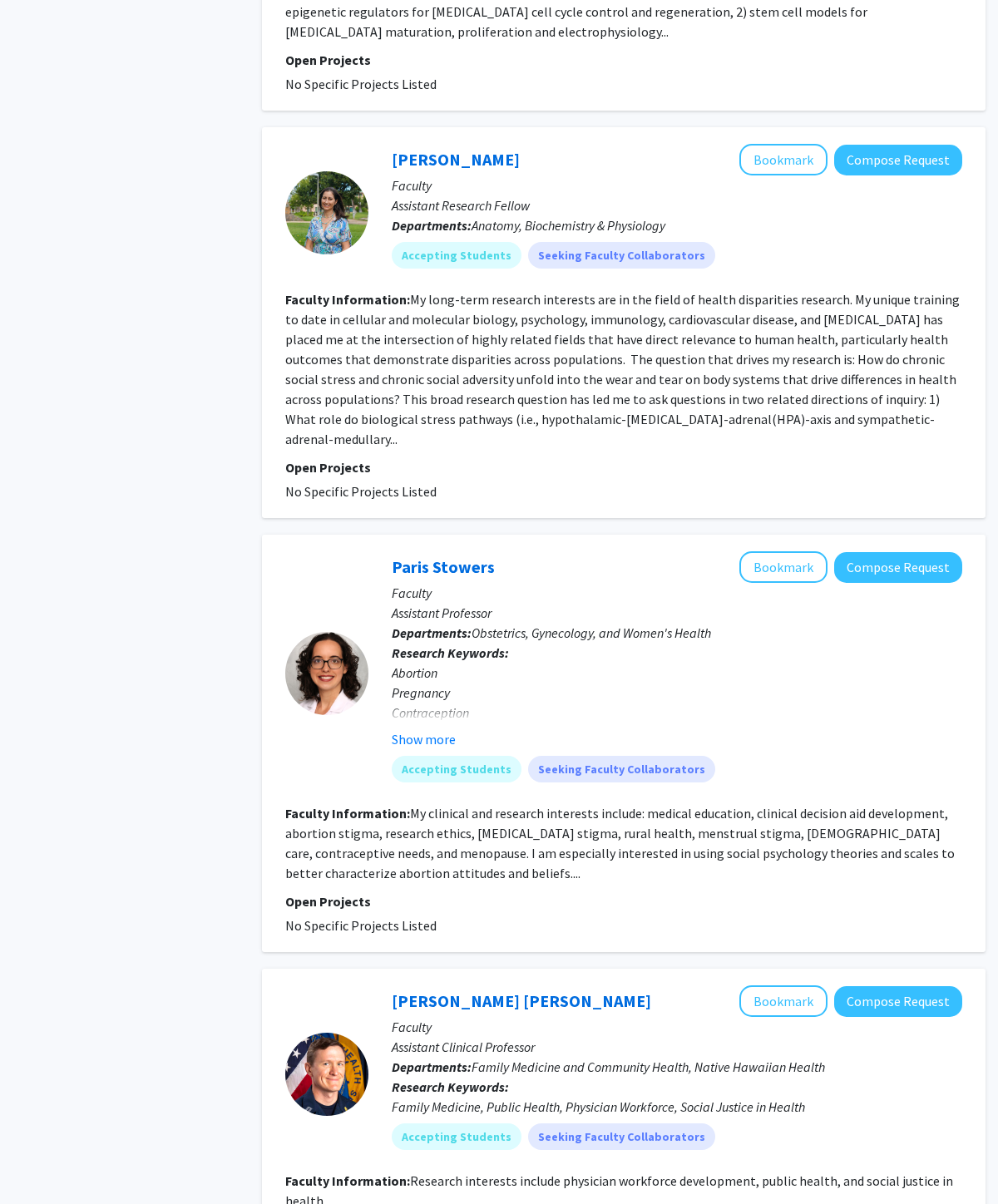
scroll to position [3313, 0]
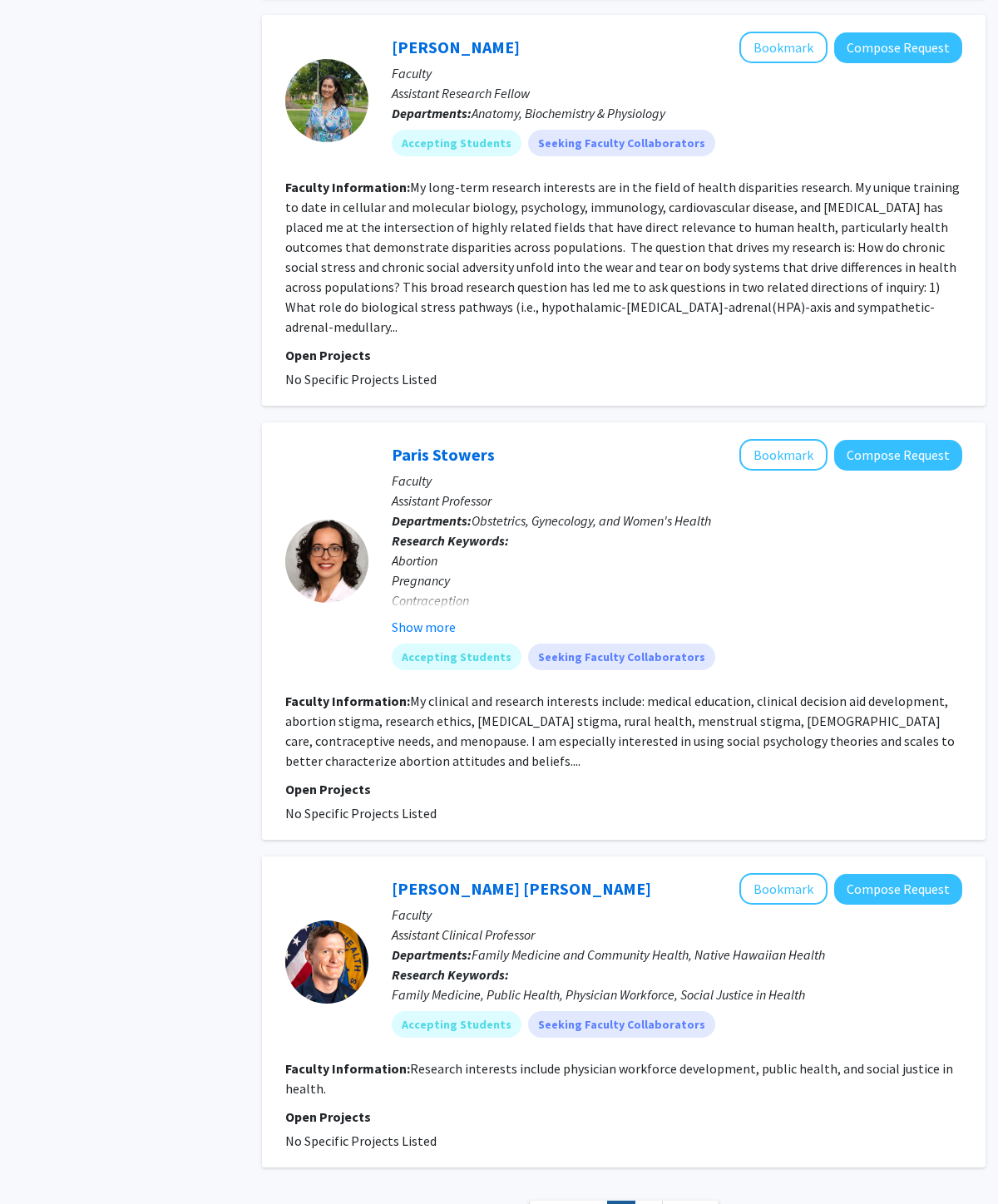
click at [655, 1027] on link "2" at bounding box center [648, 1215] width 28 height 29
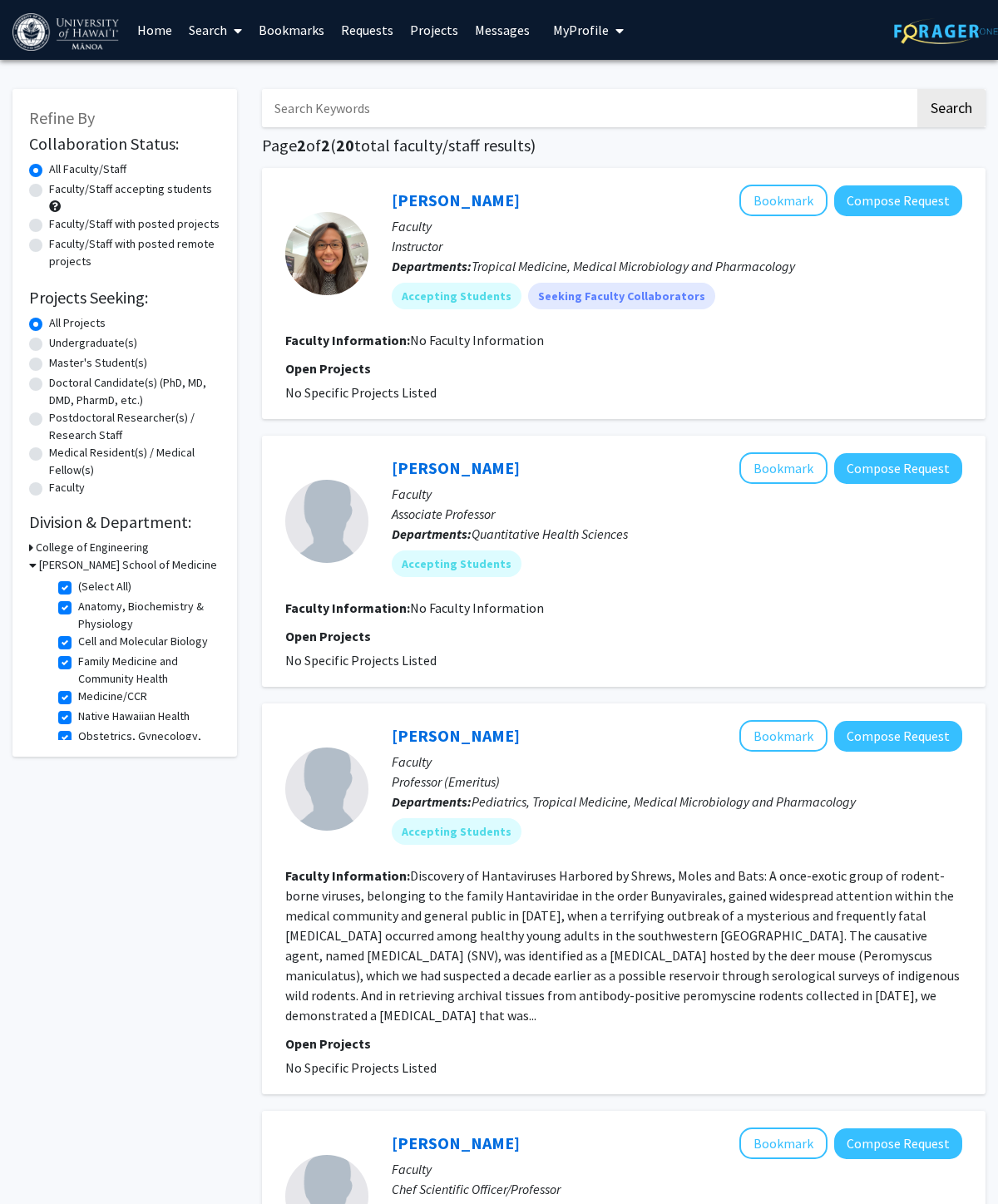
click at [490, 197] on link "[PERSON_NAME]" at bounding box center [456, 200] width 128 height 21
